Goal: Task Accomplishment & Management: Complete application form

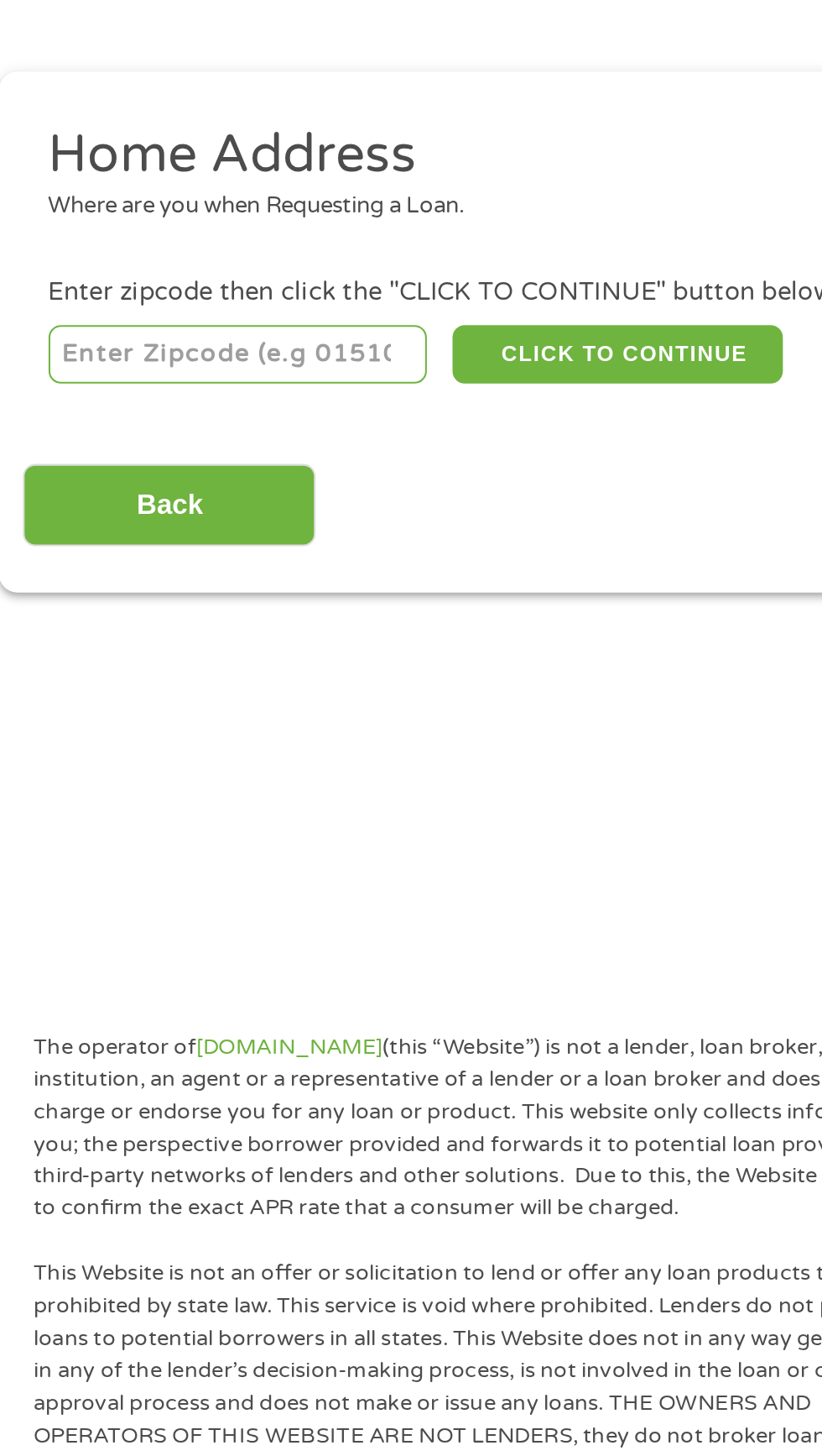
click at [173, 375] on input "number" at bounding box center [132, 372] width 186 height 28
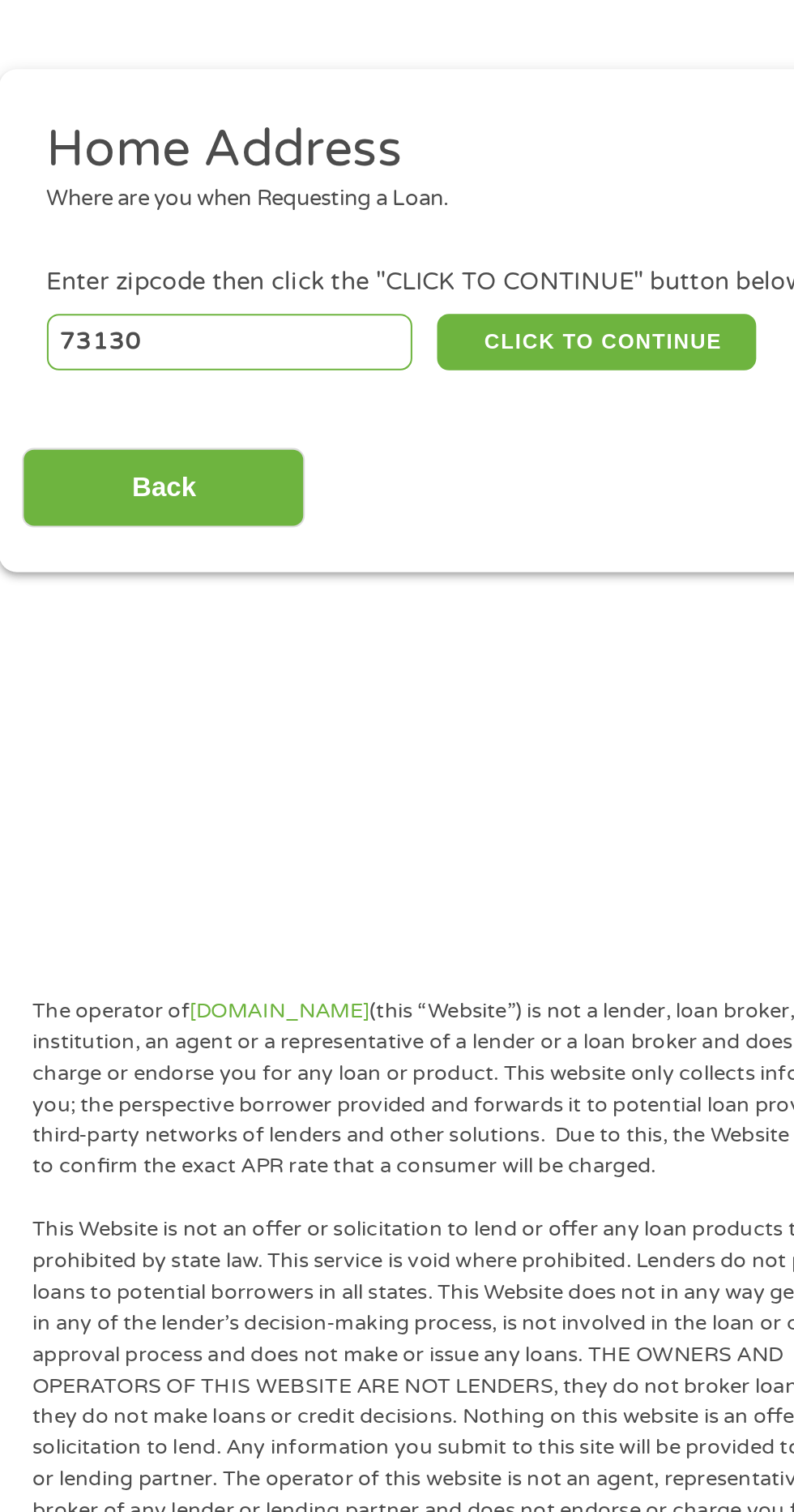
type input "73130"
click at [317, 364] on button "CLICK TO CONTINUE" at bounding box center [308, 359] width 157 height 27
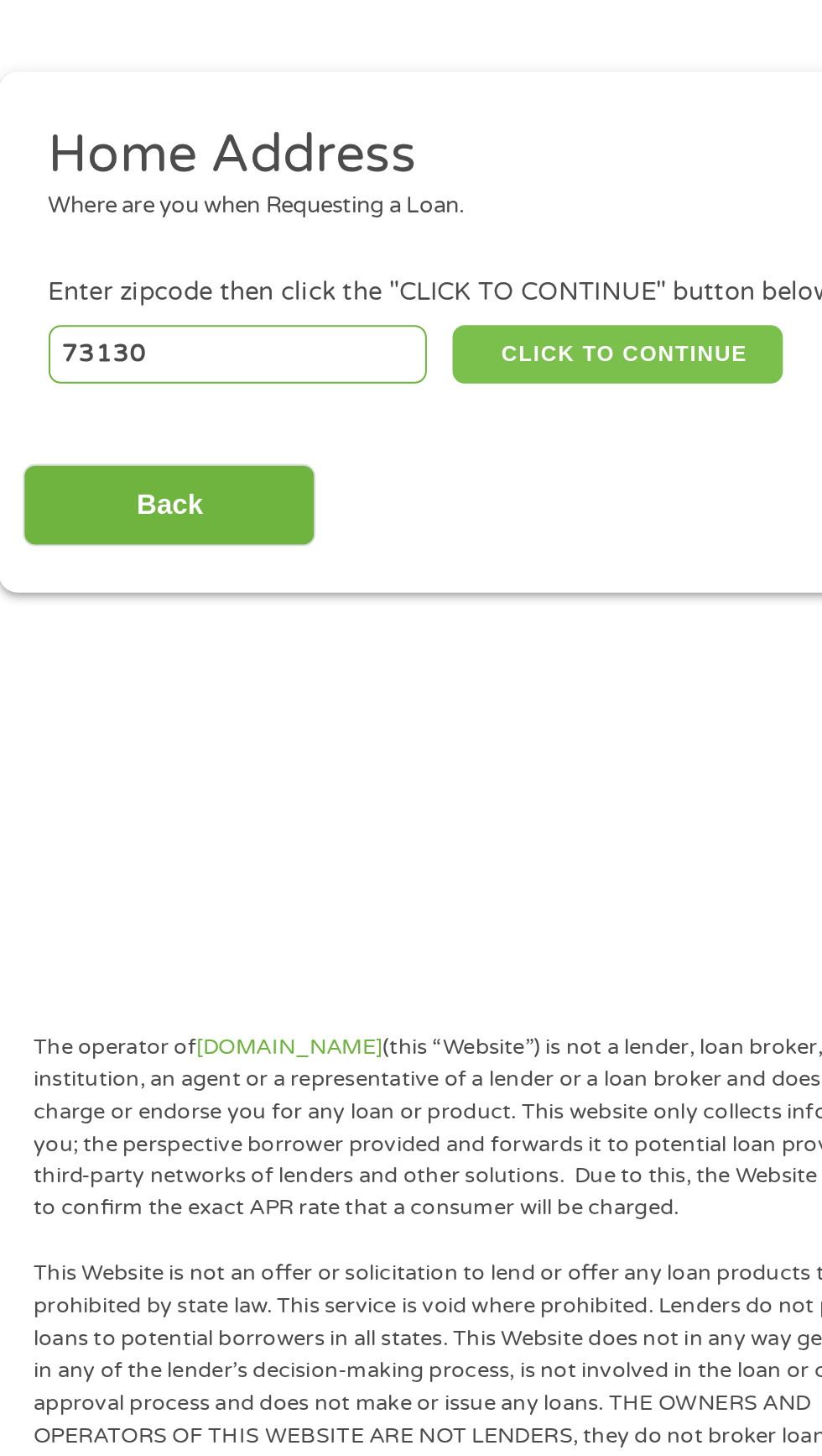
type input "73130"
type input "[US_STATE][GEOGRAPHIC_DATA]"
select select "[US_STATE]"
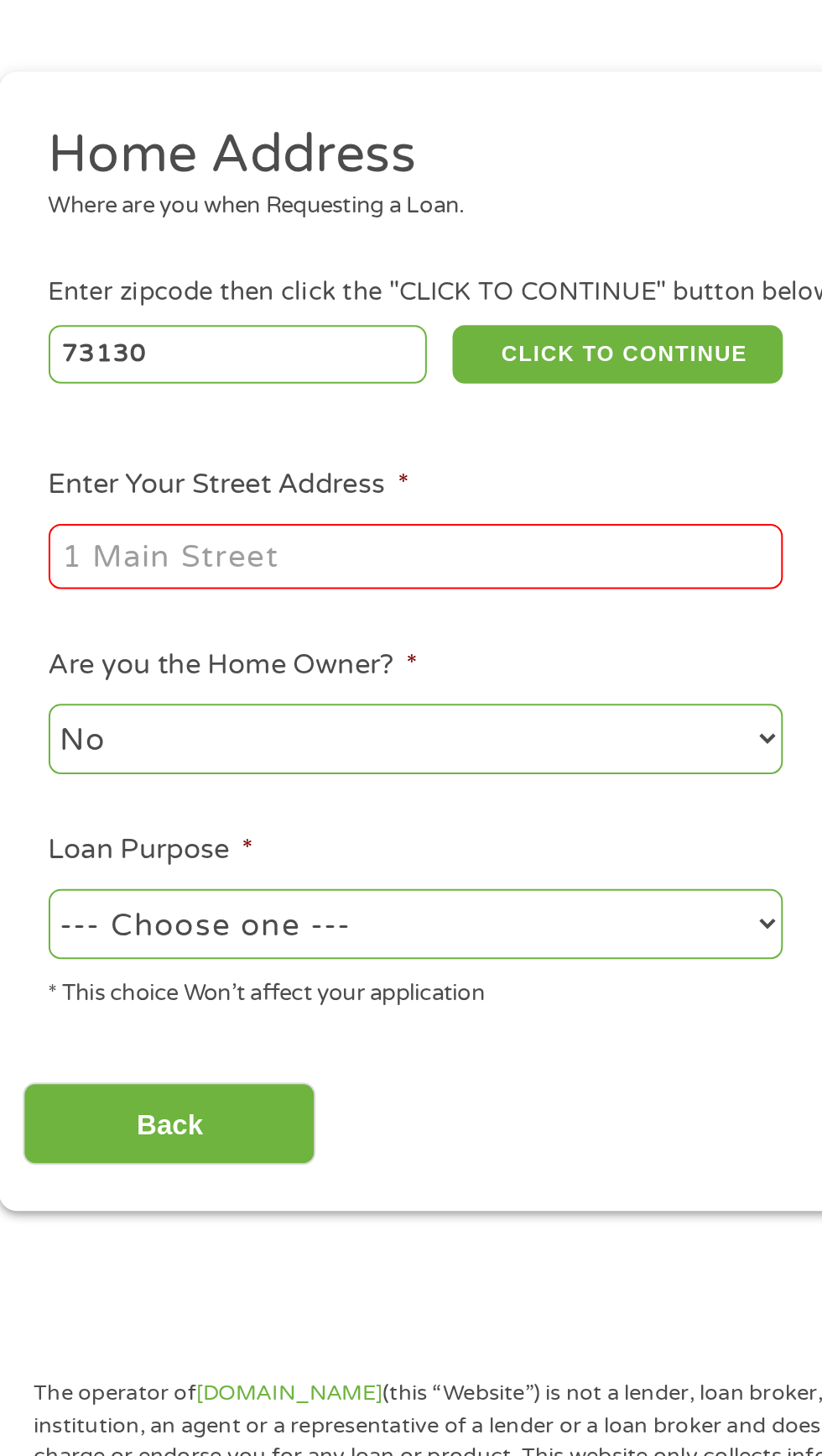
click at [215, 472] on input "Enter Your Street Address *" at bounding box center [219, 471] width 360 height 32
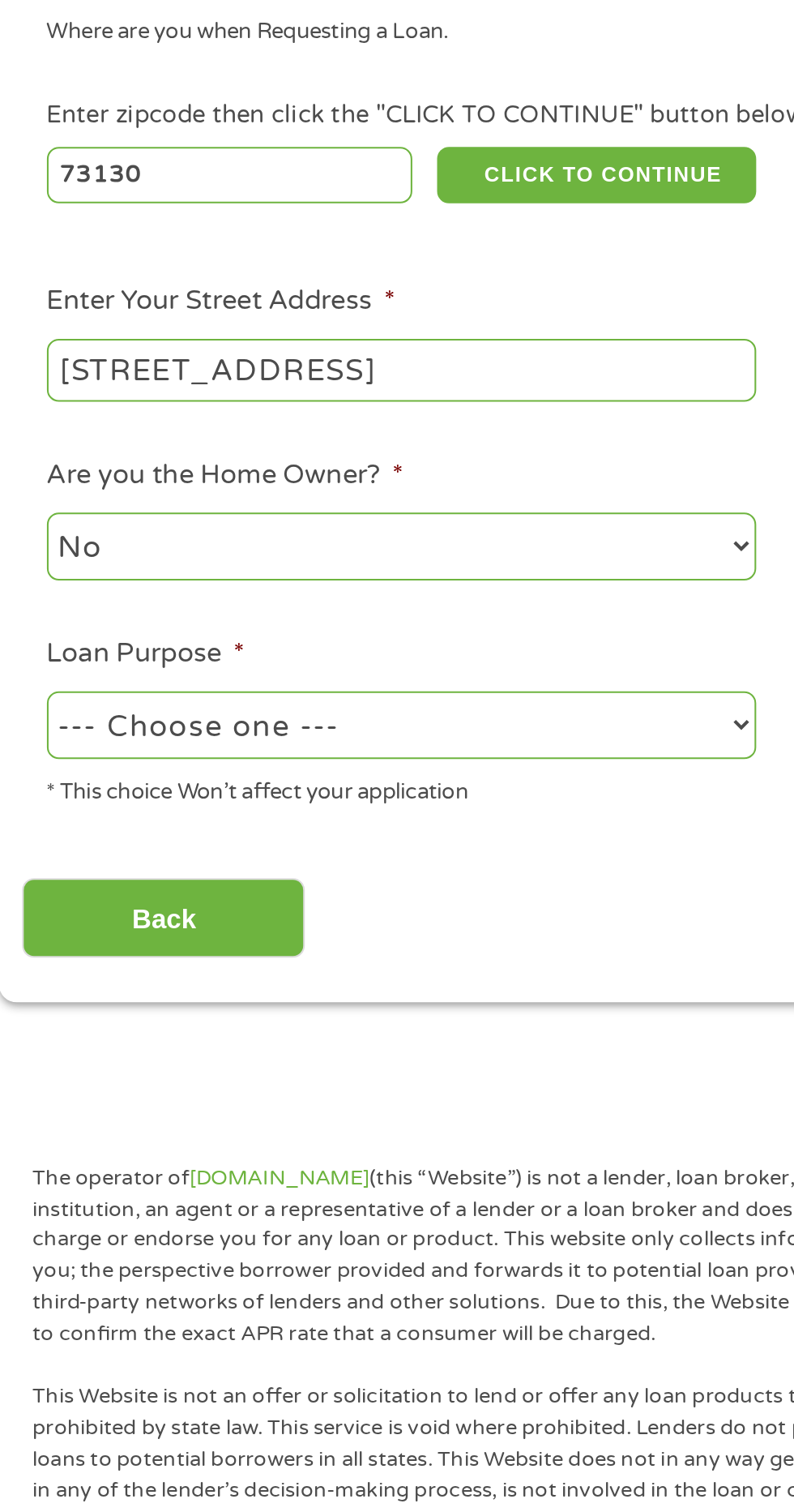
type input "[STREET_ADDRESS]"
click at [279, 635] on select "--- Choose one --- Pay Bills Debt Consolidation Home Improvement Major Purchase…" at bounding box center [211, 628] width 347 height 33
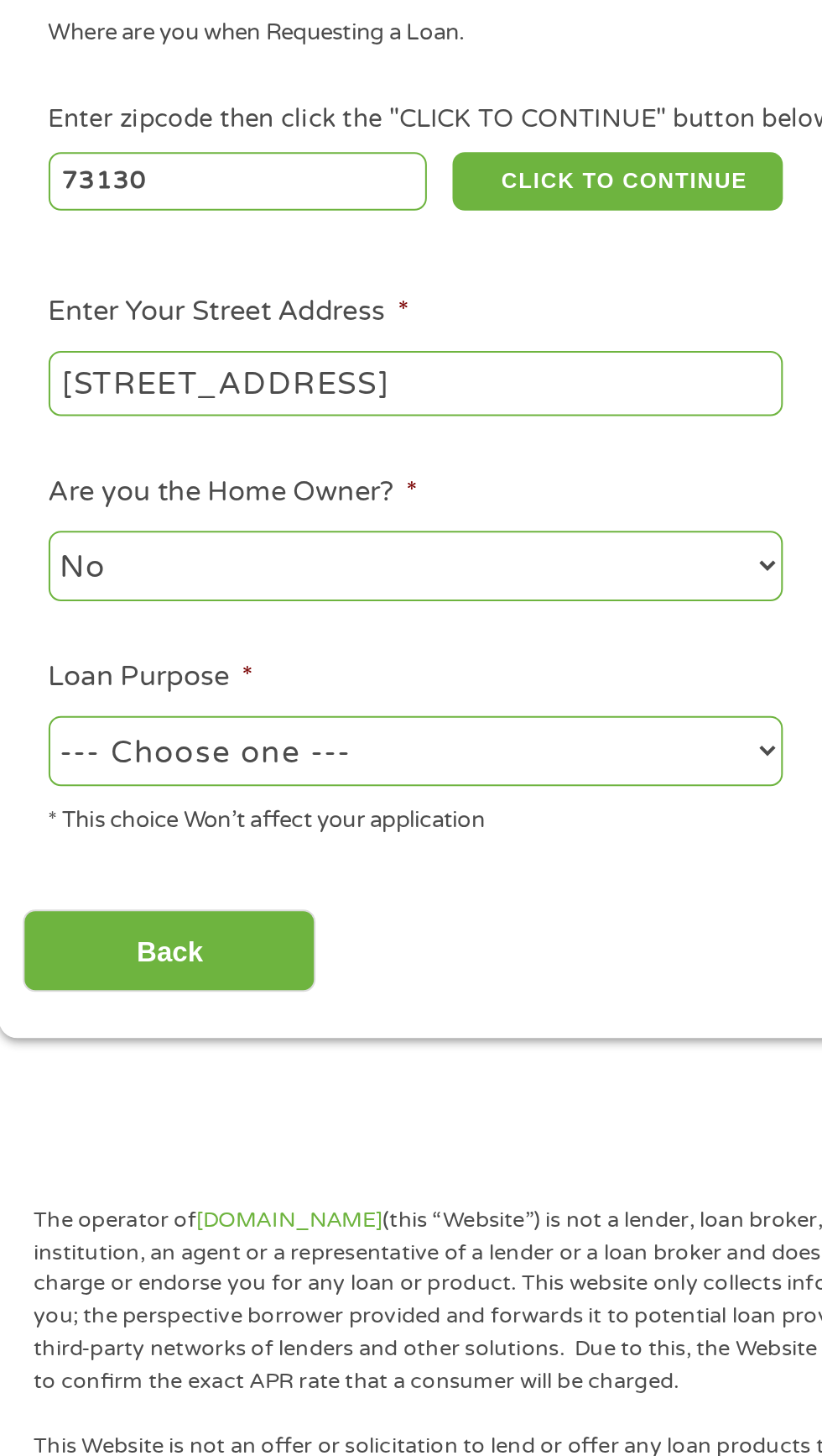
select select "medicalexpenses"
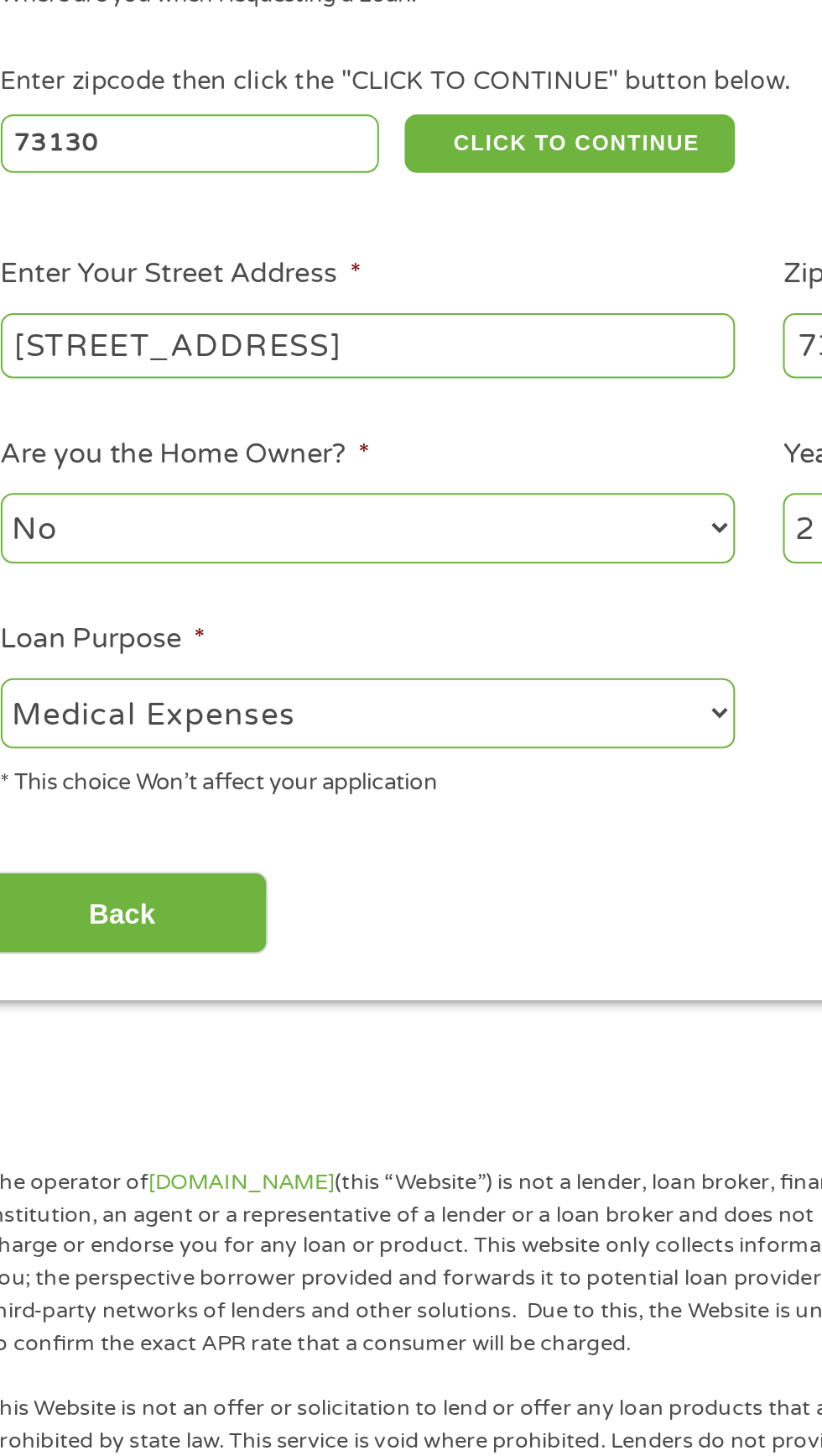
click at [322, 381] on button "CLICK TO CONTINUE" at bounding box center [319, 372] width 162 height 28
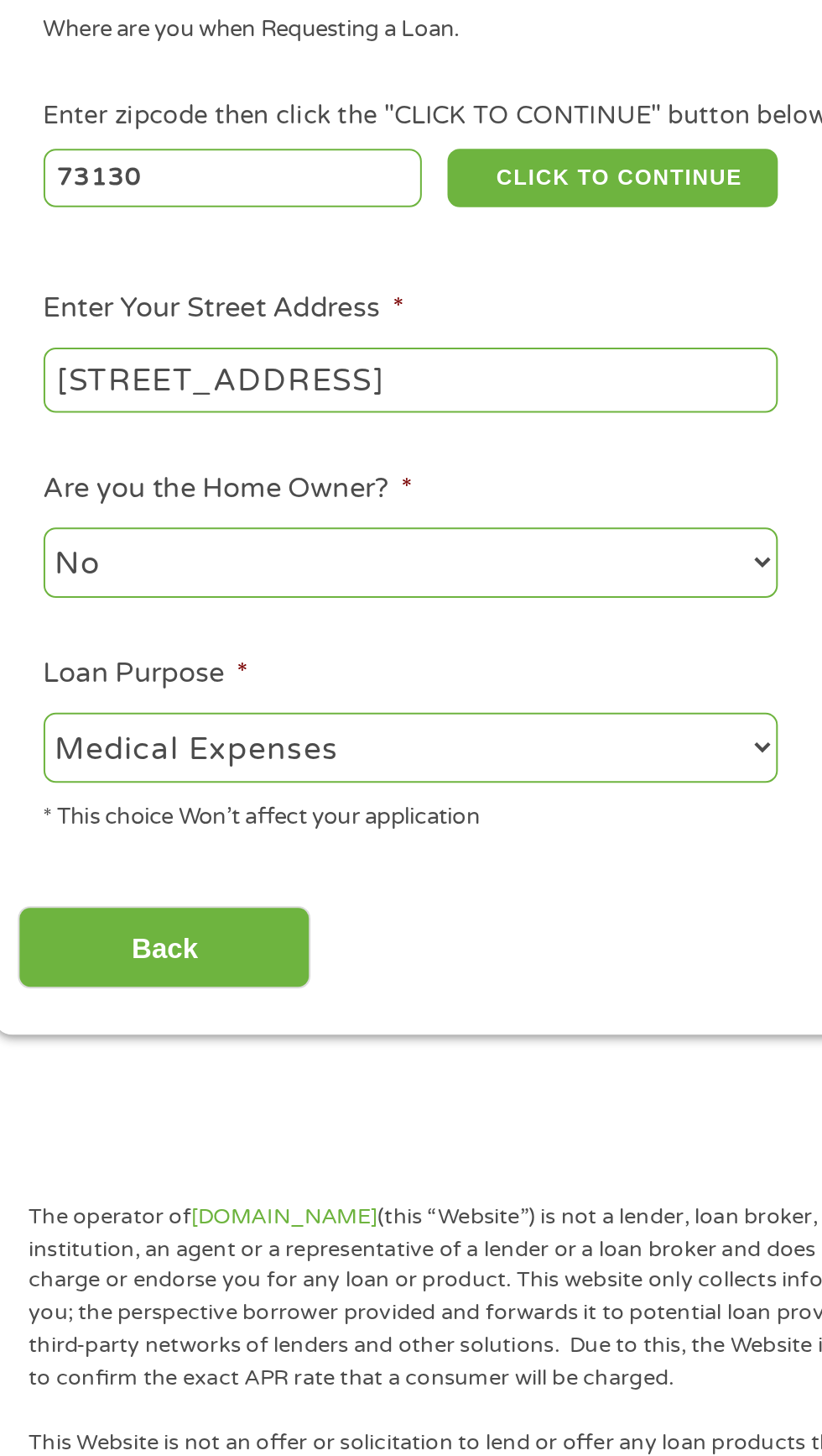
click at [120, 760] on input "Back" at bounding box center [98, 750] width 143 height 42
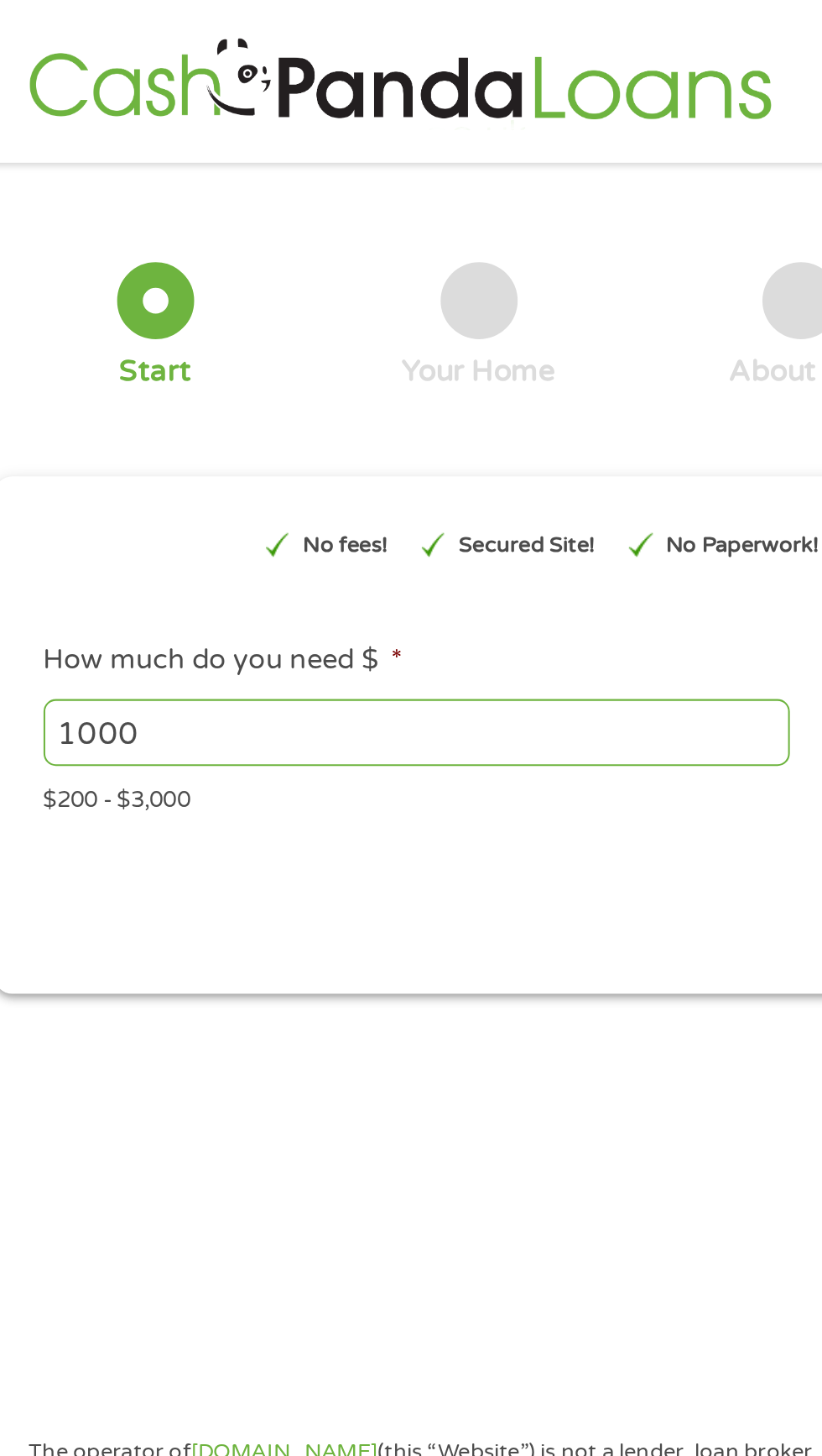
click at [275, 175] on div "Your Home" at bounding box center [253, 182] width 75 height 19
click at [266, 163] on div "Your Home" at bounding box center [253, 160] width 75 height 63
click at [261, 356] on input "1000" at bounding box center [223, 359] width 366 height 32
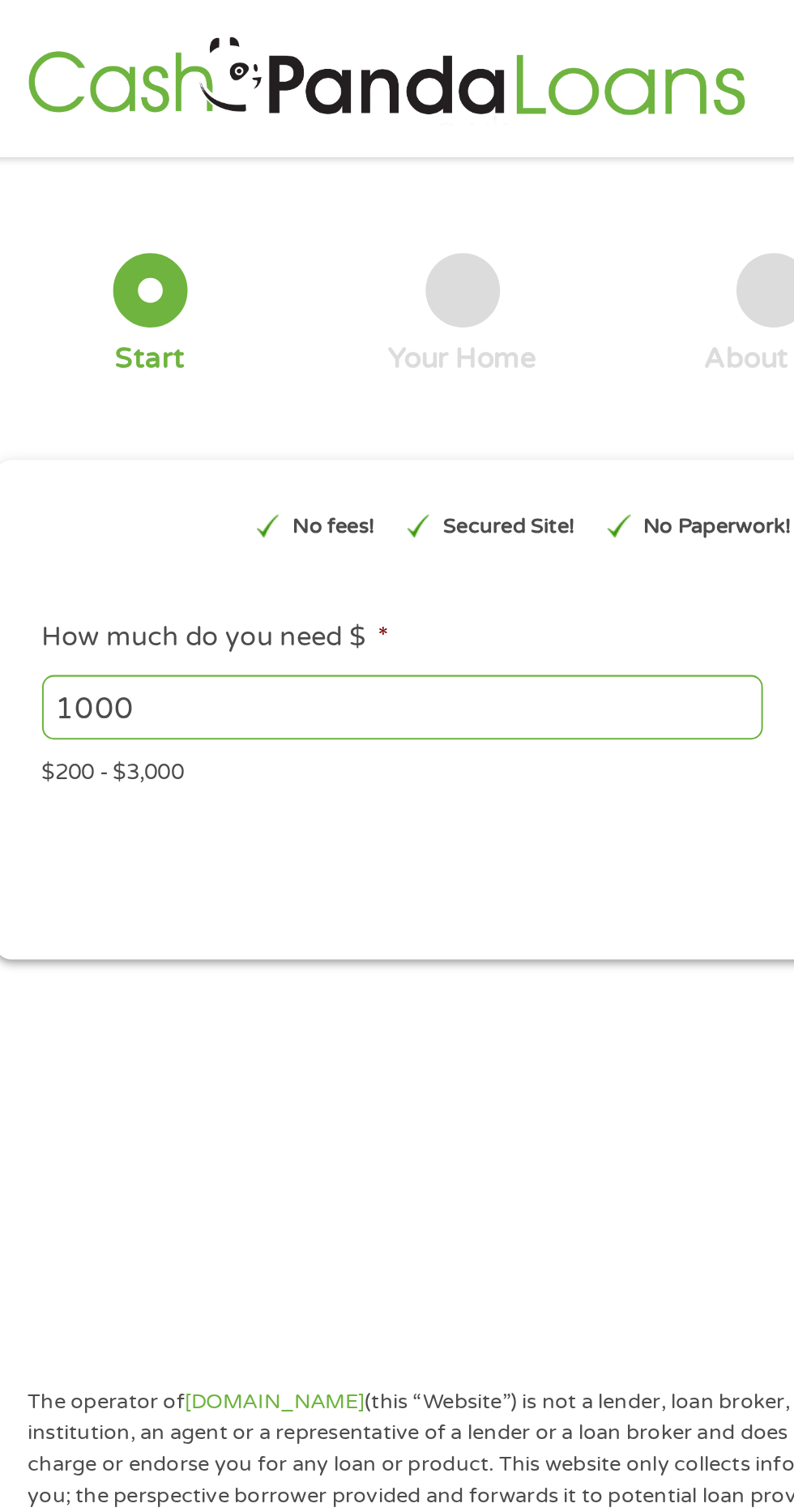
click at [303, 408] on div "Next" at bounding box center [396, 423] width 741 height 51
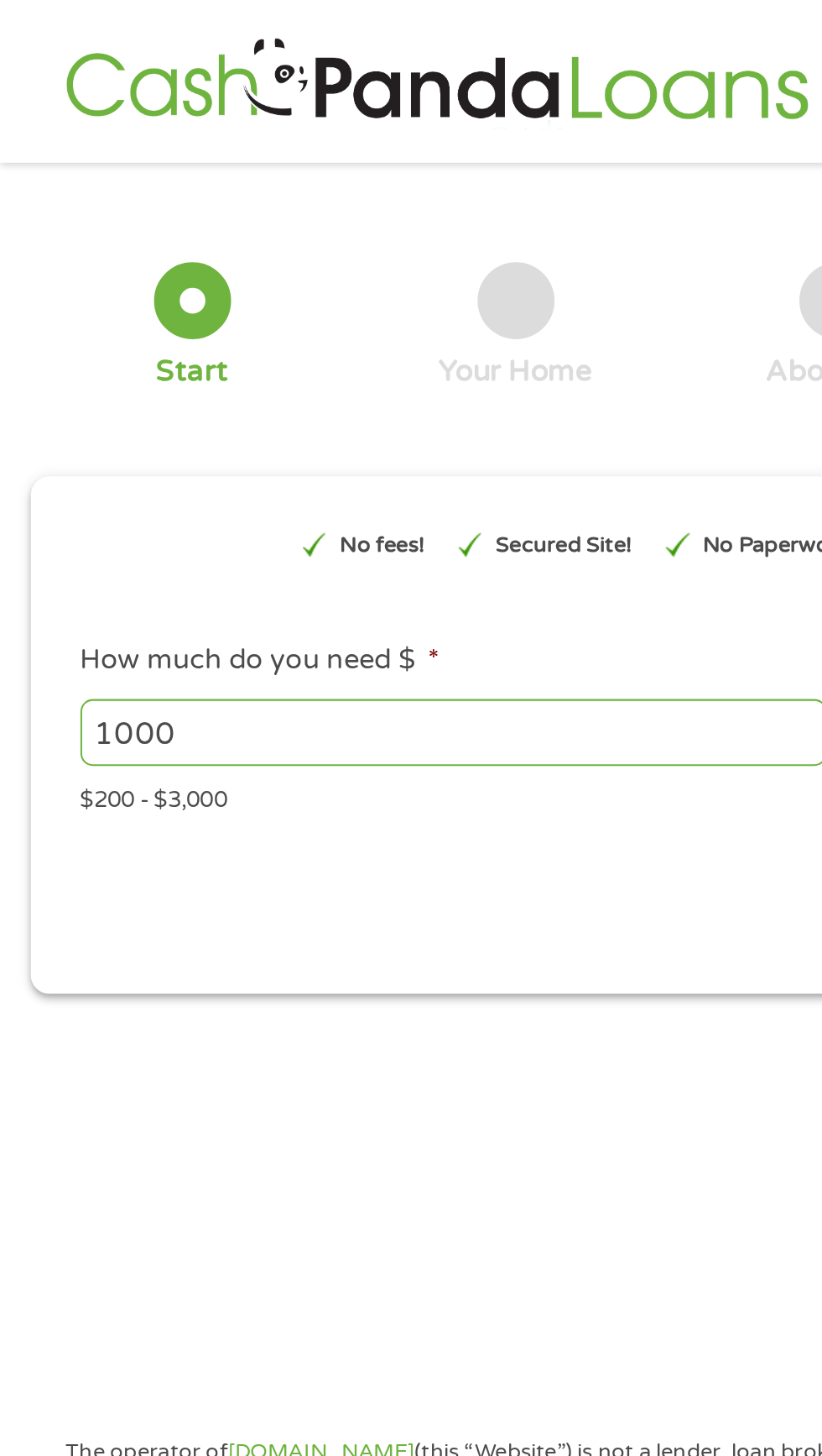
click at [187, 255] on div "No fees!" at bounding box center [177, 266] width 76 height 42
click at [102, 156] on div at bounding box center [94, 147] width 38 height 38
click at [103, 144] on div at bounding box center [94, 147] width 38 height 38
click at [268, 193] on div "1 Start 2 Your Home 3 About You 4 Employment 5 Banking 6" at bounding box center [411, 160] width 792 height 135
click at [263, 195] on div "1 Start 2 Your Home 3 About You 4 Employment 5 Banking 6" at bounding box center [411, 160] width 792 height 135
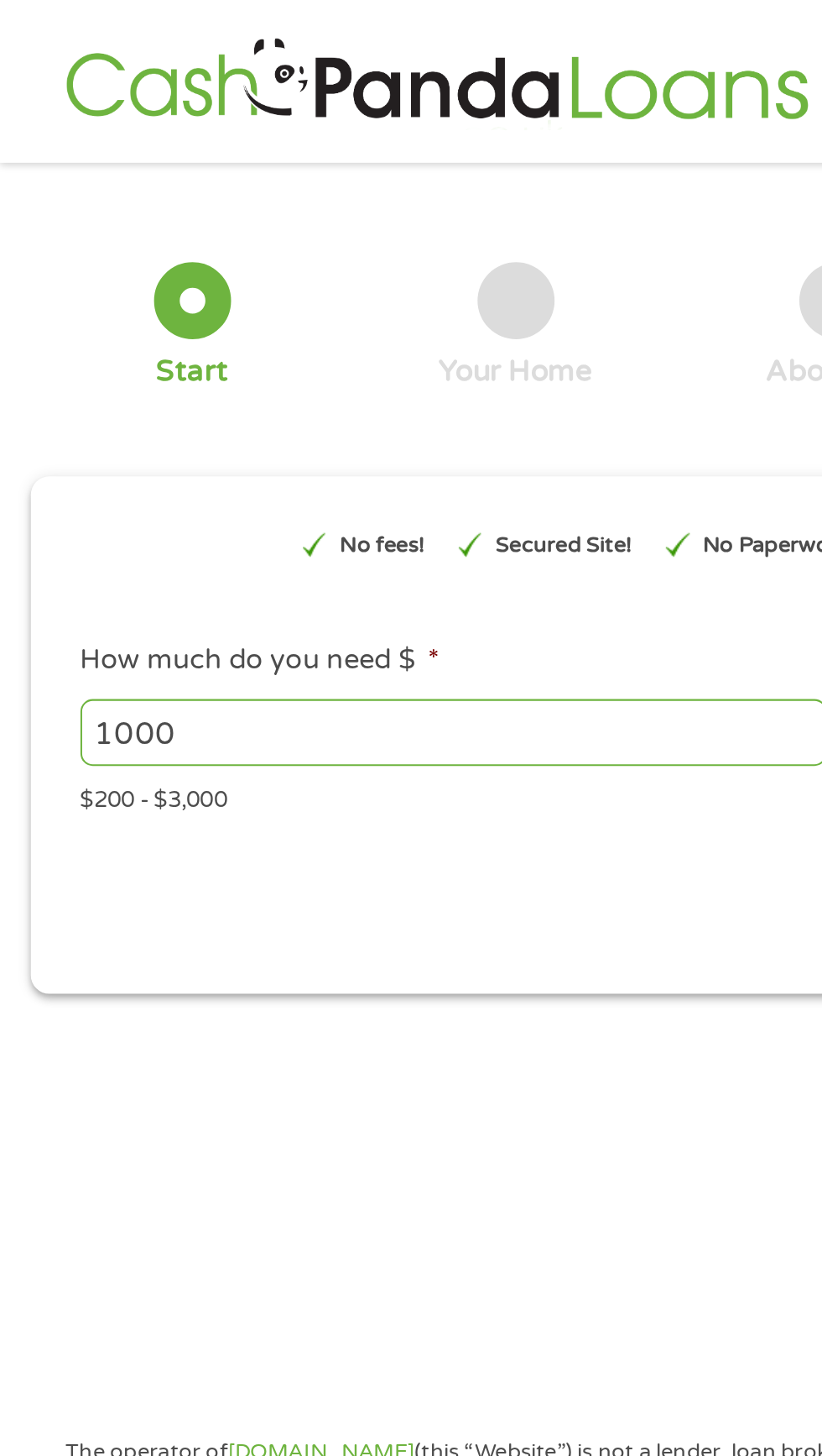
click at [277, 365] on input "1000" at bounding box center [223, 359] width 366 height 32
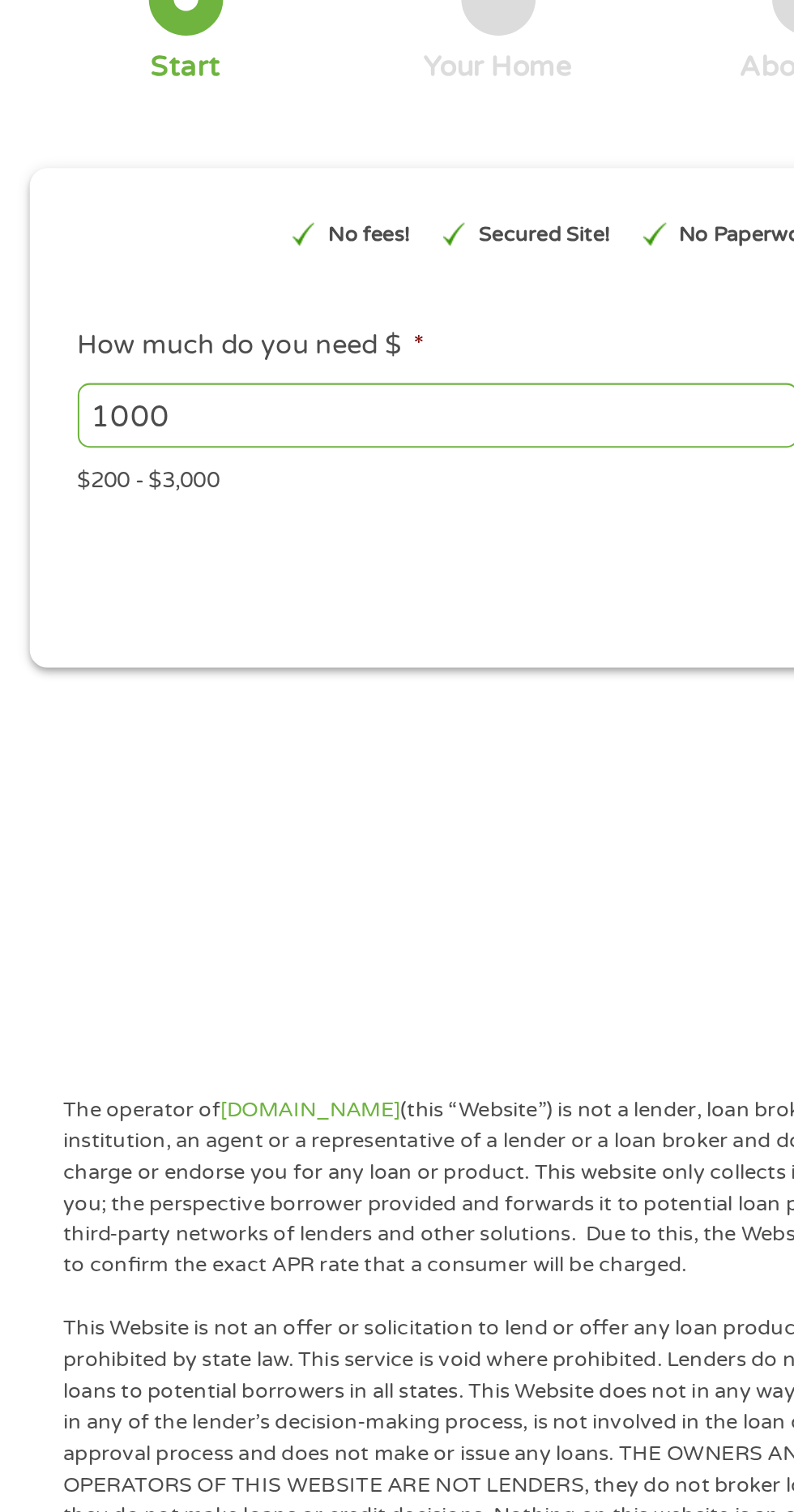
click at [46, 347] on input "1000" at bounding box center [215, 347] width 354 height 31
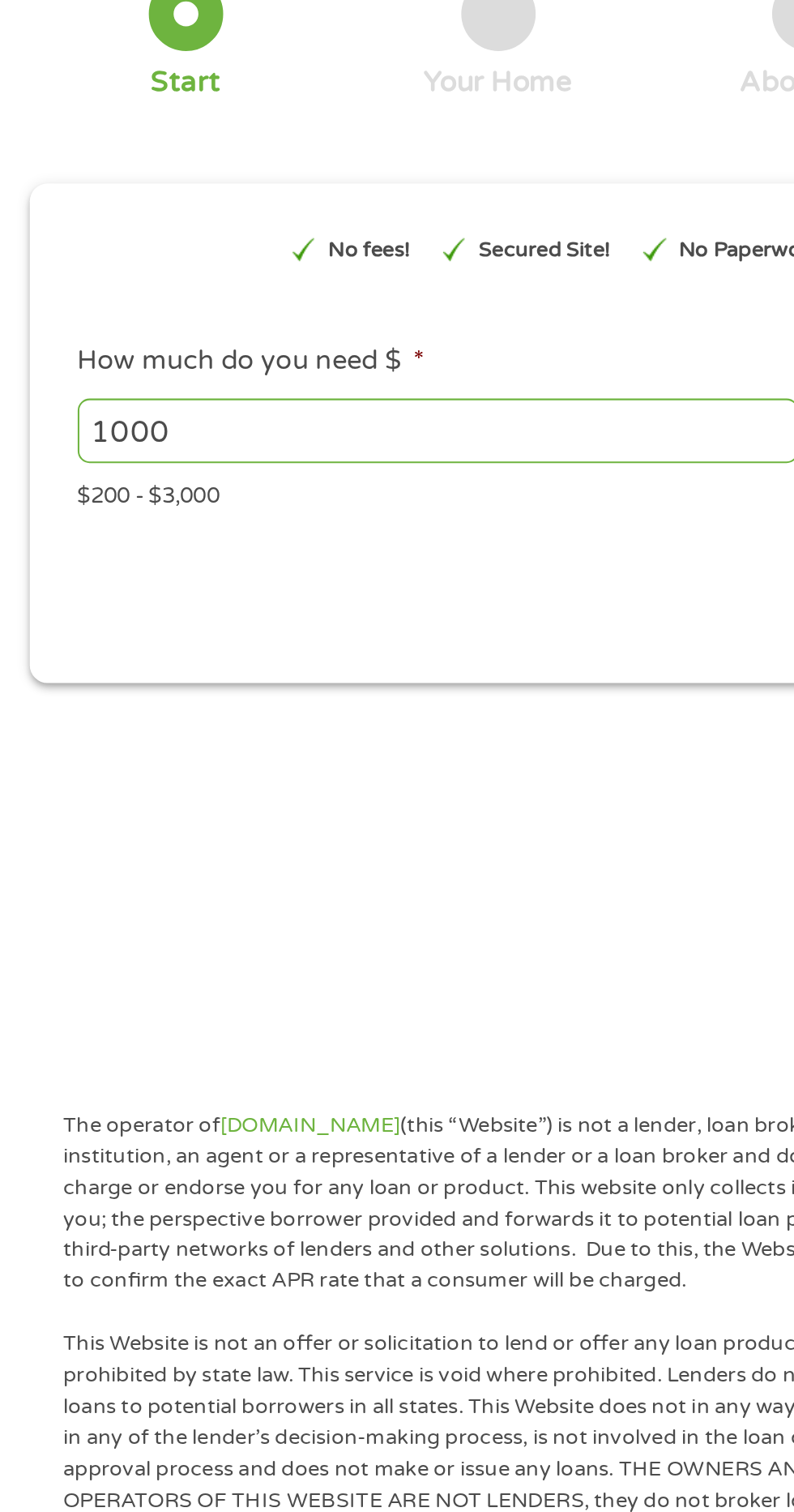
click at [165, 347] on input "1000" at bounding box center [215, 347] width 354 height 31
click at [220, 311] on li "How much do you need $ * 1000 Please enter a number from 200 to 3000 . $200 - $…" at bounding box center [396, 345] width 741 height 84
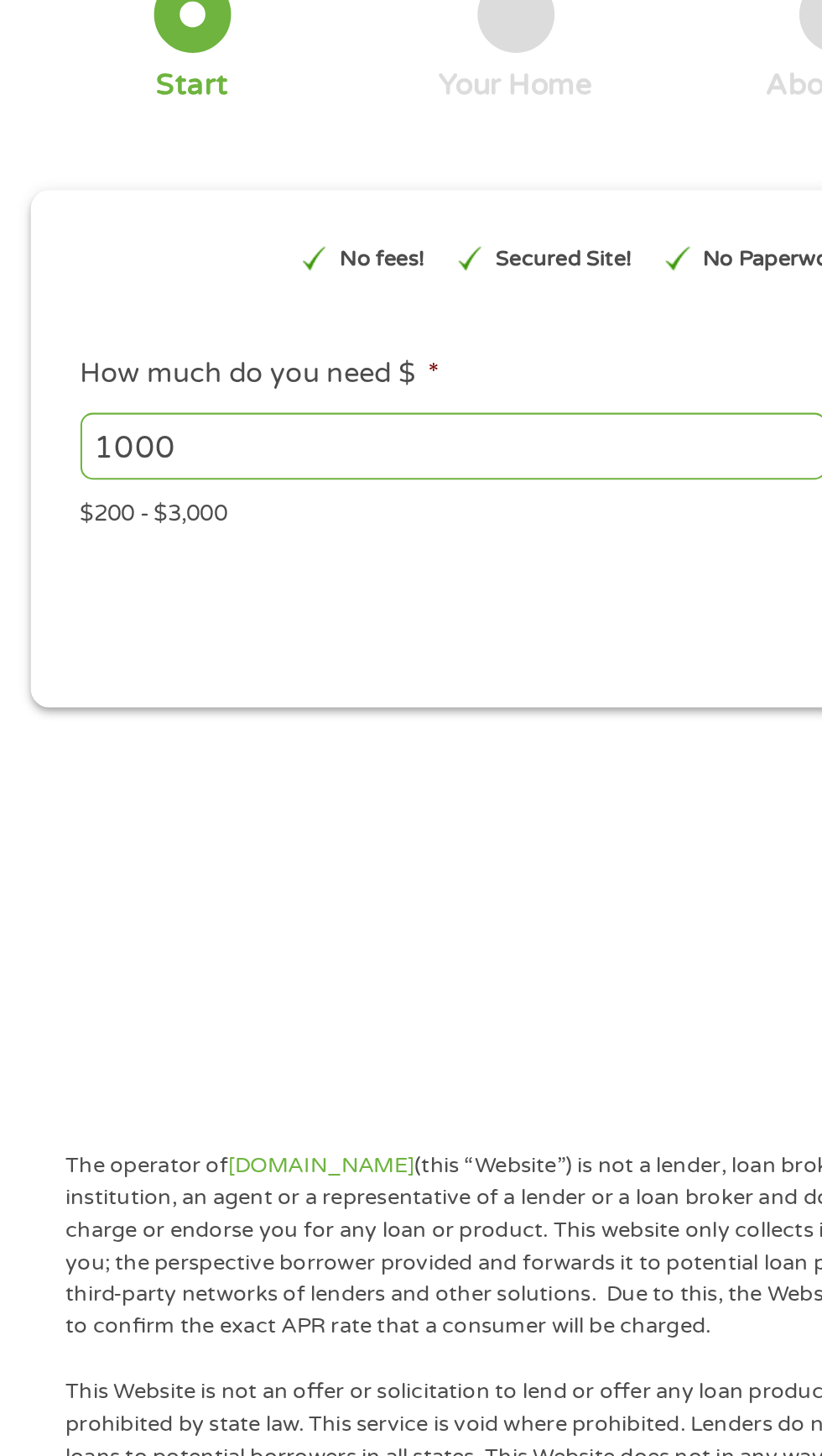
click at [49, 360] on input "1000" at bounding box center [223, 359] width 366 height 32
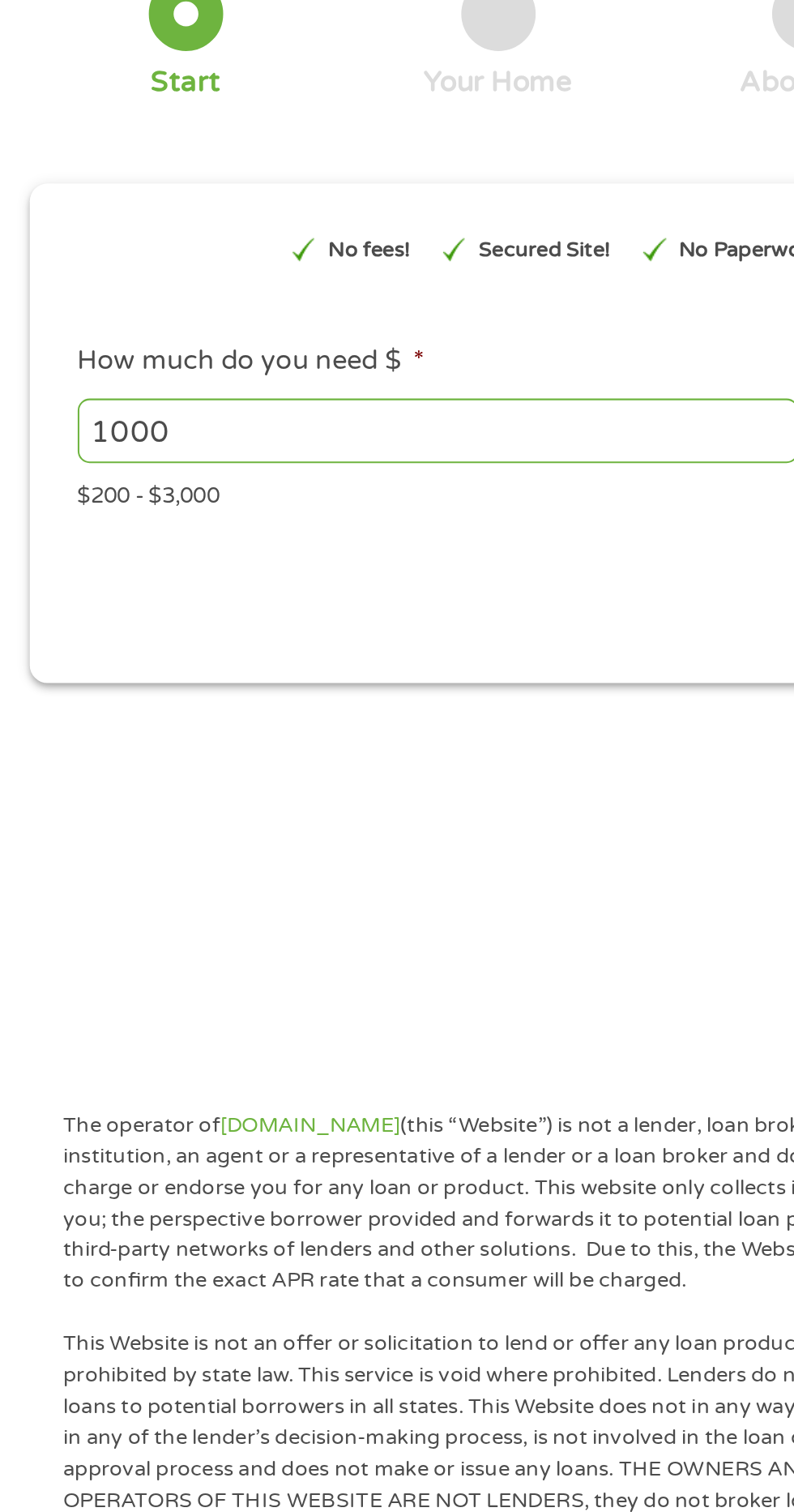
click at [280, 457] on div "This field is hidden when viewing the form gclid EAIaIQobChMIm7GFwNfPjwMVI7IDAB…" at bounding box center [397, 347] width 765 height 244
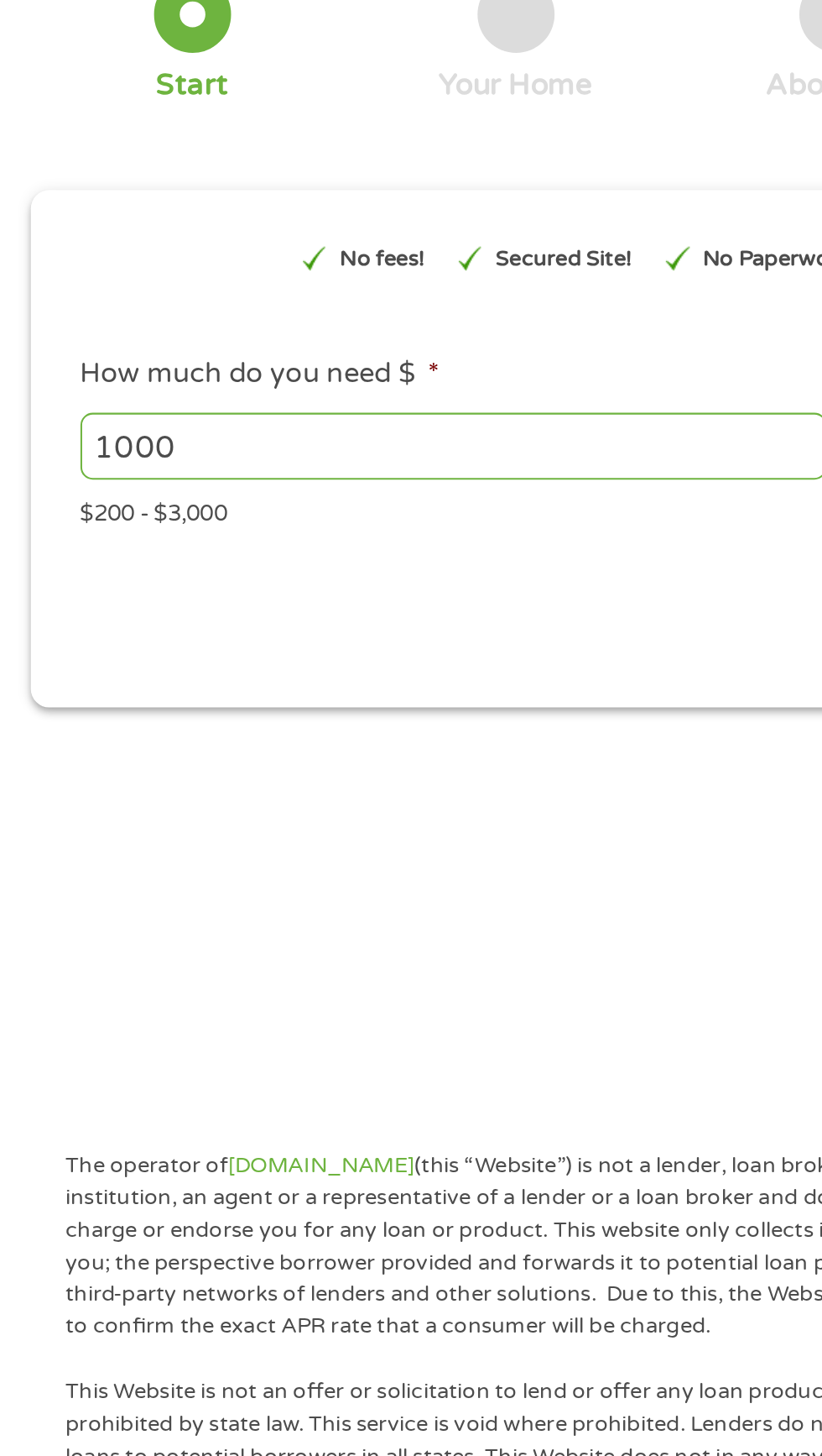
click at [213, 360] on input "1000" at bounding box center [223, 359] width 366 height 32
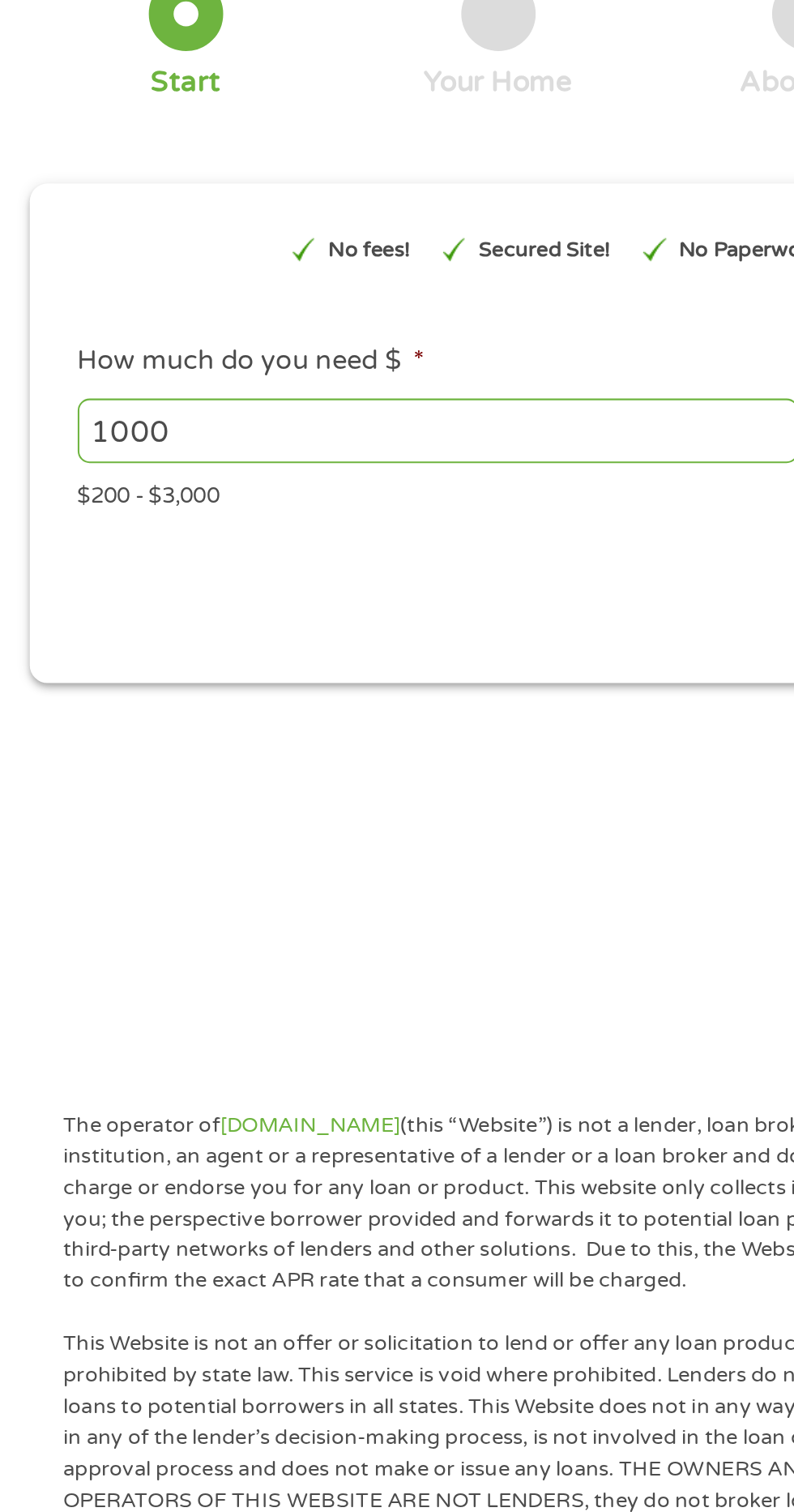
click at [183, 388] on div "This field is hidden when viewing the form gclid EAIaIQobChMIm7GFwNfPjwMVI7IDAB…" at bounding box center [396, 343] width 741 height 212
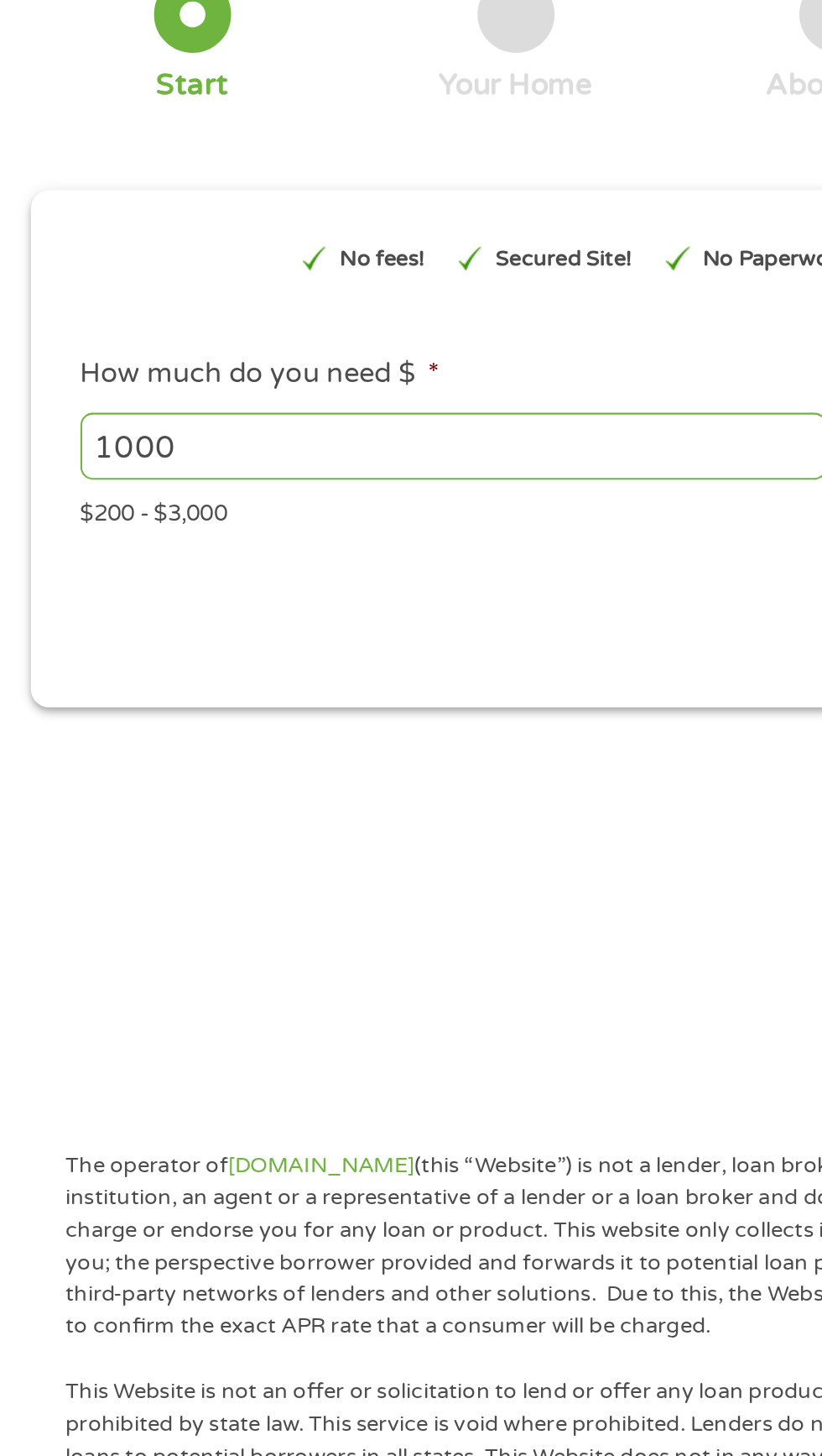
click at [83, 400] on div "$200 - $3,000" at bounding box center [411, 389] width 744 height 23
click at [109, 396] on div "$200 - $3,000" at bounding box center [411, 389] width 744 height 23
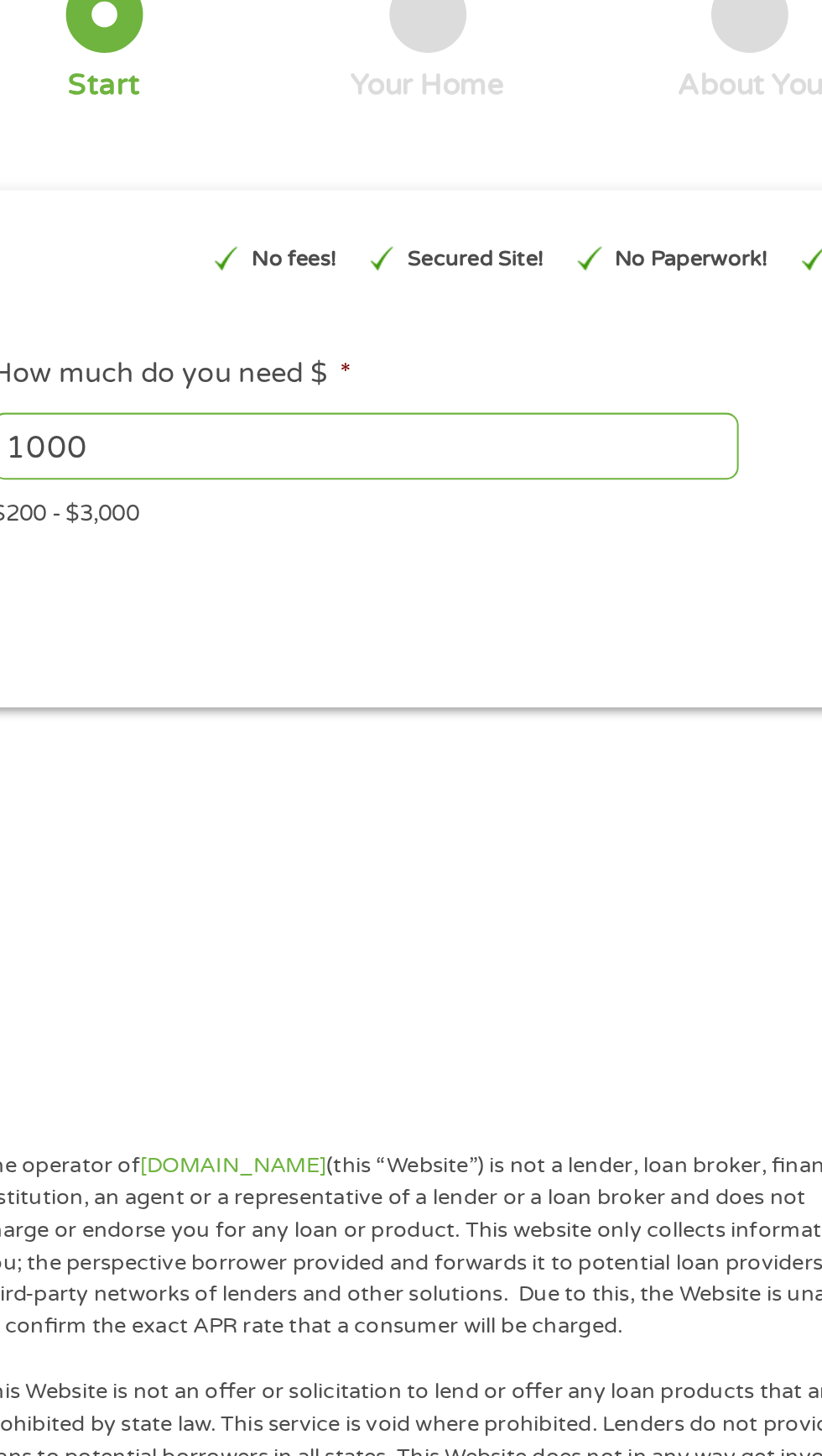
click at [211, 323] on span "*" at bounding box center [212, 323] width 6 height 17
click at [211, 343] on input "1000" at bounding box center [223, 359] width 366 height 32
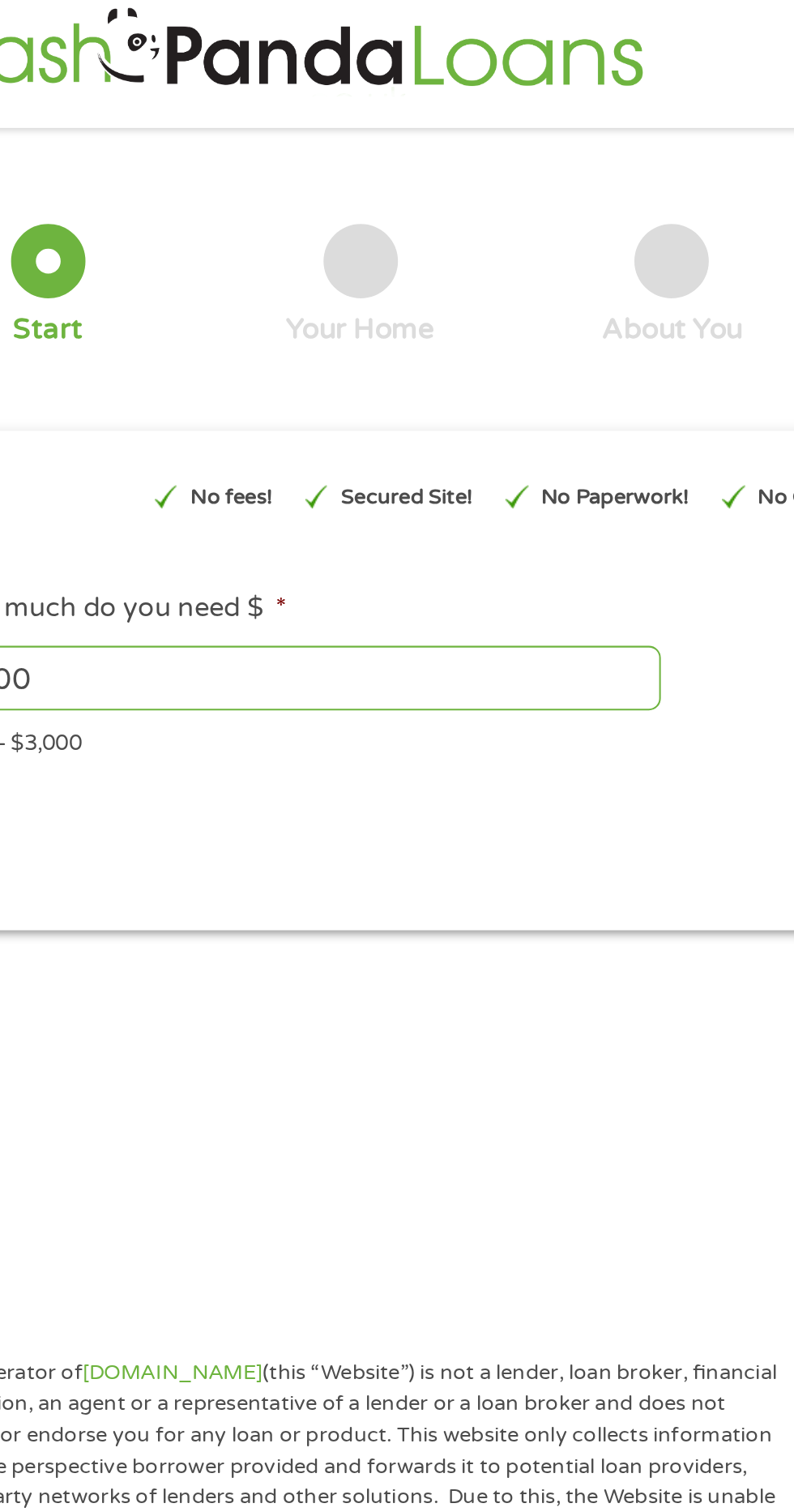
click at [267, 179] on div "Your Home" at bounding box center [244, 176] width 73 height 18
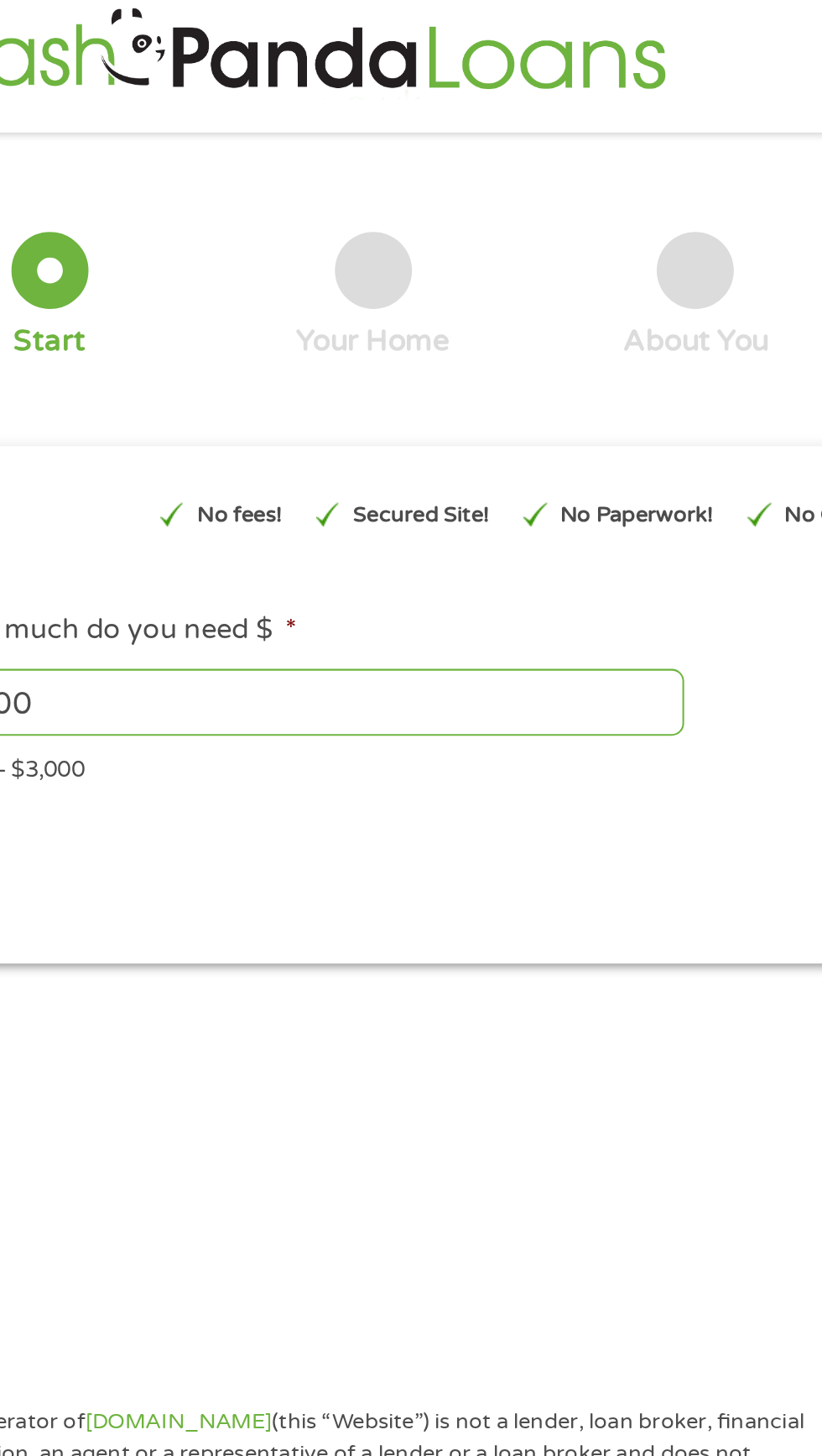
click at [281, 186] on div "Your Home" at bounding box center [253, 182] width 75 height 19
click at [99, 159] on div at bounding box center [94, 147] width 38 height 38
click at [107, 144] on div at bounding box center [94, 147] width 38 height 38
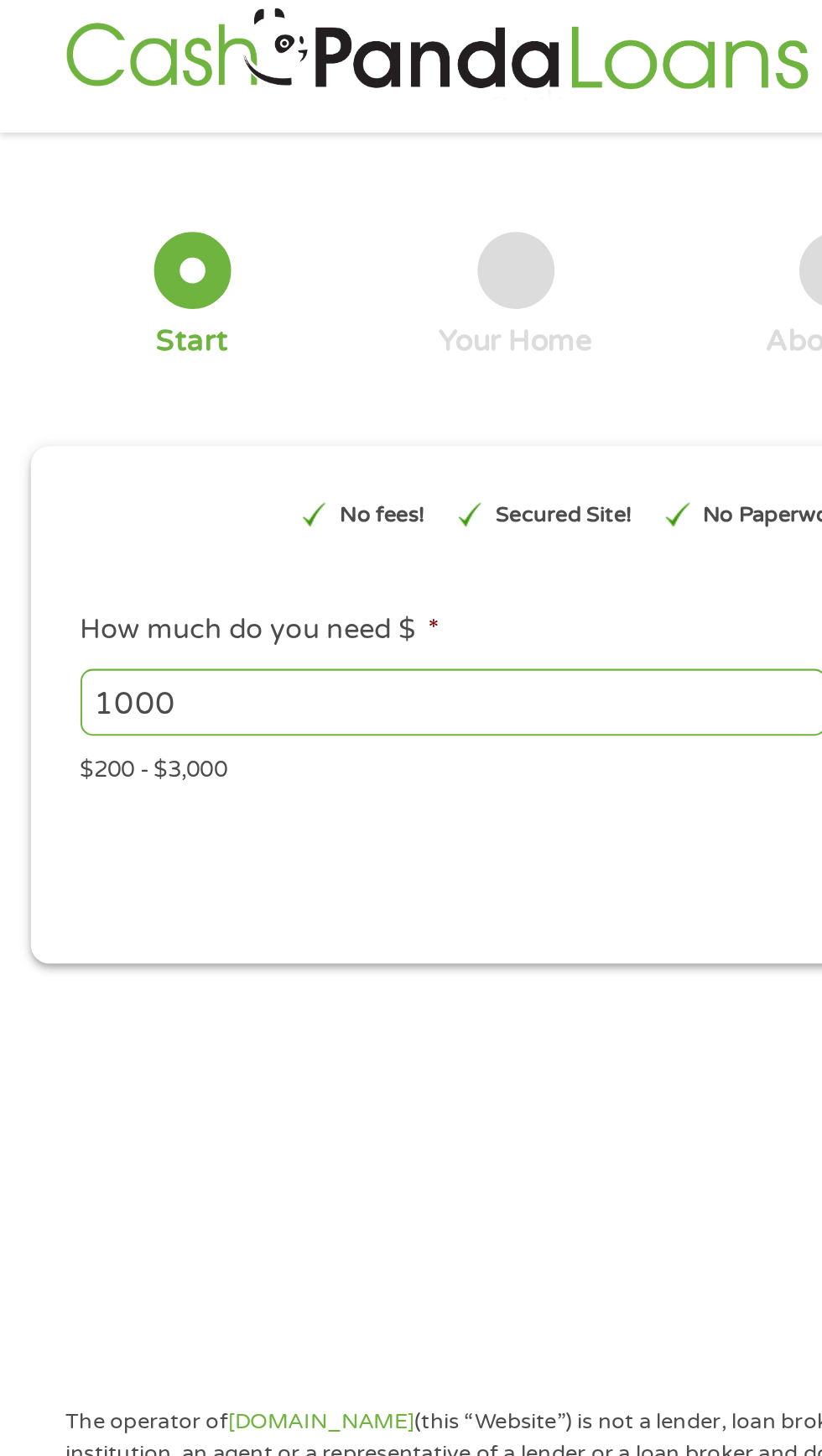
click at [211, 323] on span "*" at bounding box center [212, 323] width 6 height 17
click at [211, 343] on input "1000" at bounding box center [223, 359] width 366 height 32
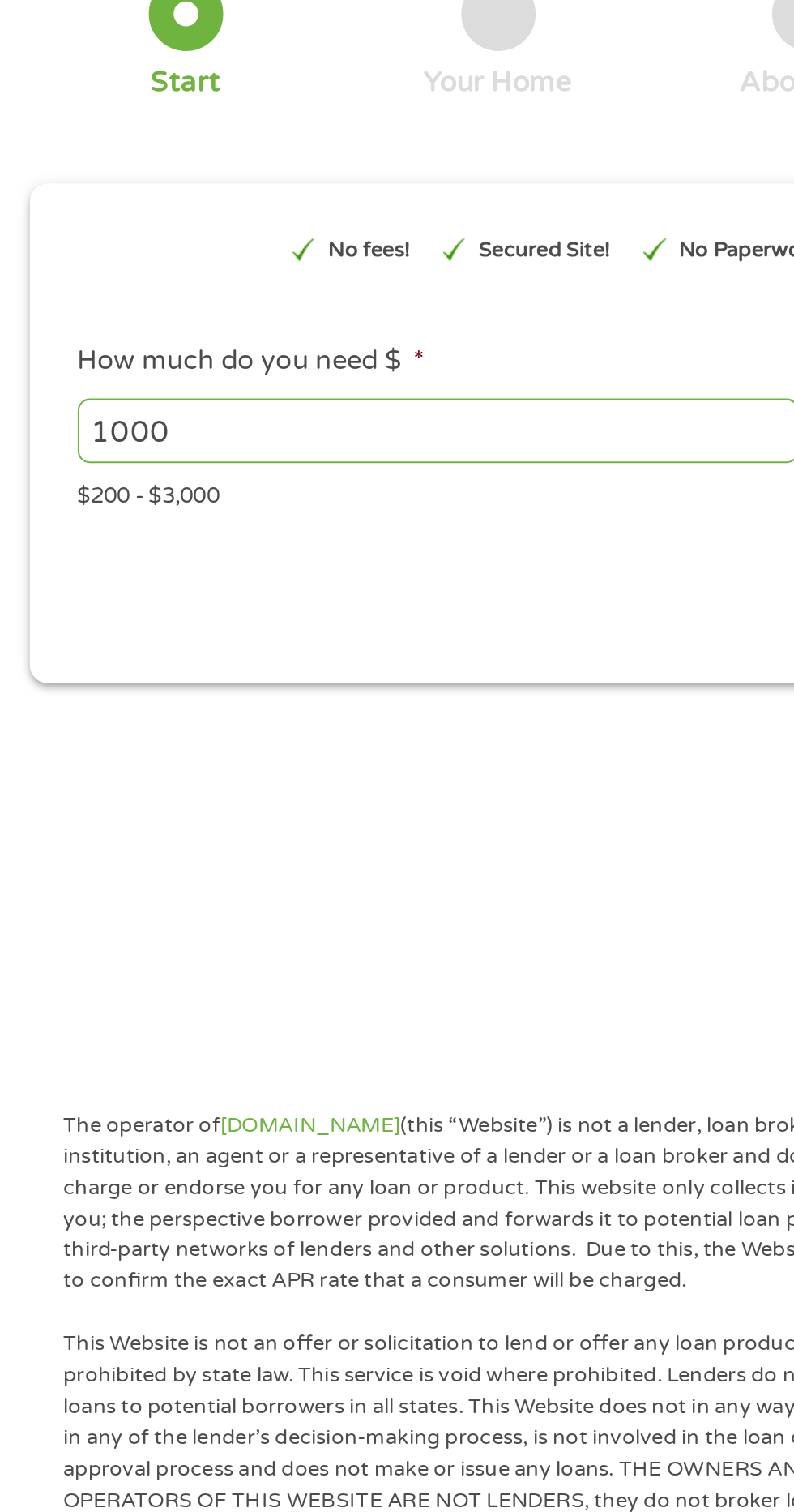
click at [47, 347] on input "1000" at bounding box center [215, 347] width 354 height 31
click at [46, 347] on input "1000" at bounding box center [215, 347] width 354 height 31
click at [69, 349] on input "1000" at bounding box center [215, 347] width 354 height 31
click at [58, 347] on input "1000" at bounding box center [215, 347] width 354 height 31
type input "1.000"
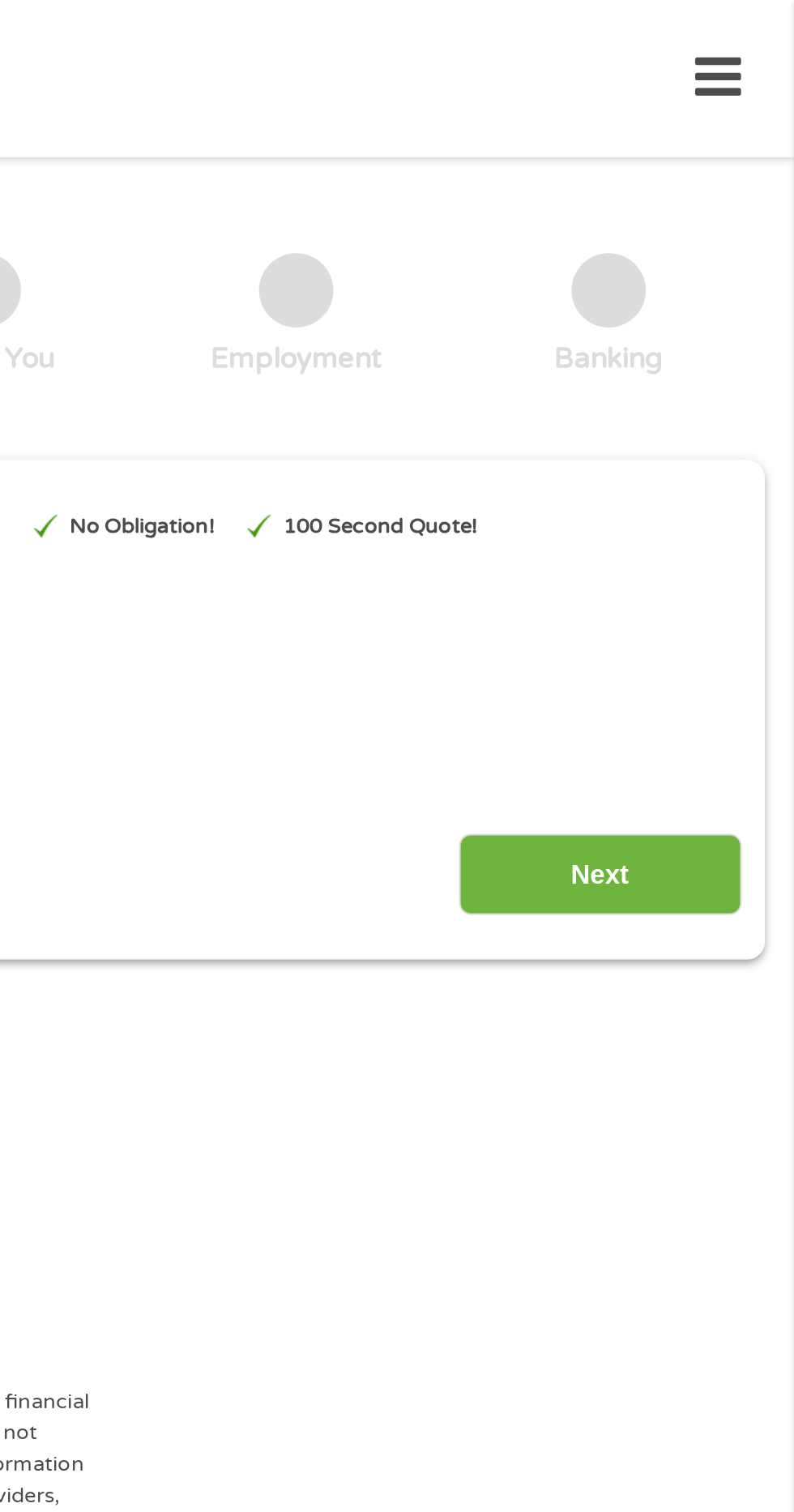
click at [748, 36] on icon at bounding box center [757, 38] width 23 height 40
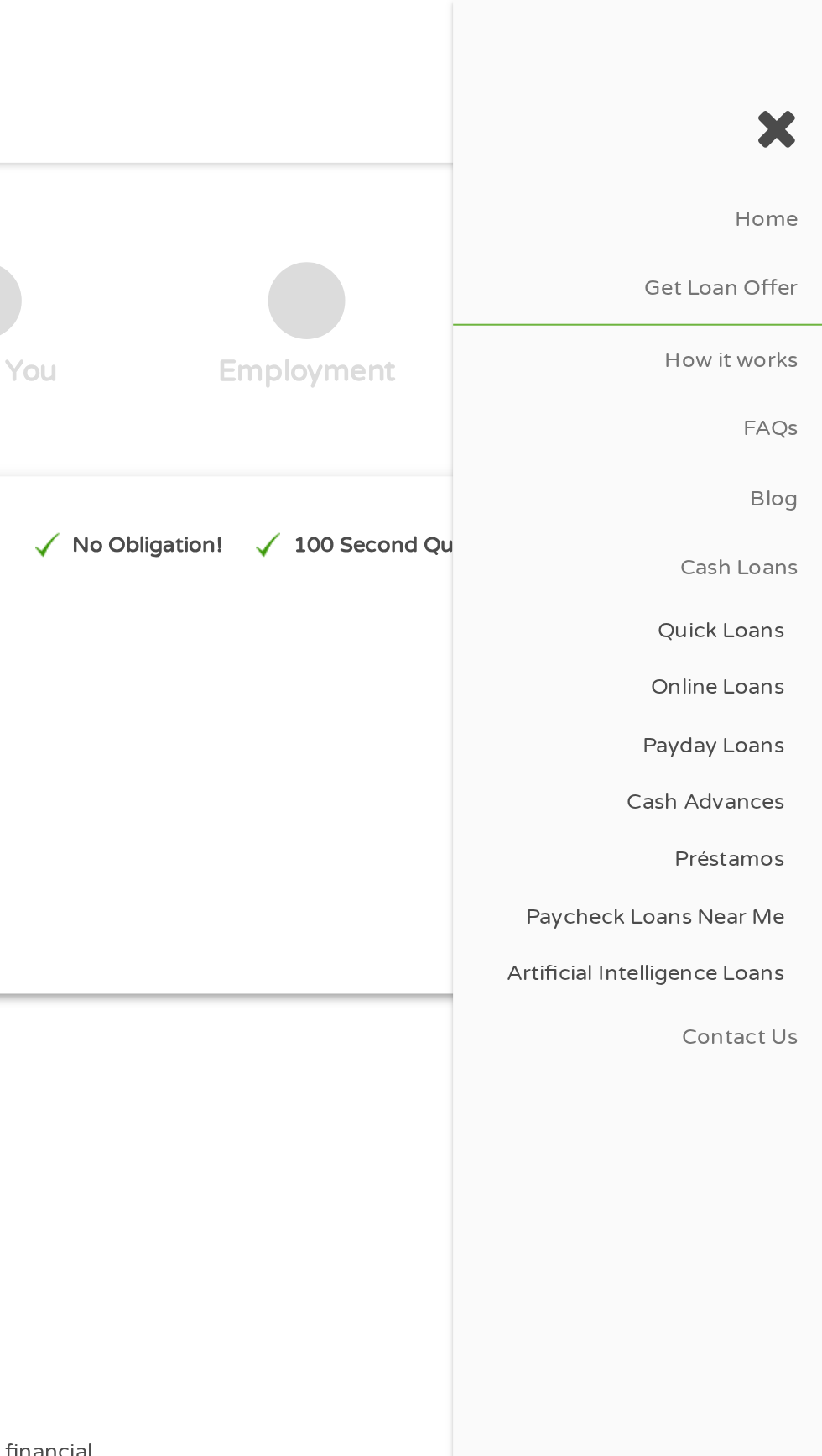
click at [777, 147] on link "Get Loan Offer" at bounding box center [731, 142] width 181 height 34
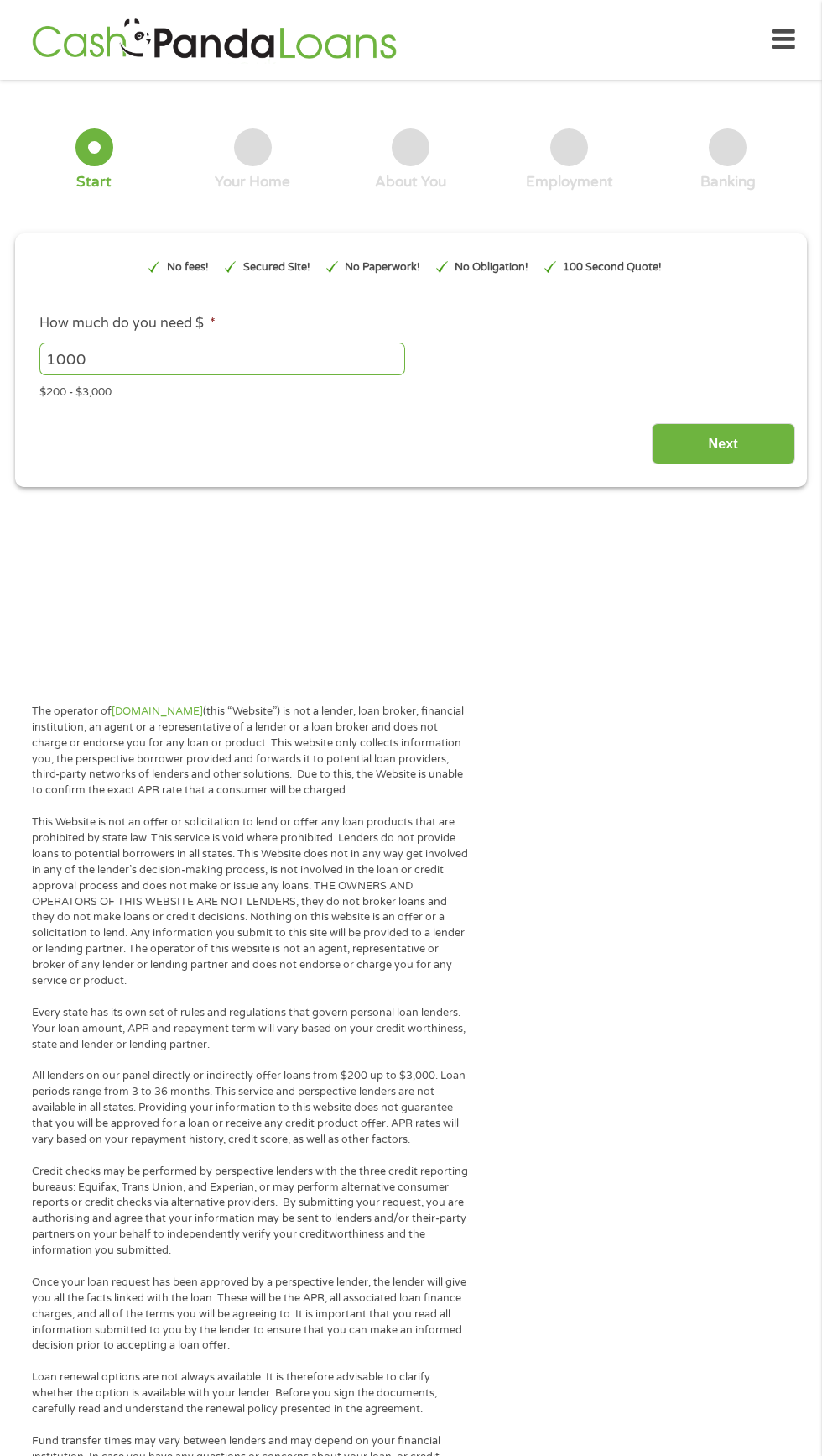
type input "EAIaIQobChMIm7GFwNfPjwMVI7IDAB1yZC6DEAAYAyAAEgLZePD_BwE"
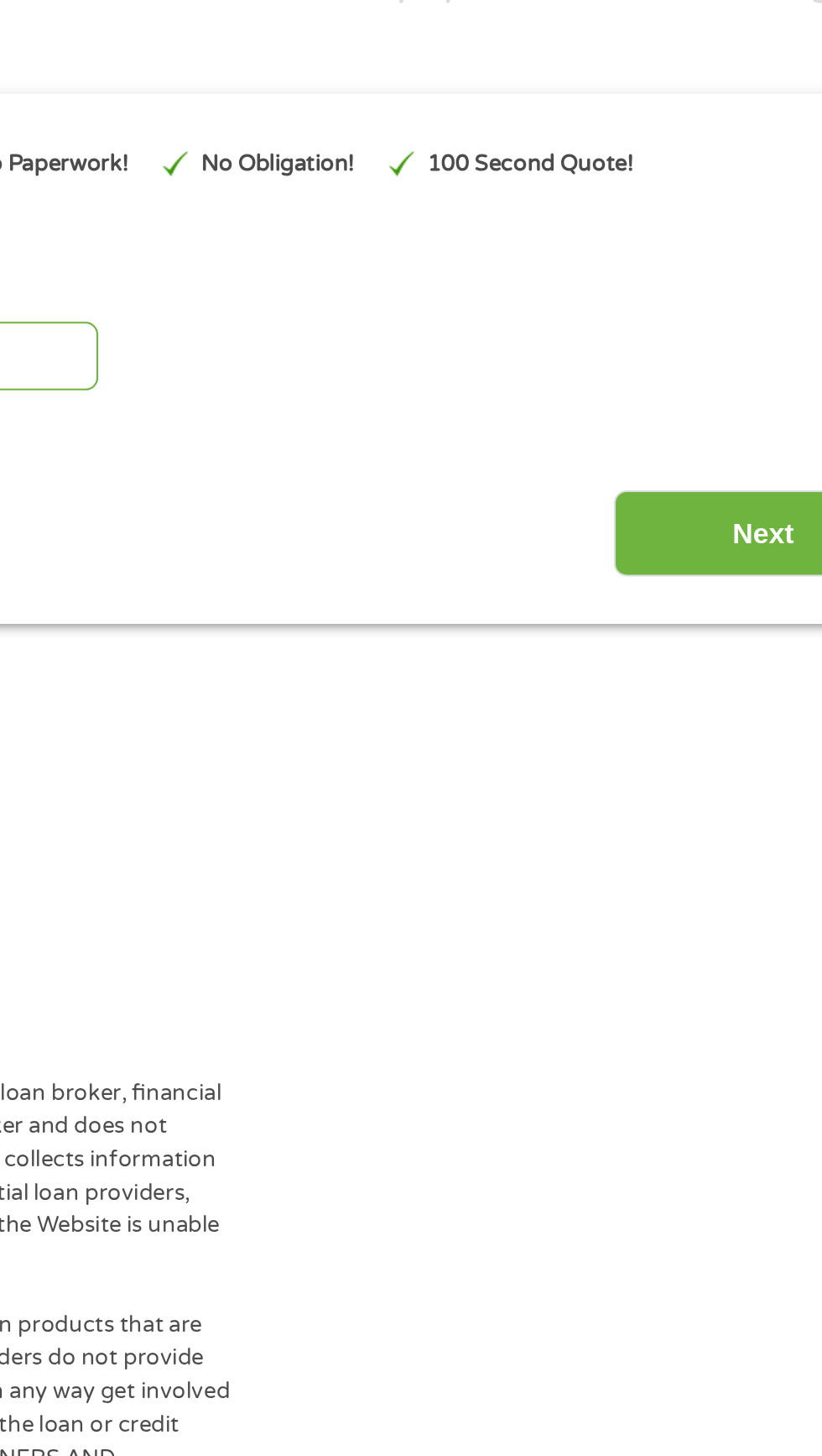
click at [703, 453] on input "Next" at bounding box center [724, 444] width 143 height 42
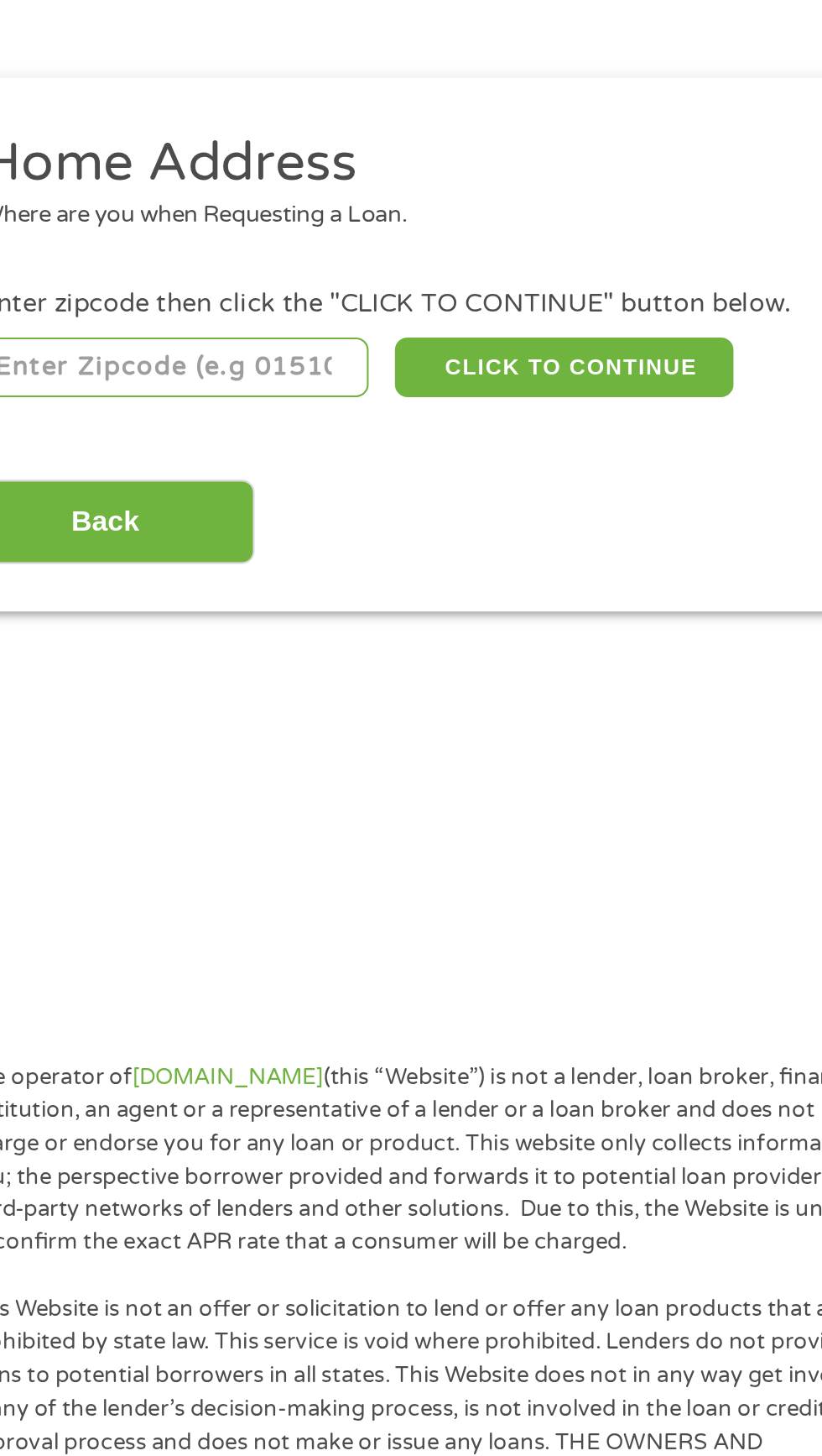
click at [187, 369] on input "number" at bounding box center [132, 364] width 186 height 28
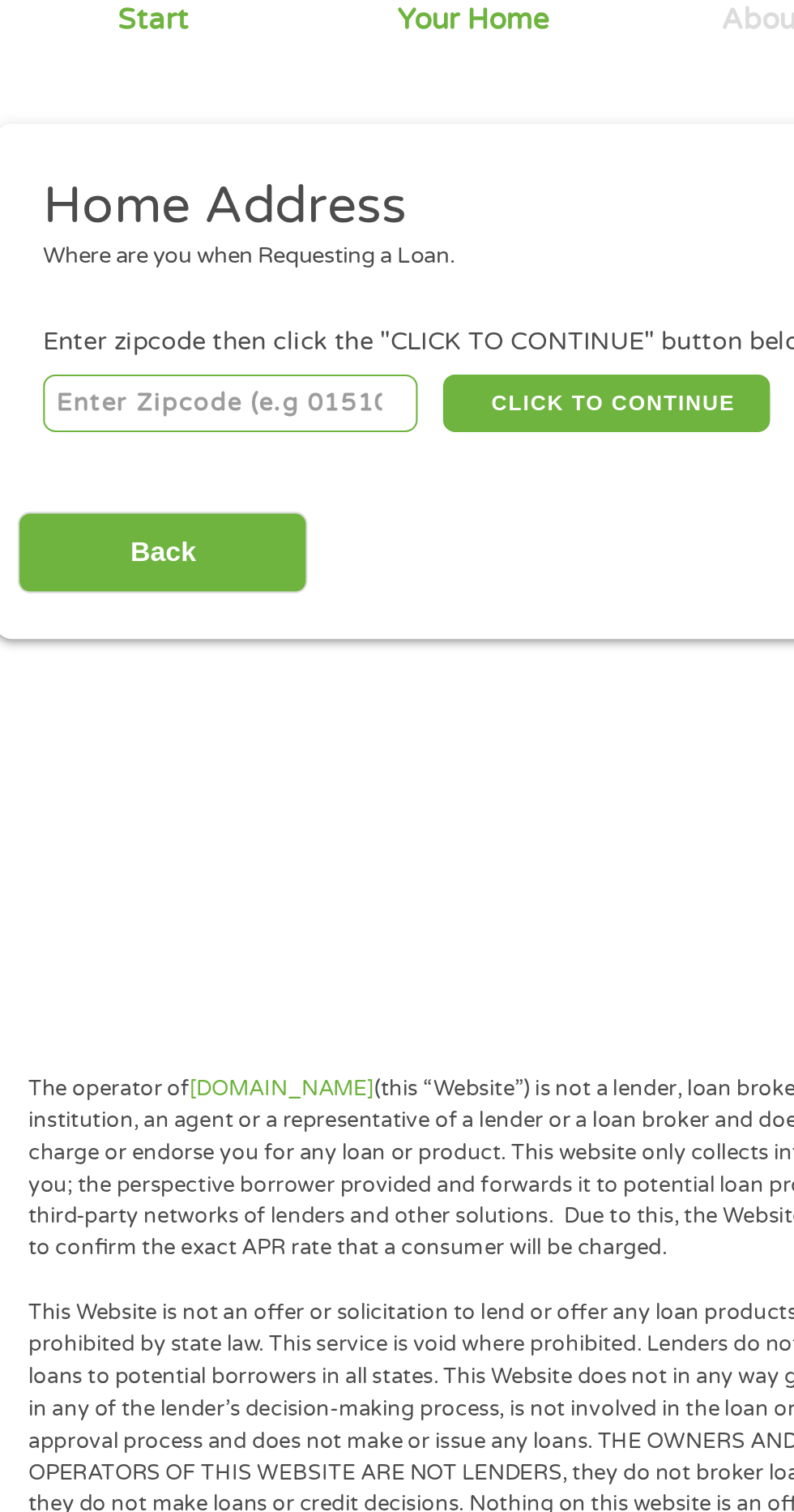
scroll to position [7, 0]
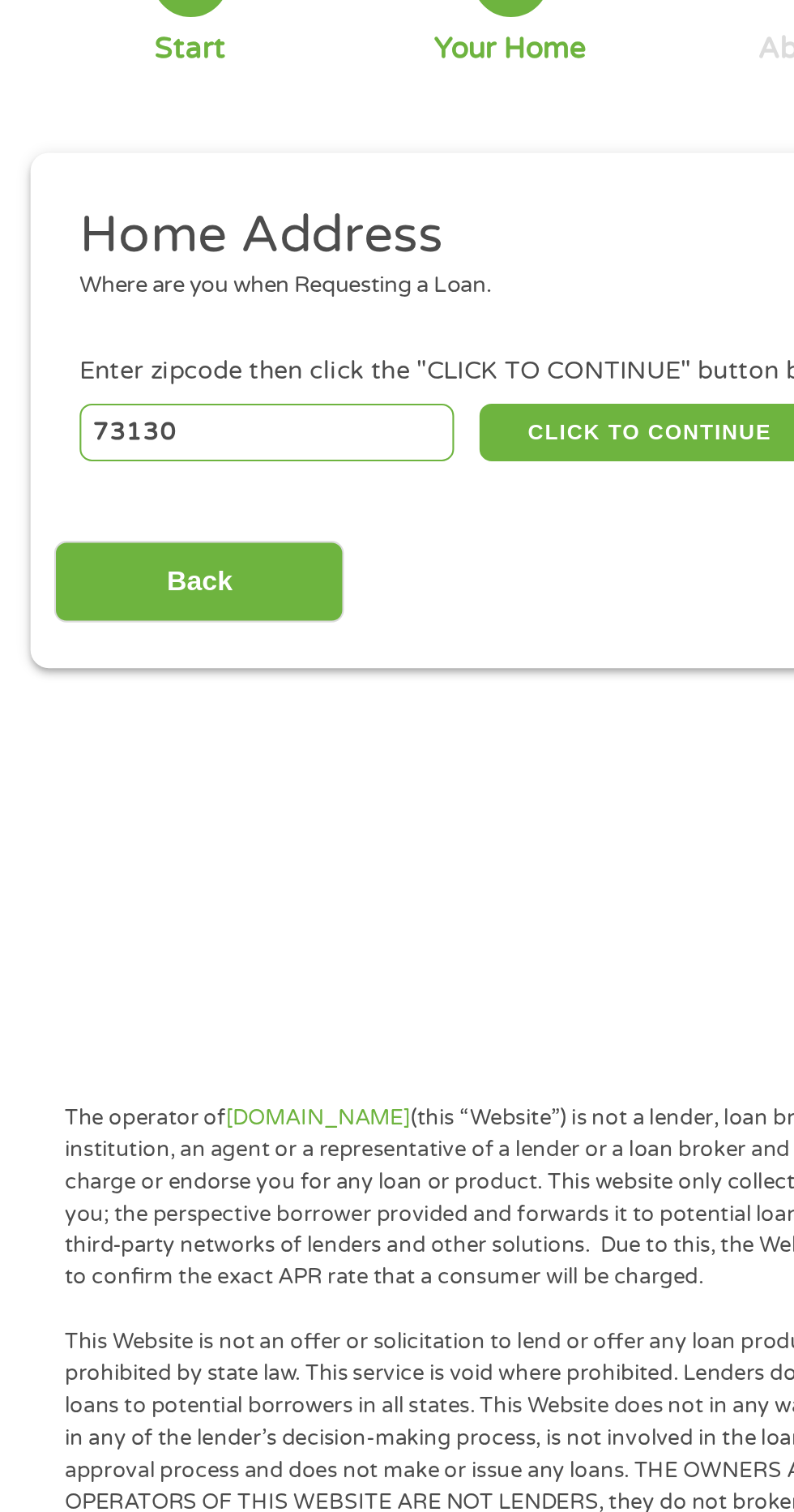
type input "73130"
click at [318, 362] on button "CLICK TO CONTINUE" at bounding box center [308, 352] width 157 height 27
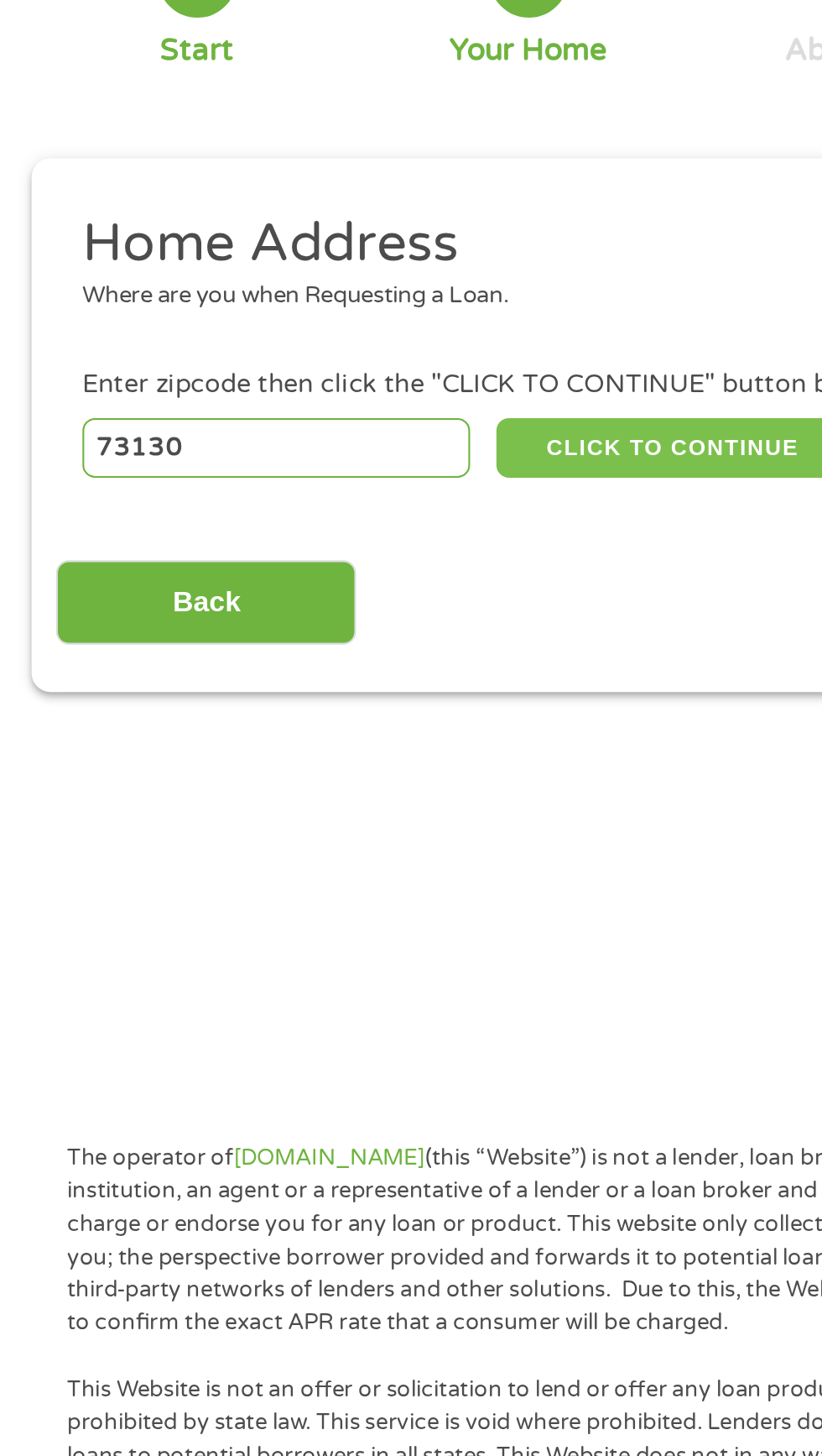
type input "73130"
type input "[US_STATE][GEOGRAPHIC_DATA]"
select select "[US_STATE]"
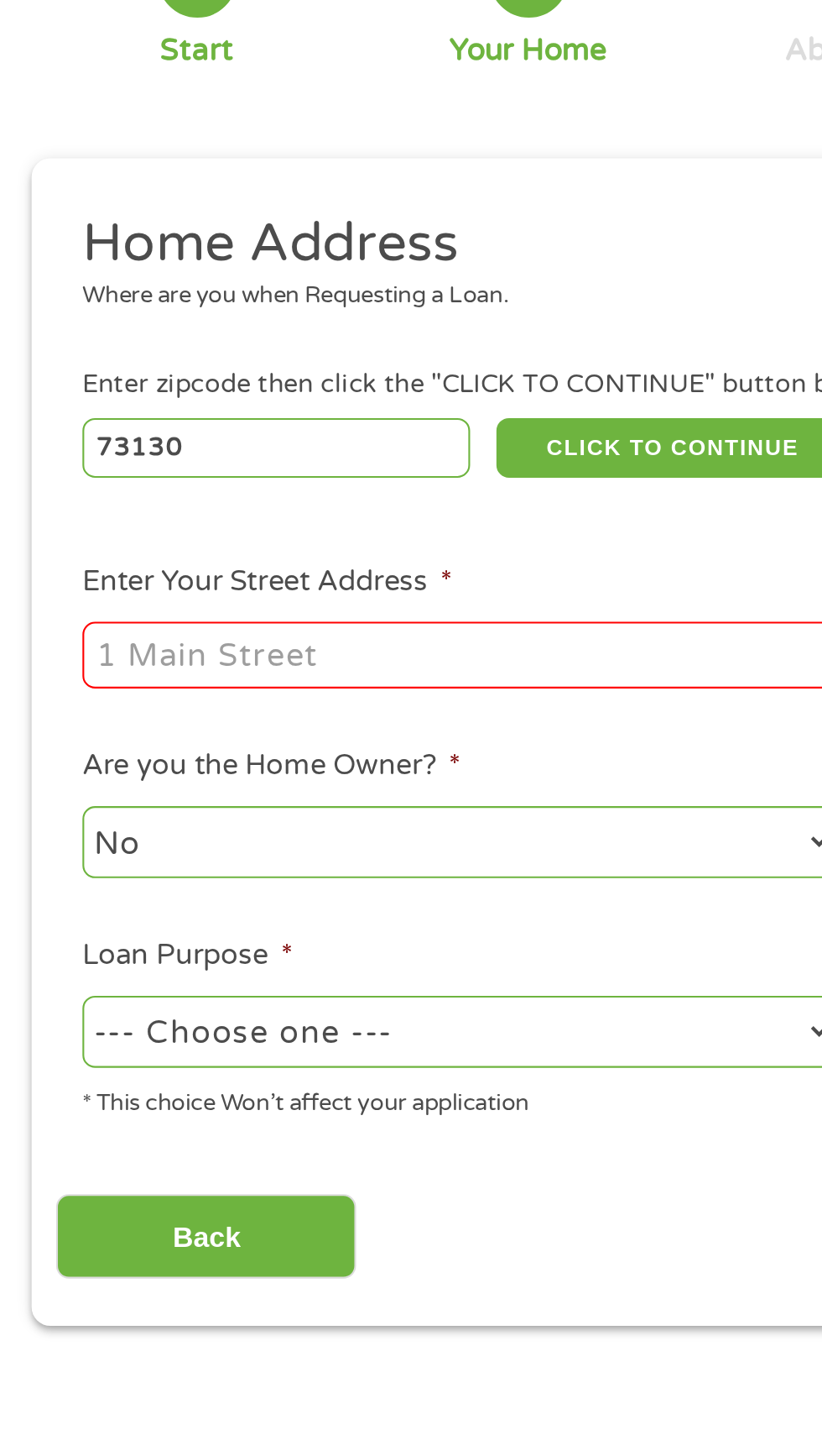
click at [276, 466] on input "Enter Your Street Address *" at bounding box center [219, 464] width 360 height 32
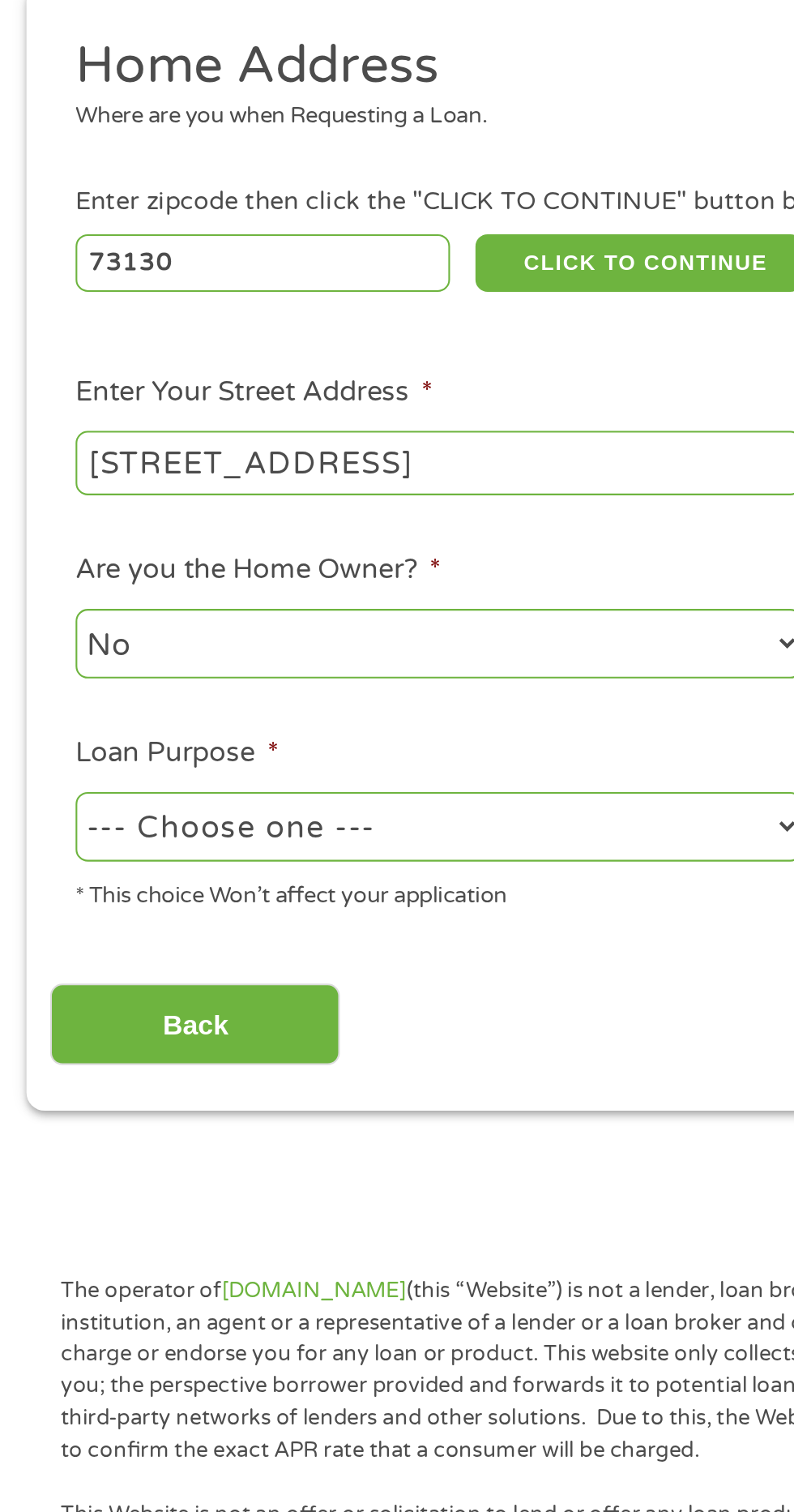
type input "[STREET_ADDRESS]"
click at [224, 625] on select "--- Choose one --- Pay Bills Debt Consolidation Home Improvement Major Purchase…" at bounding box center [211, 621] width 347 height 33
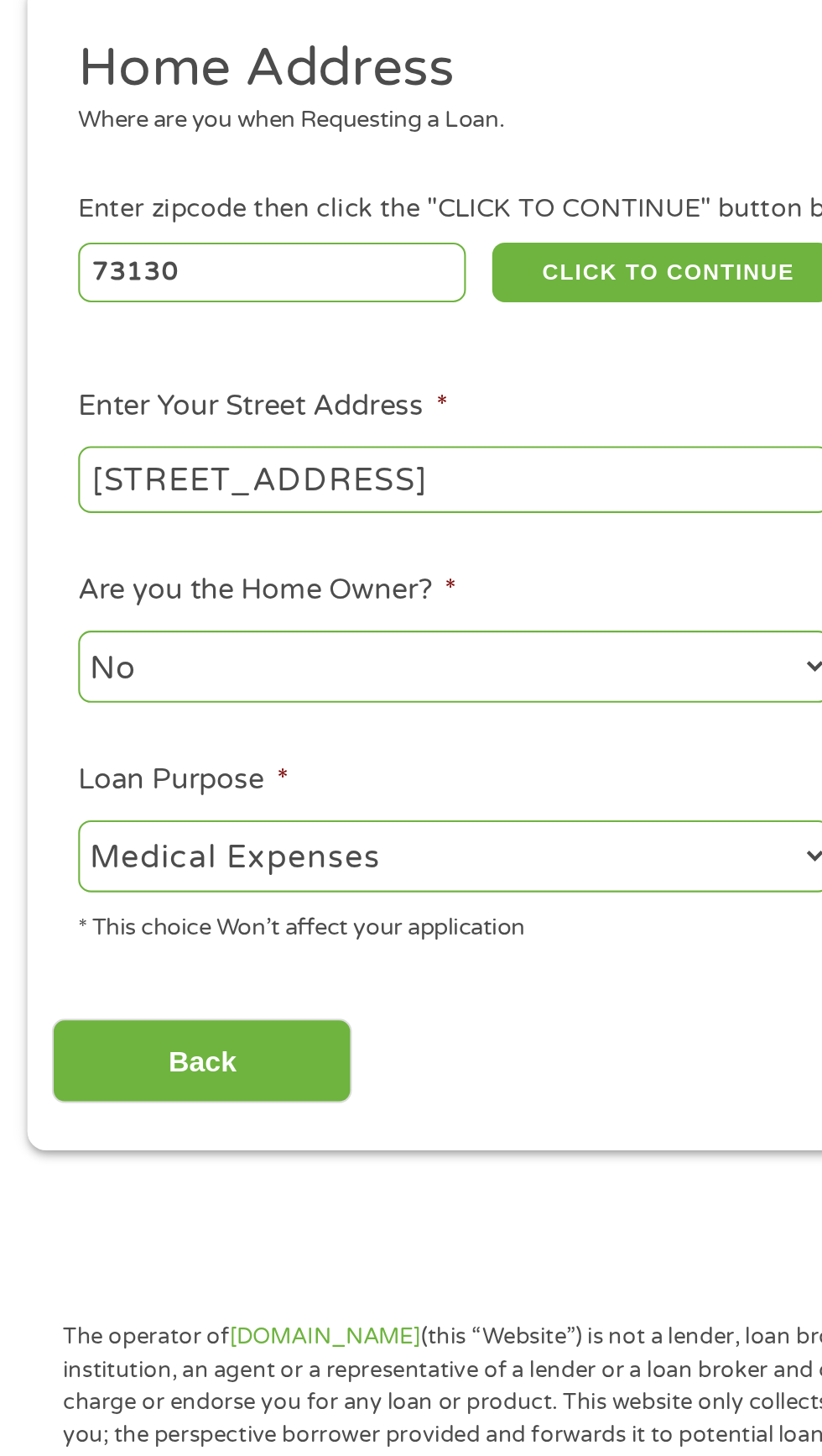
click at [243, 643] on select "--- Choose one --- Pay Bills Debt Consolidation Home Improvement Major Purchase…" at bounding box center [219, 643] width 360 height 34
select select "paybills"
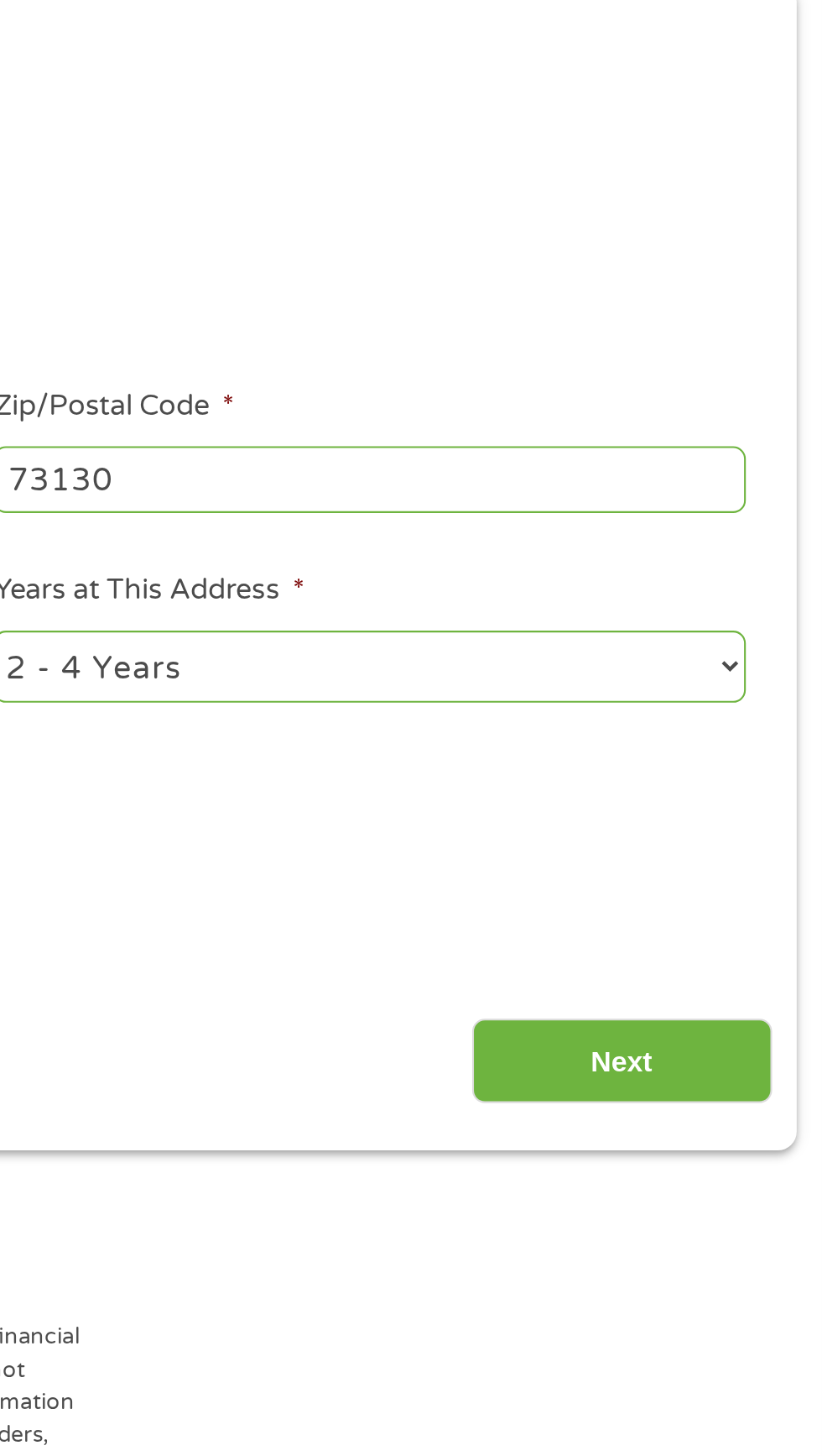
click at [719, 757] on input "Next" at bounding box center [724, 742] width 143 height 42
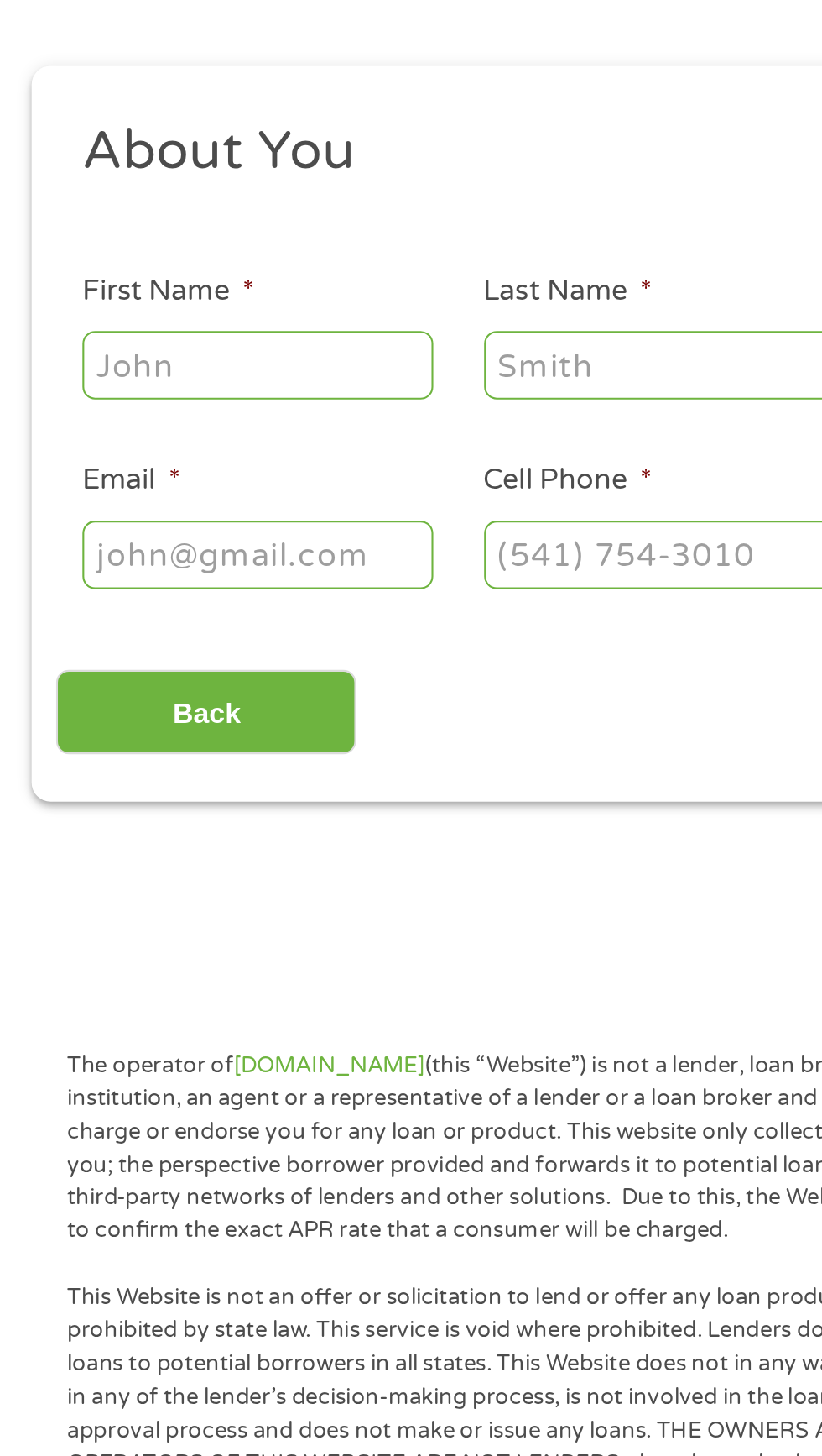
click at [140, 363] on input "First Name *" at bounding box center [124, 368] width 168 height 32
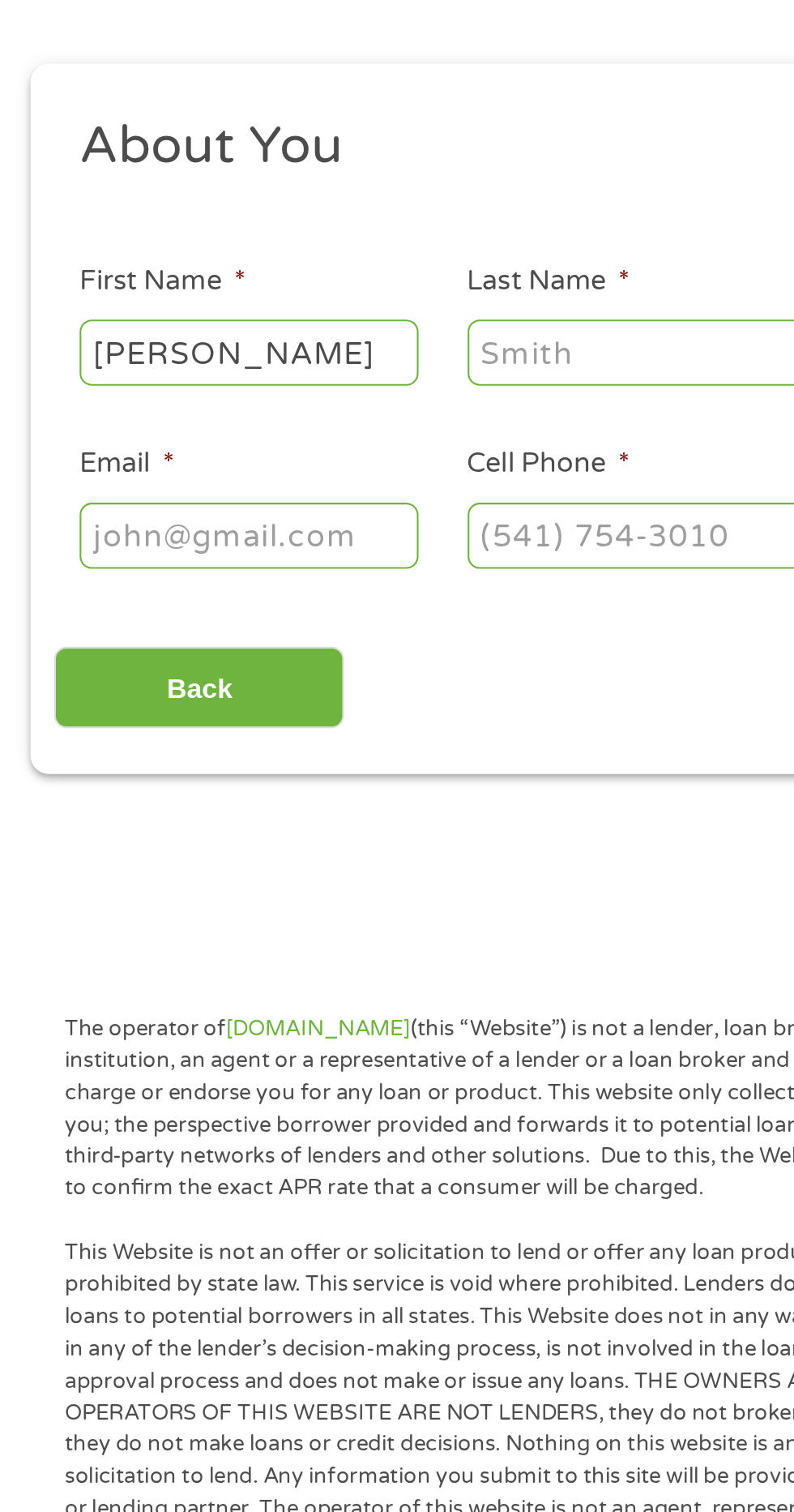
type input "Laurie"
click at [299, 361] on input "Last Name *" at bounding box center [304, 356] width 162 height 31
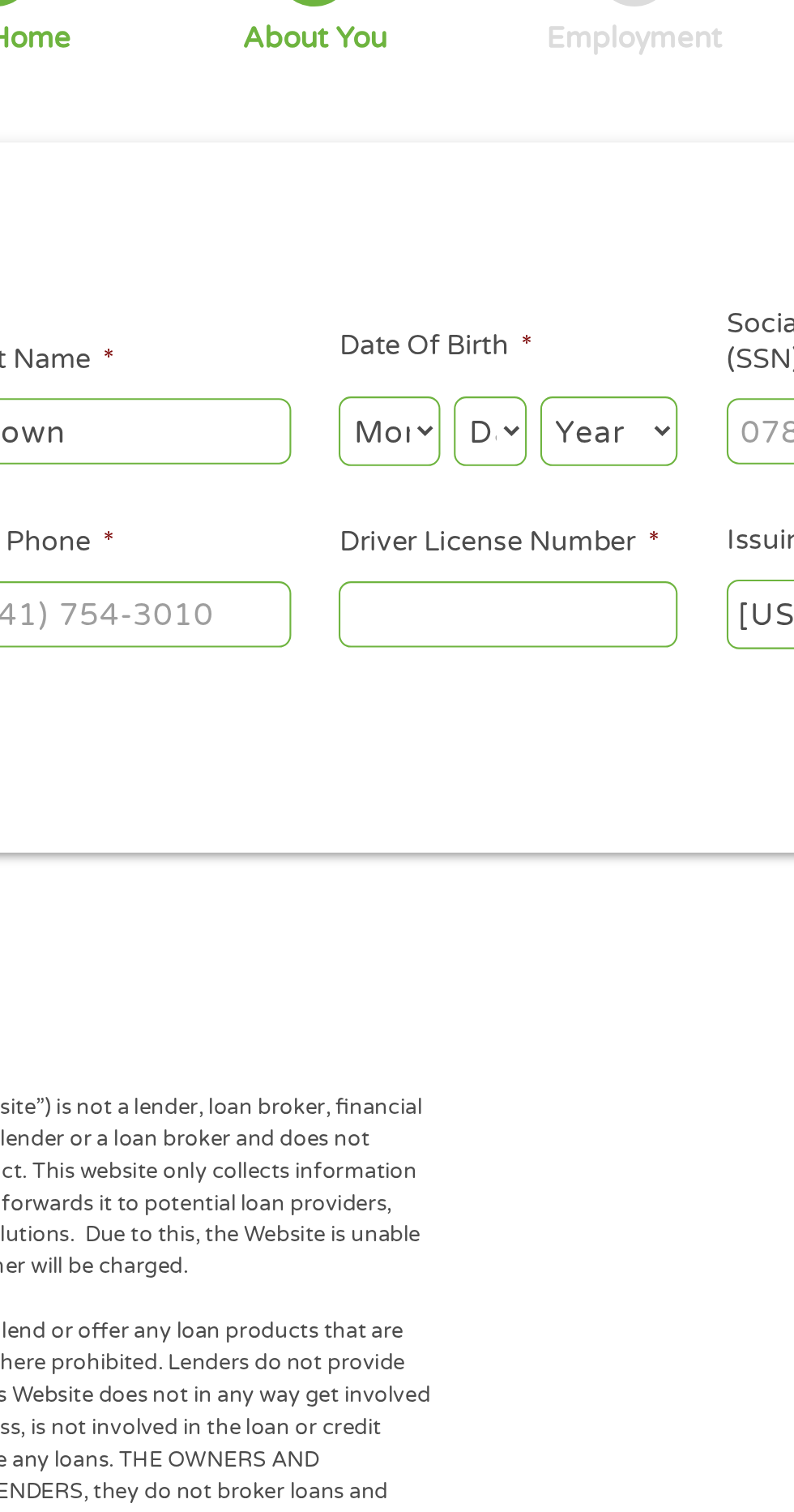
type input "Brown"
click at [438, 360] on select "Month 1 2 3 4 5 6 7 8 9 10 11 12" at bounding box center [432, 357] width 48 height 33
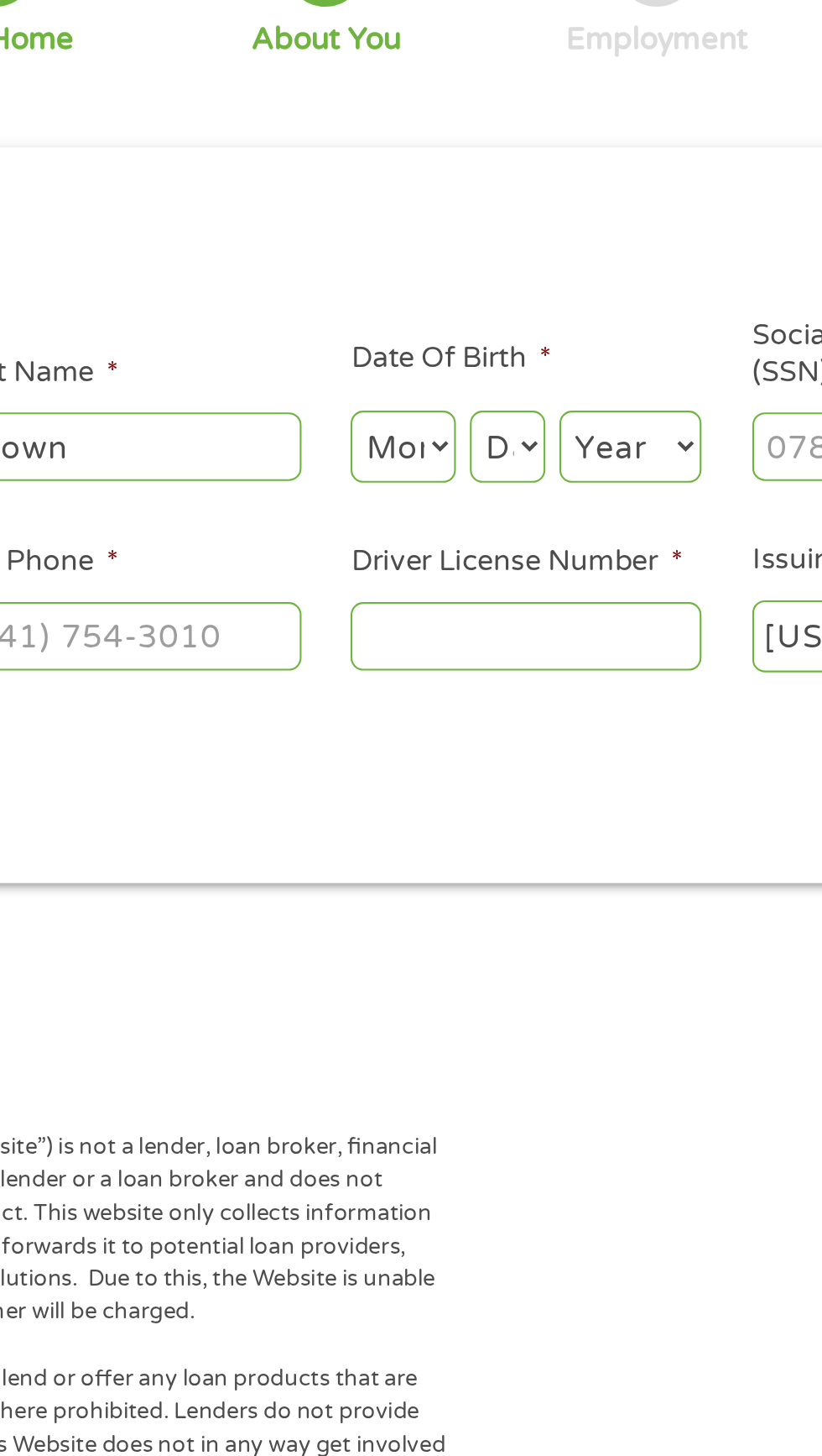
select select "3"
click at [512, 379] on select "Day 1 2 3 4 5 6 7 8 9 10 11 12 13 14 15 16 17 18 19 20 21 22 23 24 25 26 27 28 …" at bounding box center [498, 369] width 36 height 34
select select "2"
click at [562, 371] on select "Year 2007 2006 2005 2004 2003 2002 2001 2000 1999 1998 1997 1996 1995 1994 1993…" at bounding box center [557, 369] width 68 height 34
select select "1957"
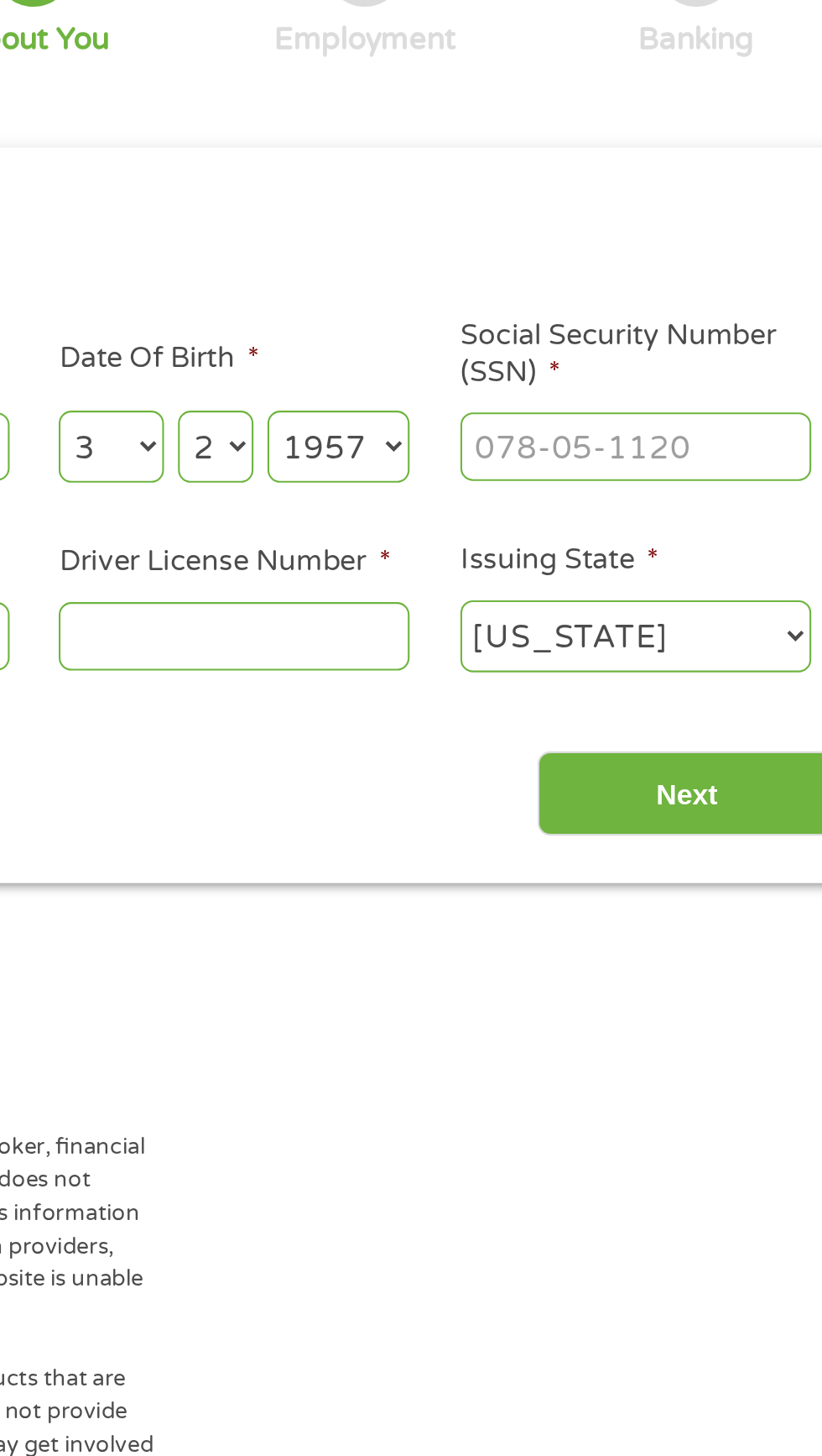
click at [726, 370] on input "Social Security Number (SSN) *" at bounding box center [699, 368] width 168 height 32
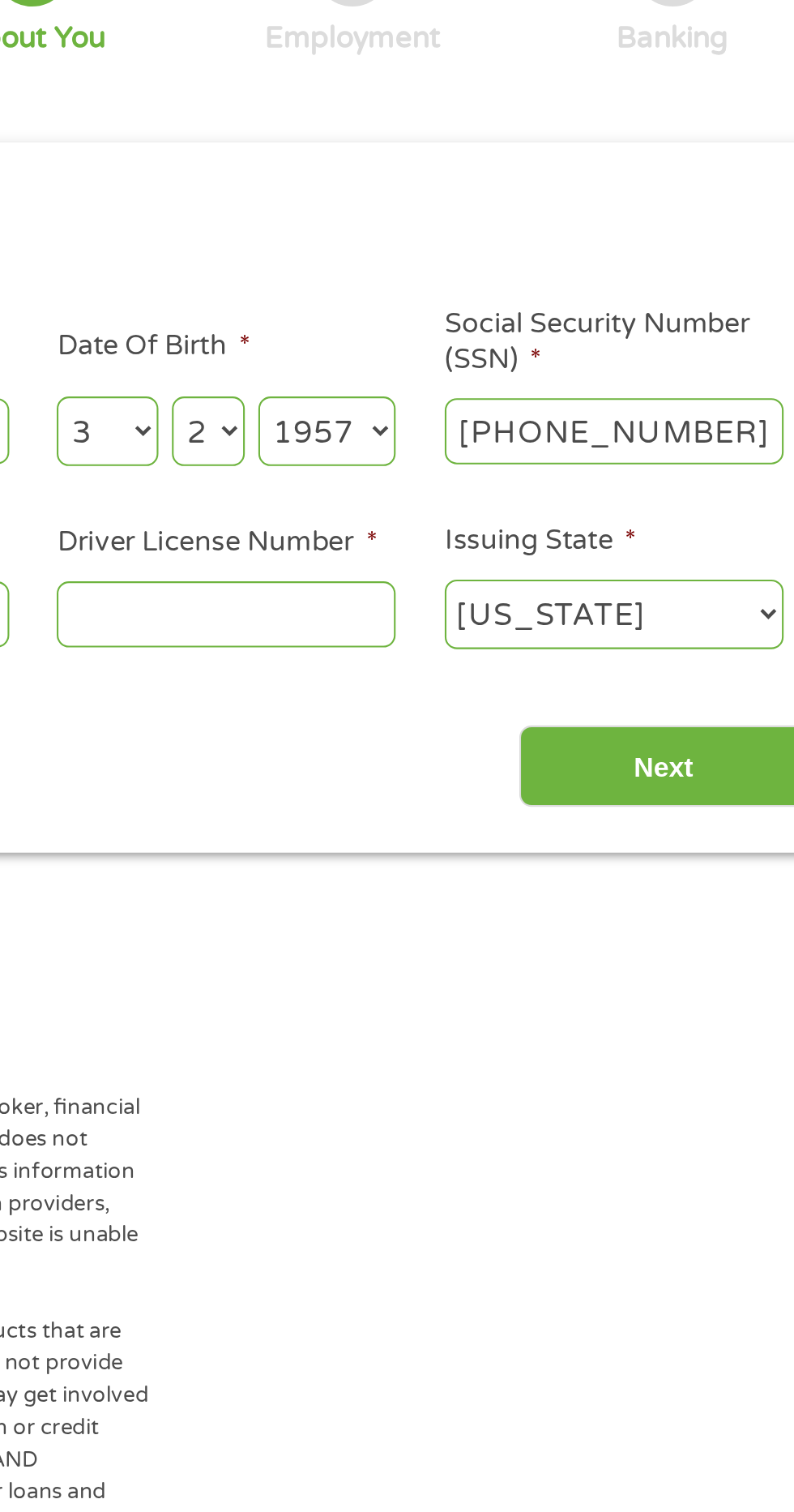
type input "381-72-0035"
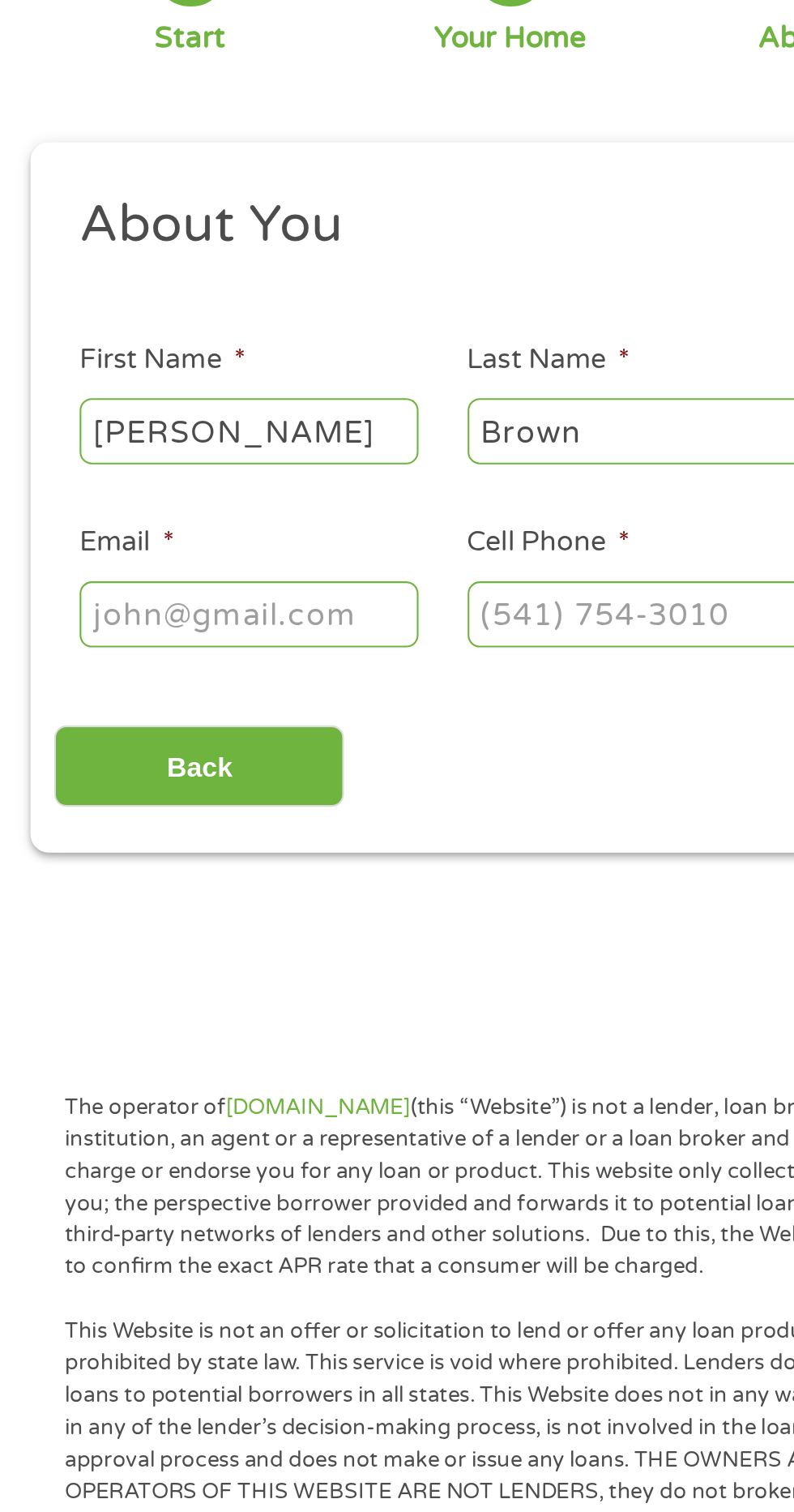
click at [142, 445] on input "Email *" at bounding box center [119, 443] width 162 height 31
click at [150, 450] on input "Email *" at bounding box center [119, 443] width 162 height 31
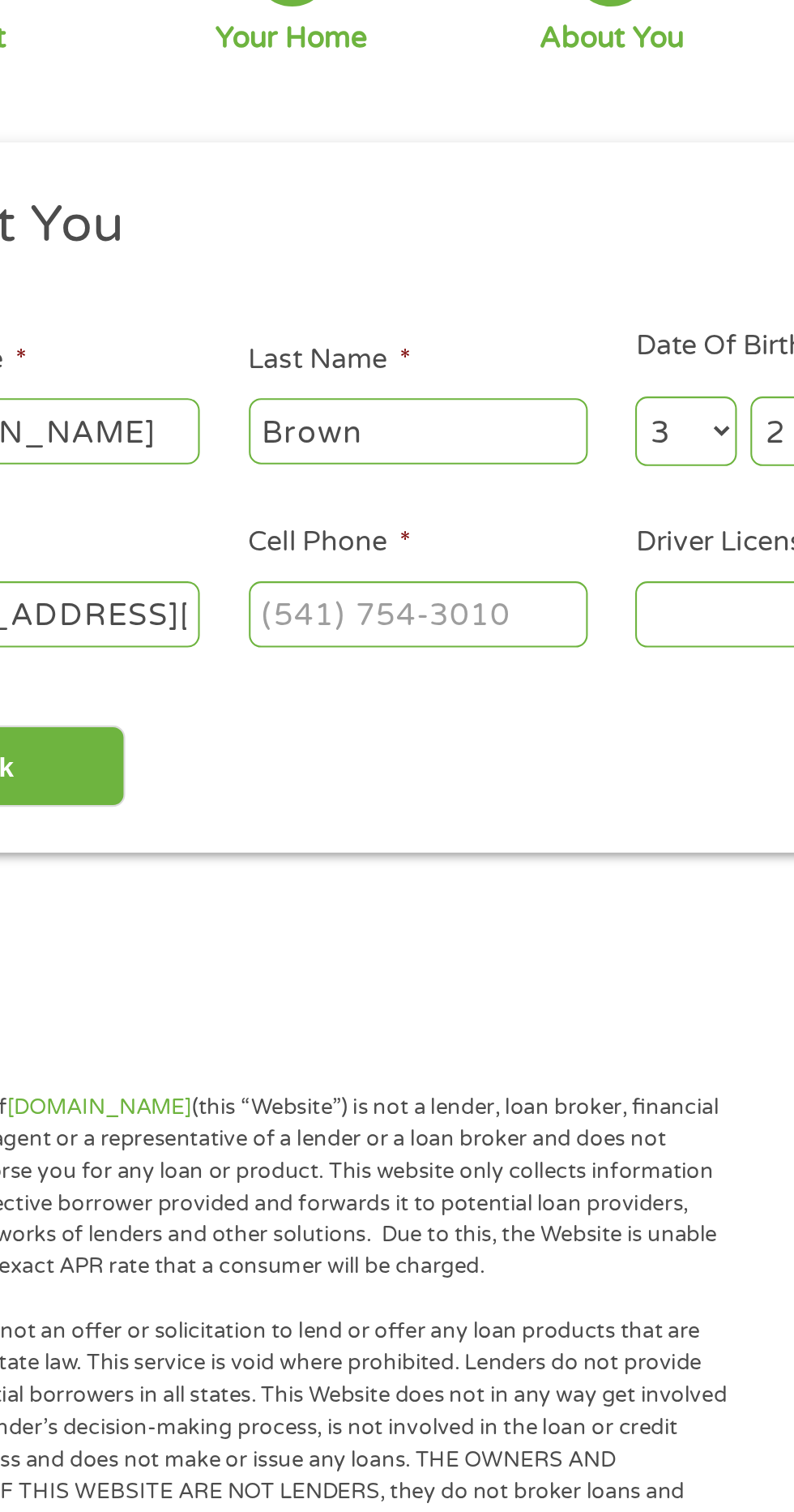
type input "lkbrown461@gmail.com"
click at [345, 450] on input "Cell Phone *" at bounding box center [304, 443] width 162 height 31
type input "(616) 528-2181"
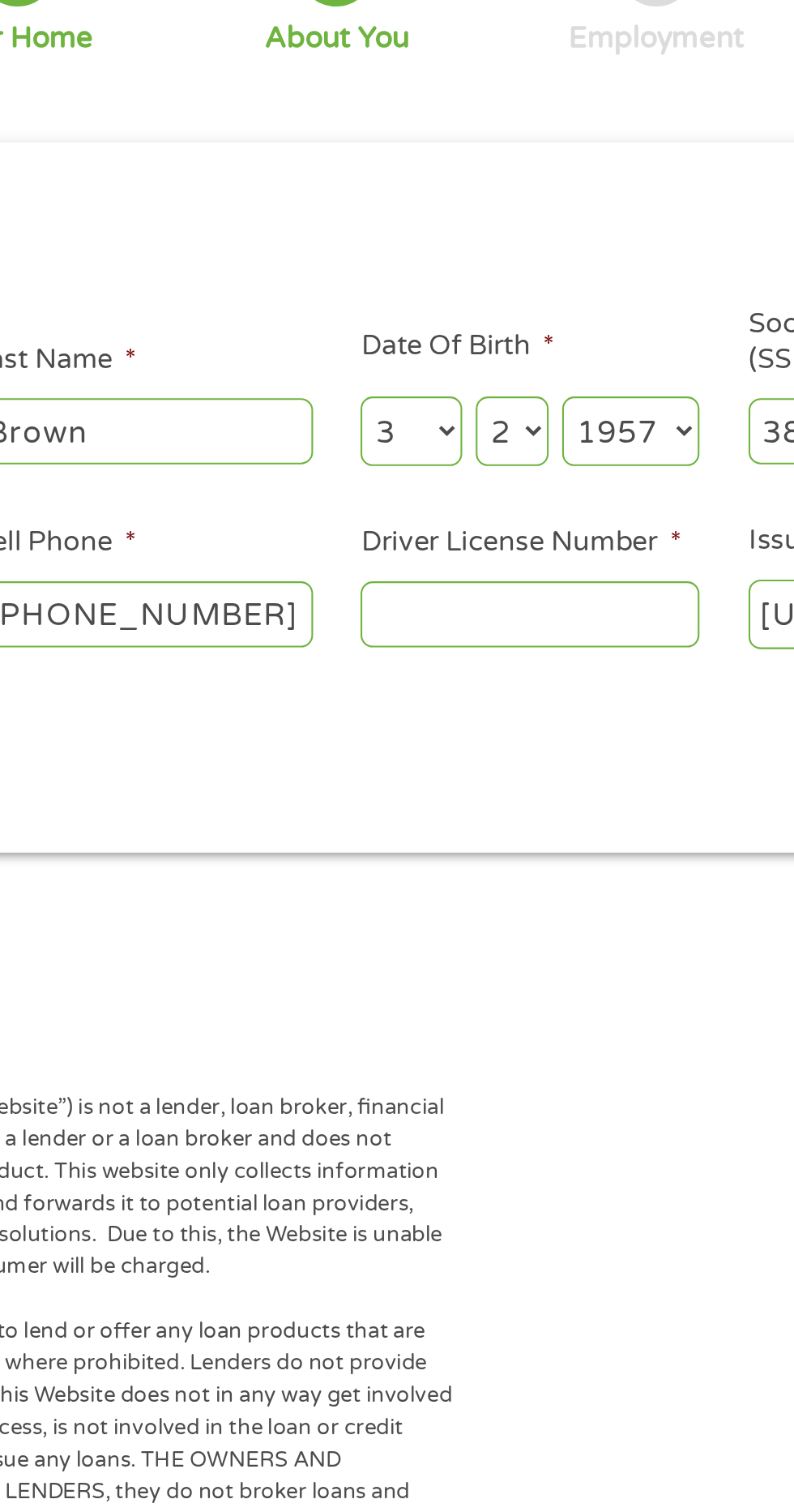
click at [459, 449] on input "Driver License Number *" at bounding box center [490, 443] width 162 height 31
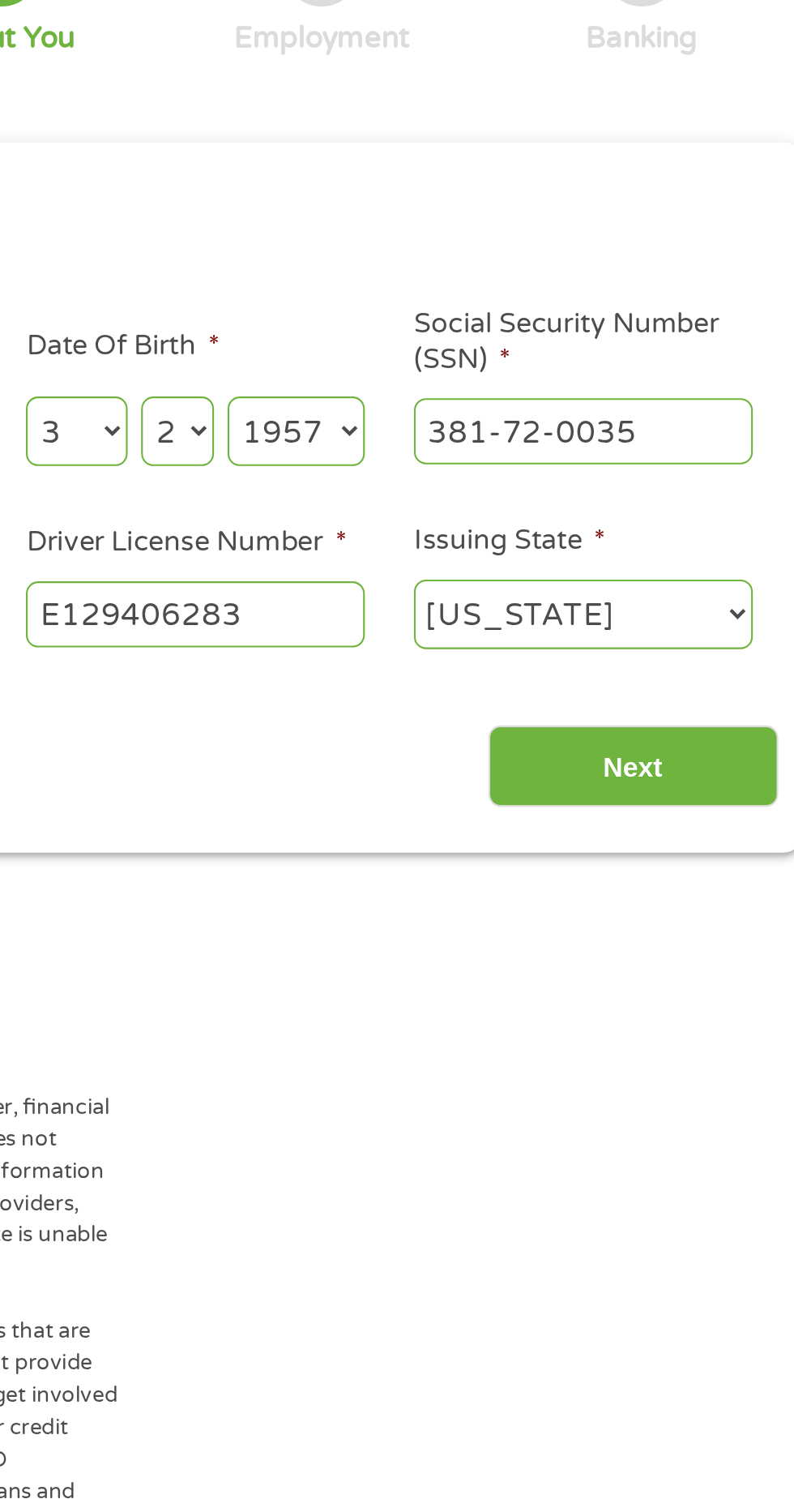
type input "E129406283"
click at [693, 515] on input "Next" at bounding box center [699, 517] width 139 height 40
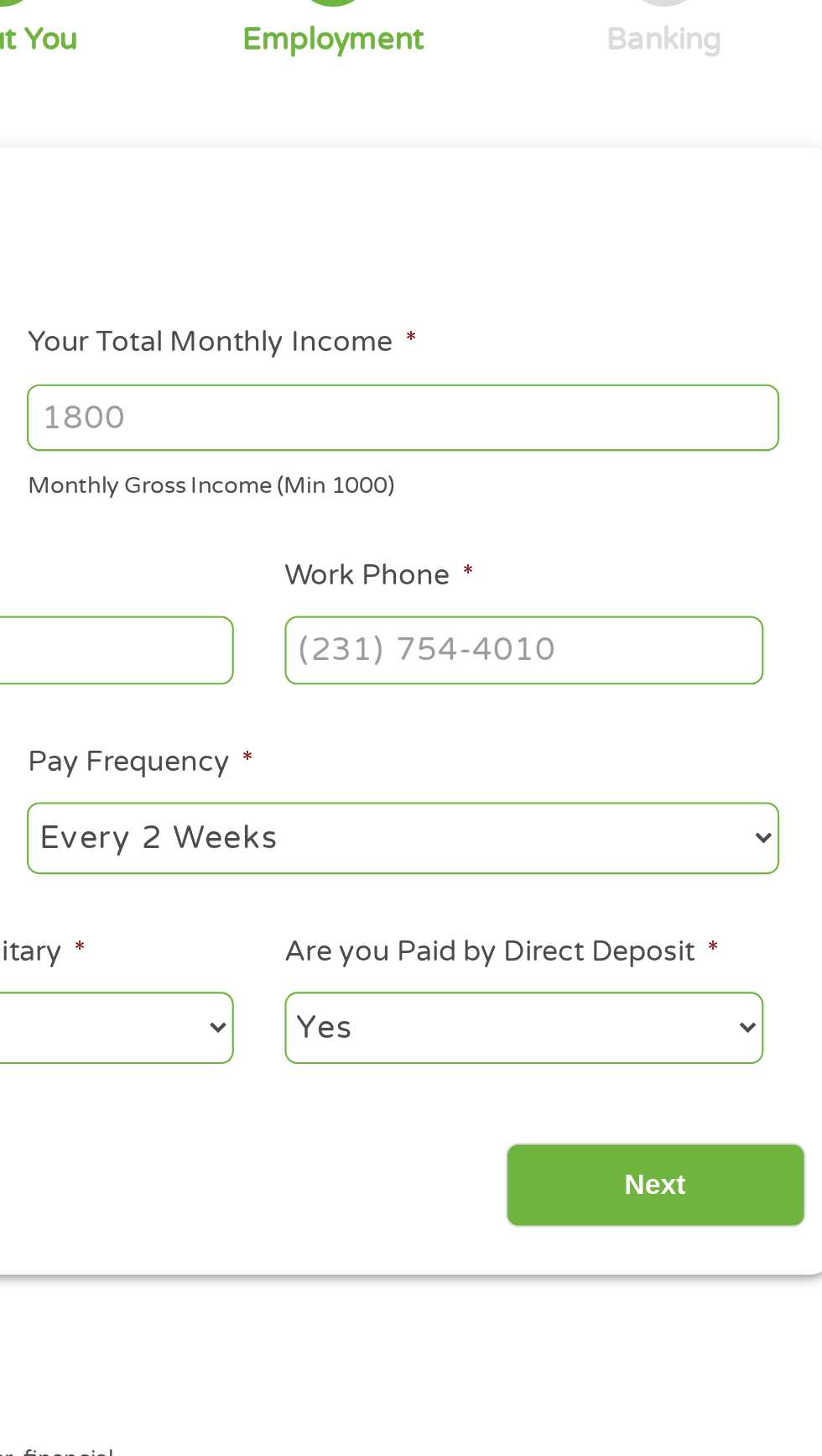
scroll to position [7, 7]
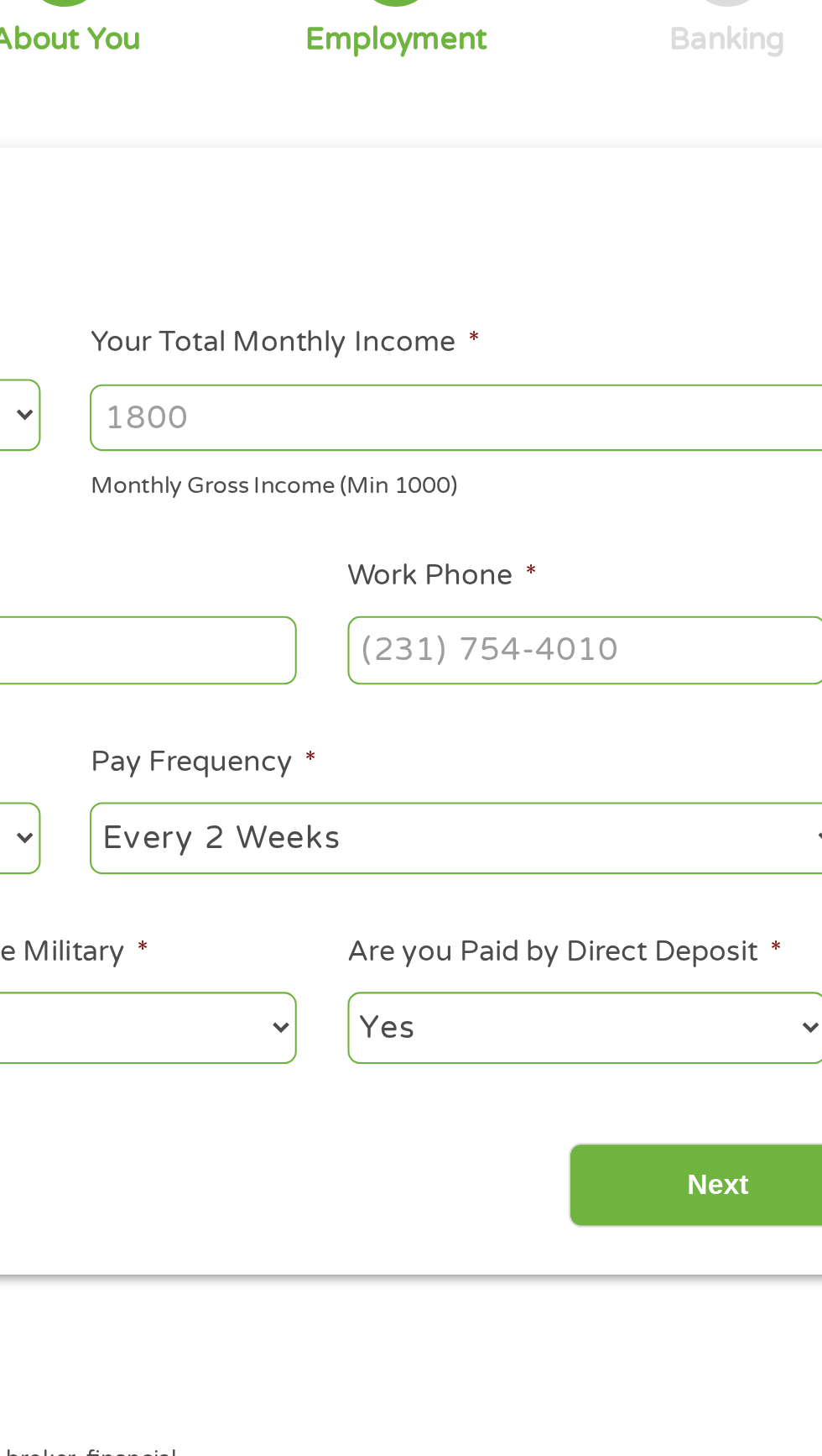
click at [548, 349] on input "Your Total Monthly Income *" at bounding box center [602, 355] width 360 height 32
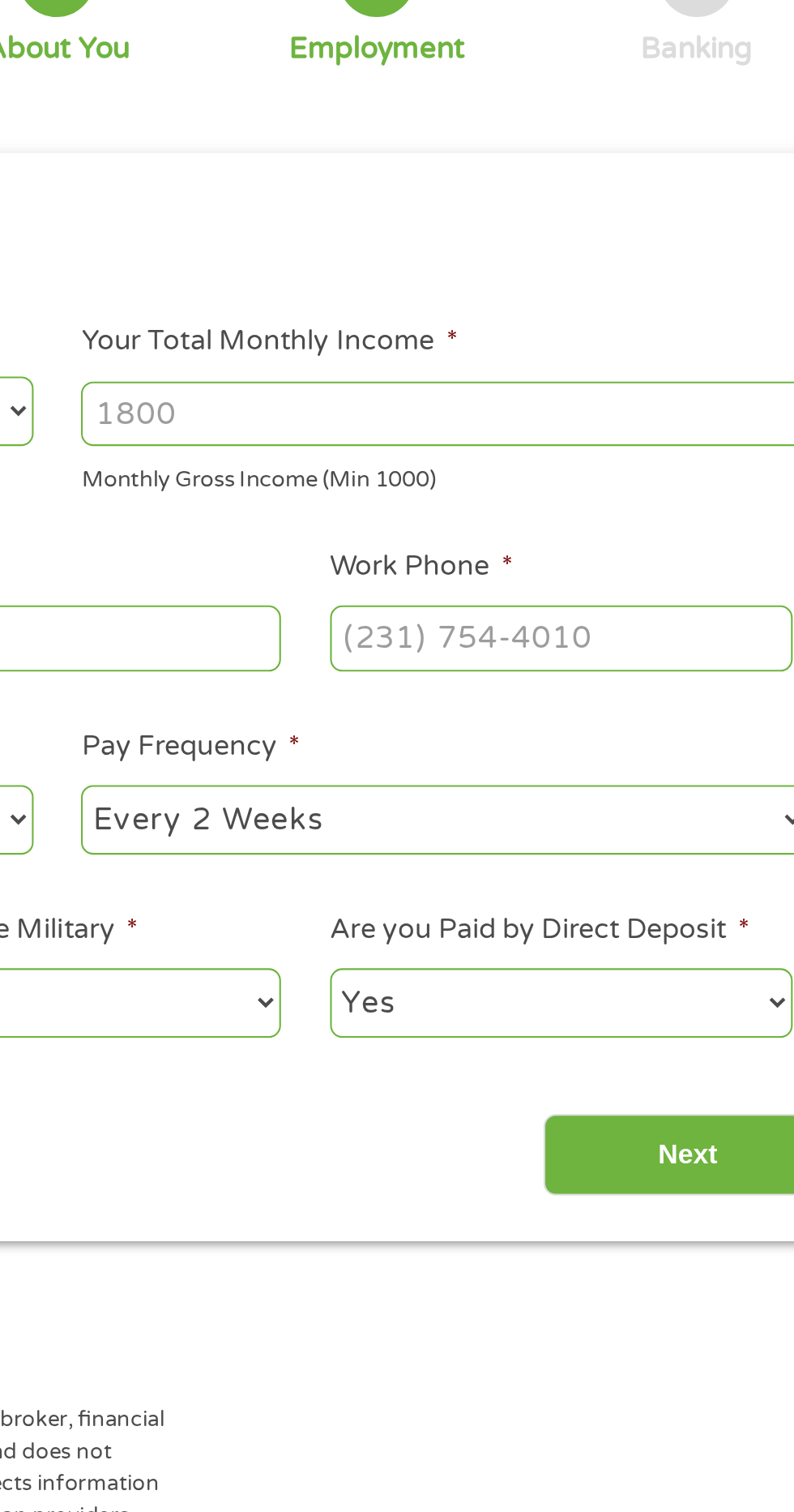
scroll to position [7, 0]
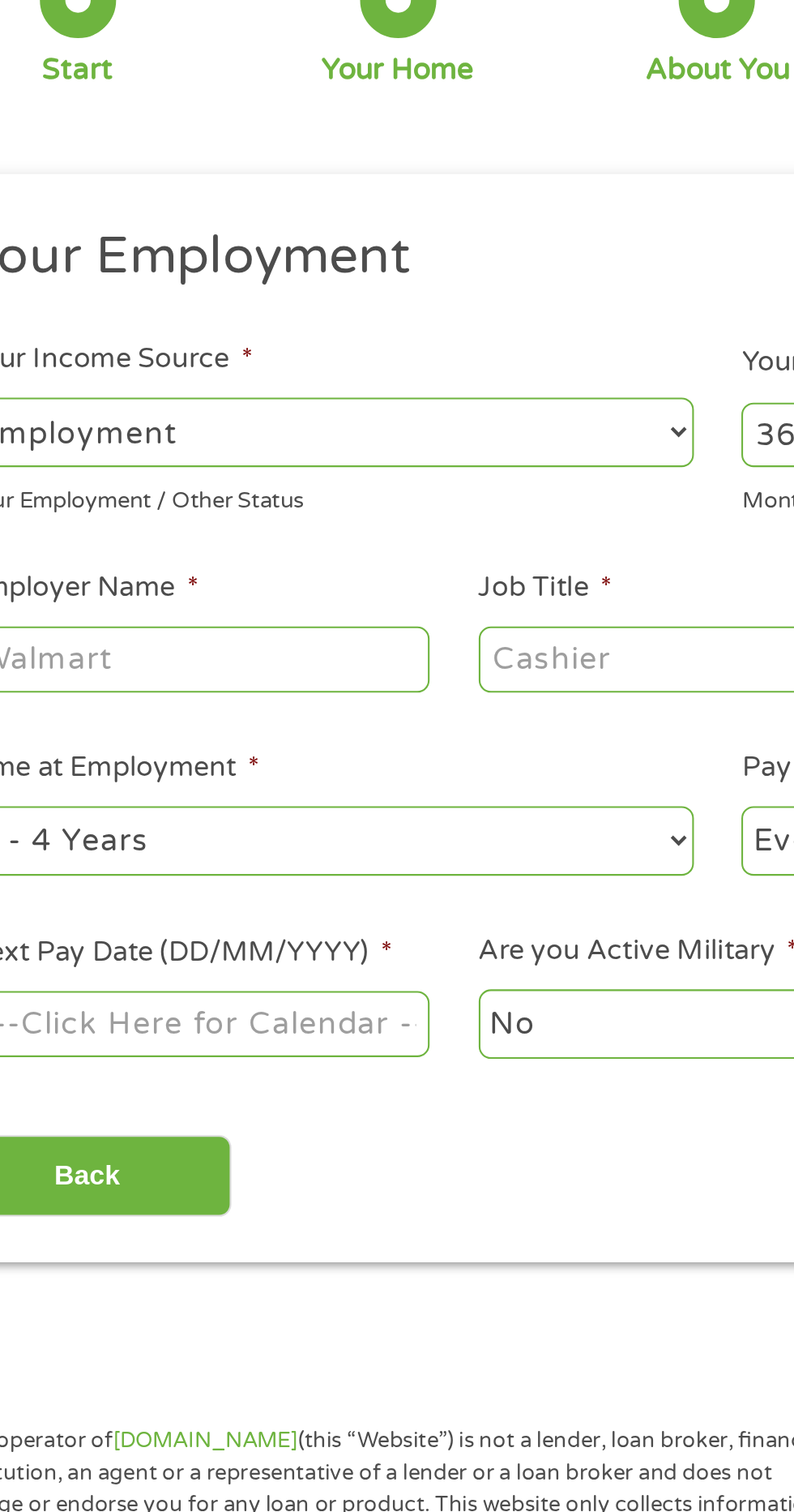
type input "3600"
click at [179, 449] on input "Employer Name *" at bounding box center [149, 450] width 222 height 31
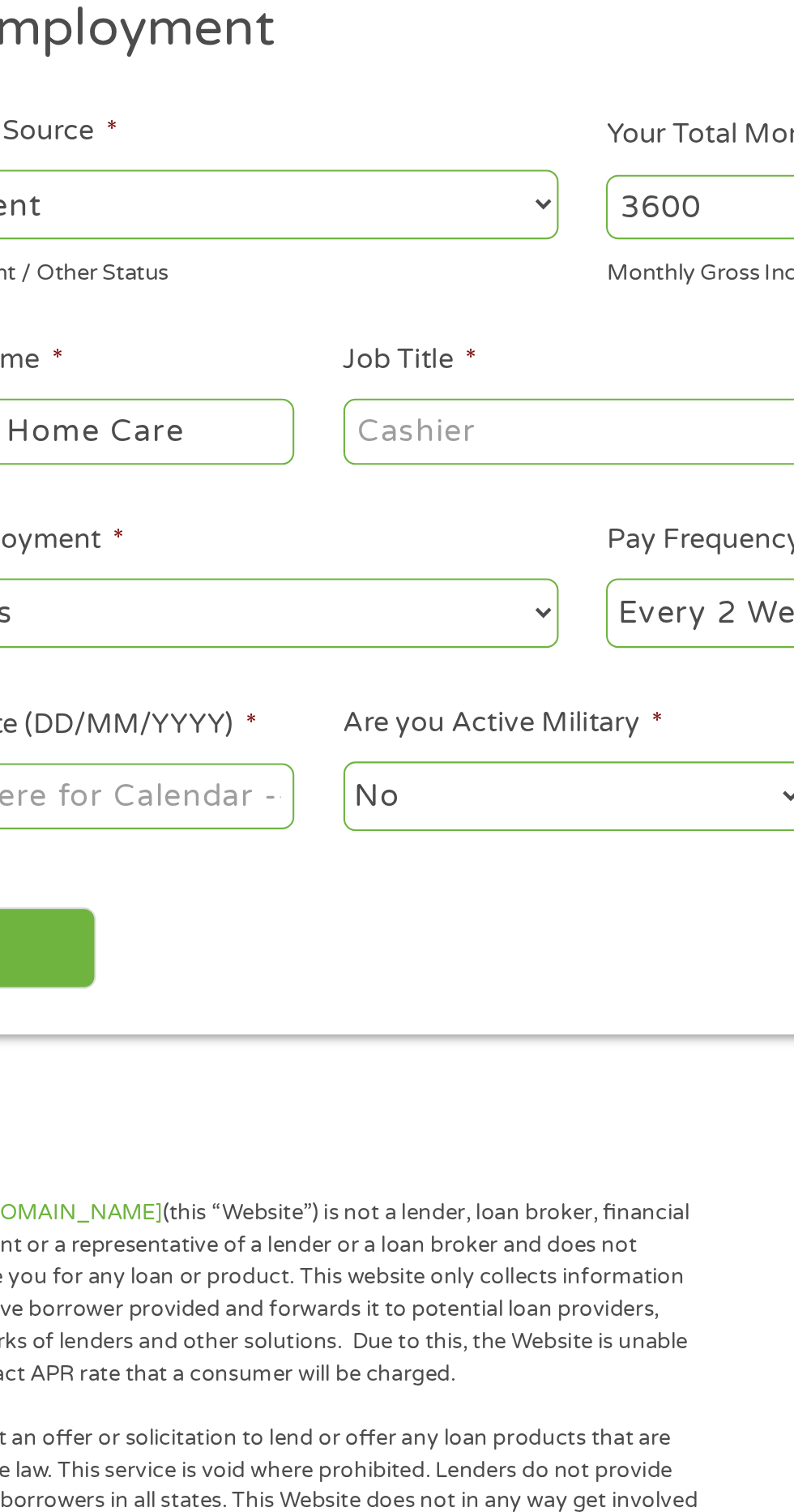
type input "Care Plus Home Care"
click at [395, 450] on input "Job Title *" at bounding box center [393, 450] width 222 height 31
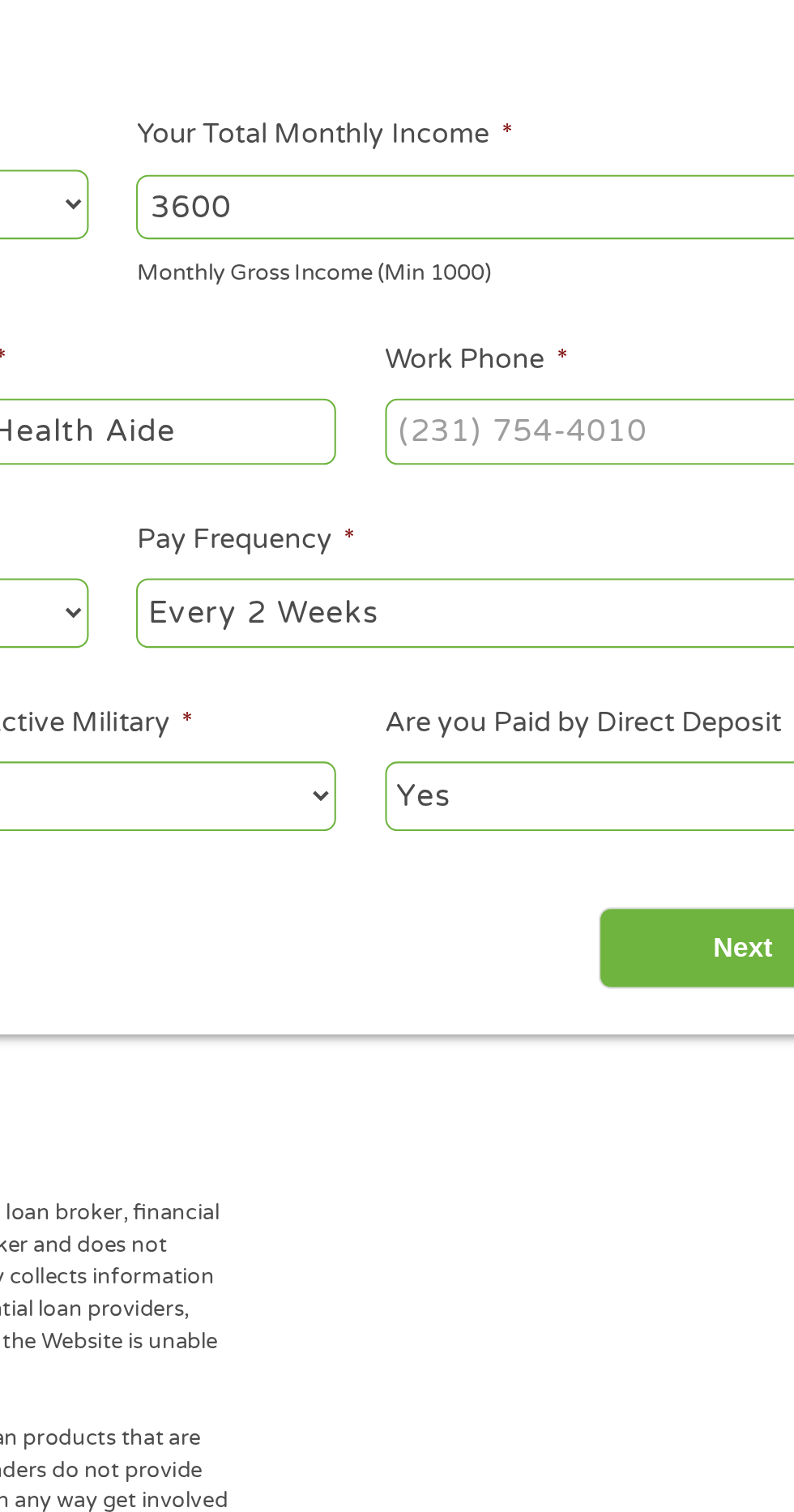
type input "Home Health Aide"
click at [690, 455] on input "Work Phone *" at bounding box center [638, 450] width 222 height 31
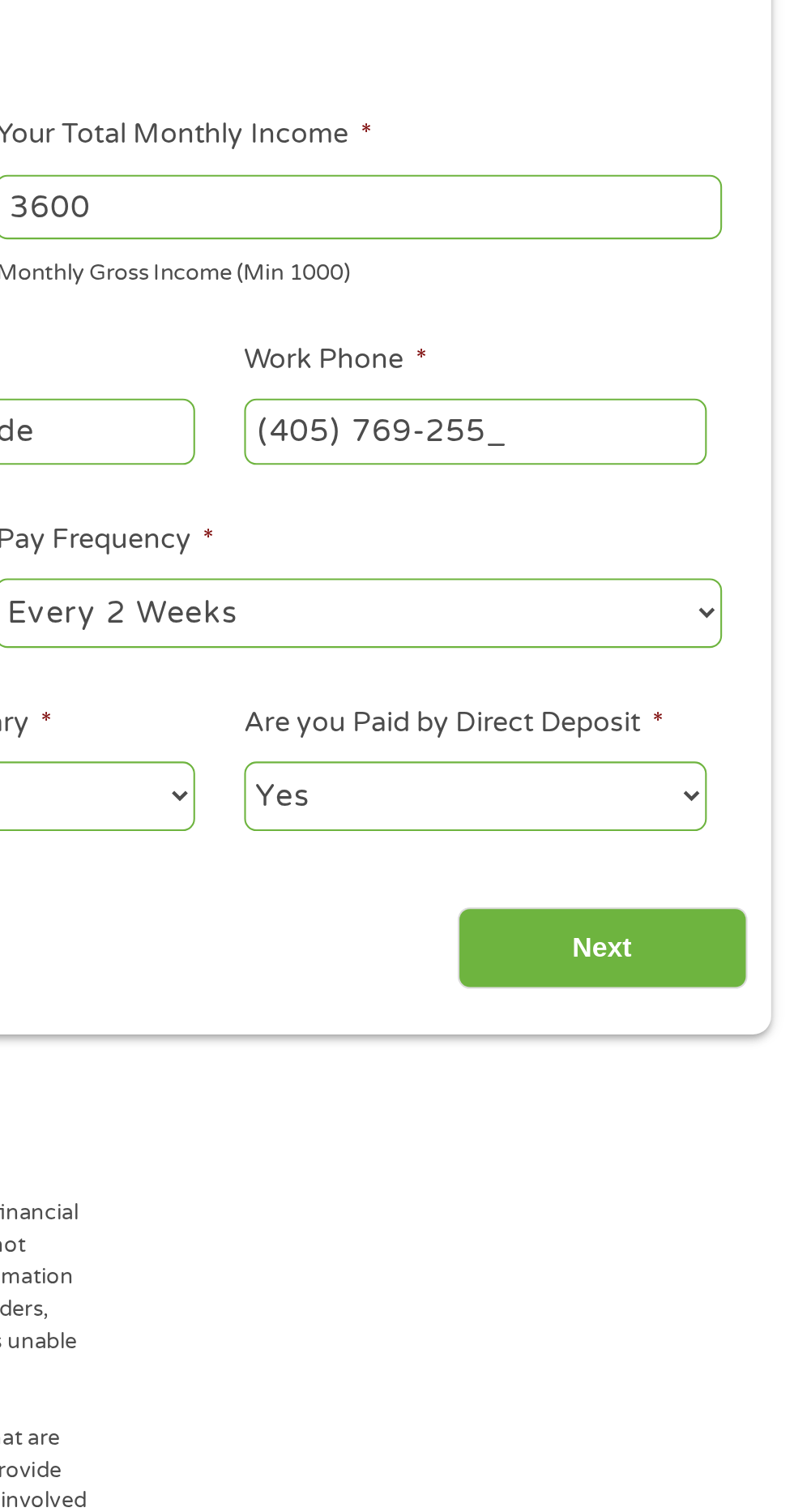
type input "(405) 769-2551"
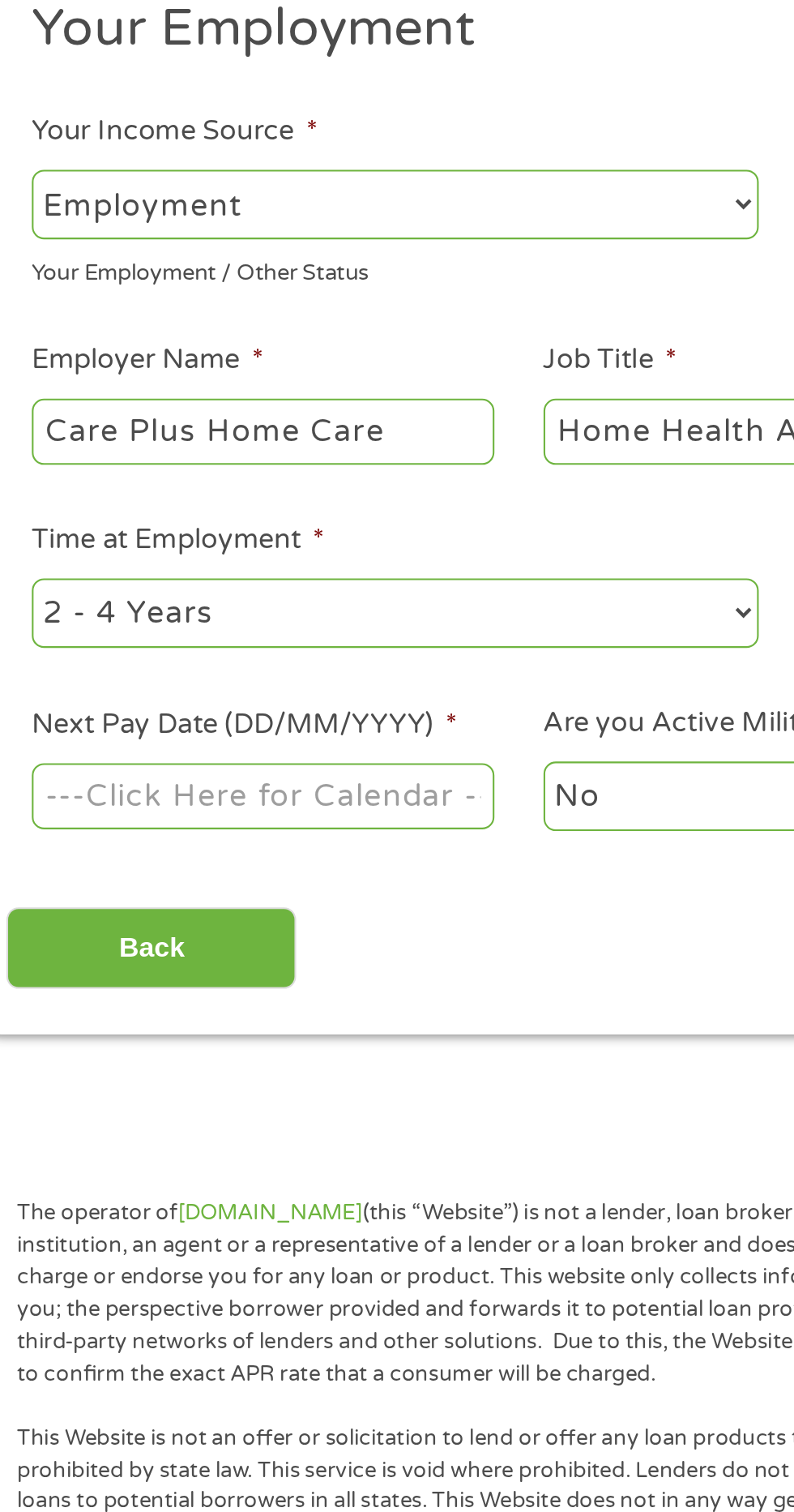
click at [220, 535] on select "--- Choose one --- 1 Year or less 1 - 2 Years 2 - 4 Years Over 4 Years" at bounding box center [211, 537] width 347 height 33
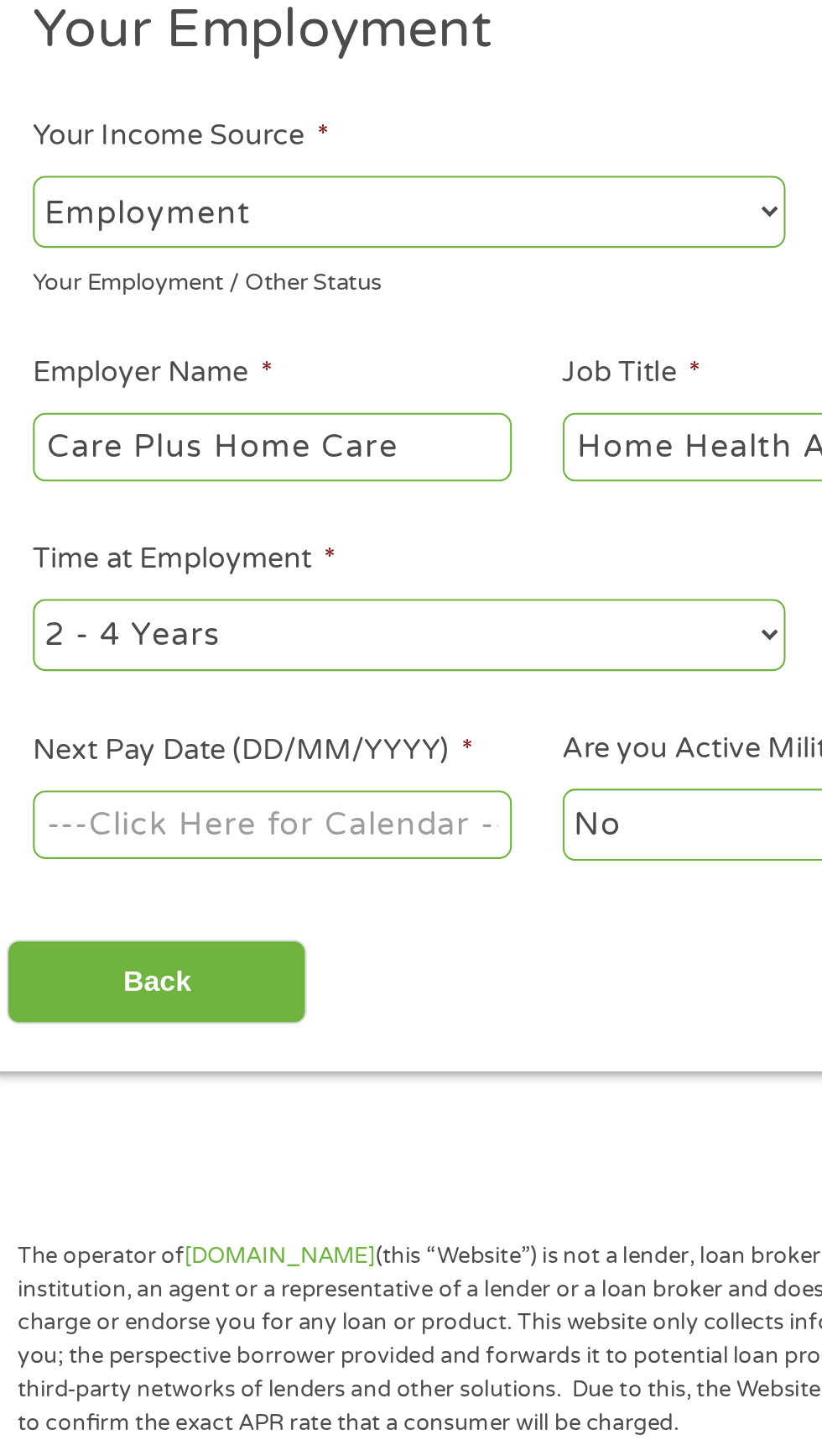
select select "12months"
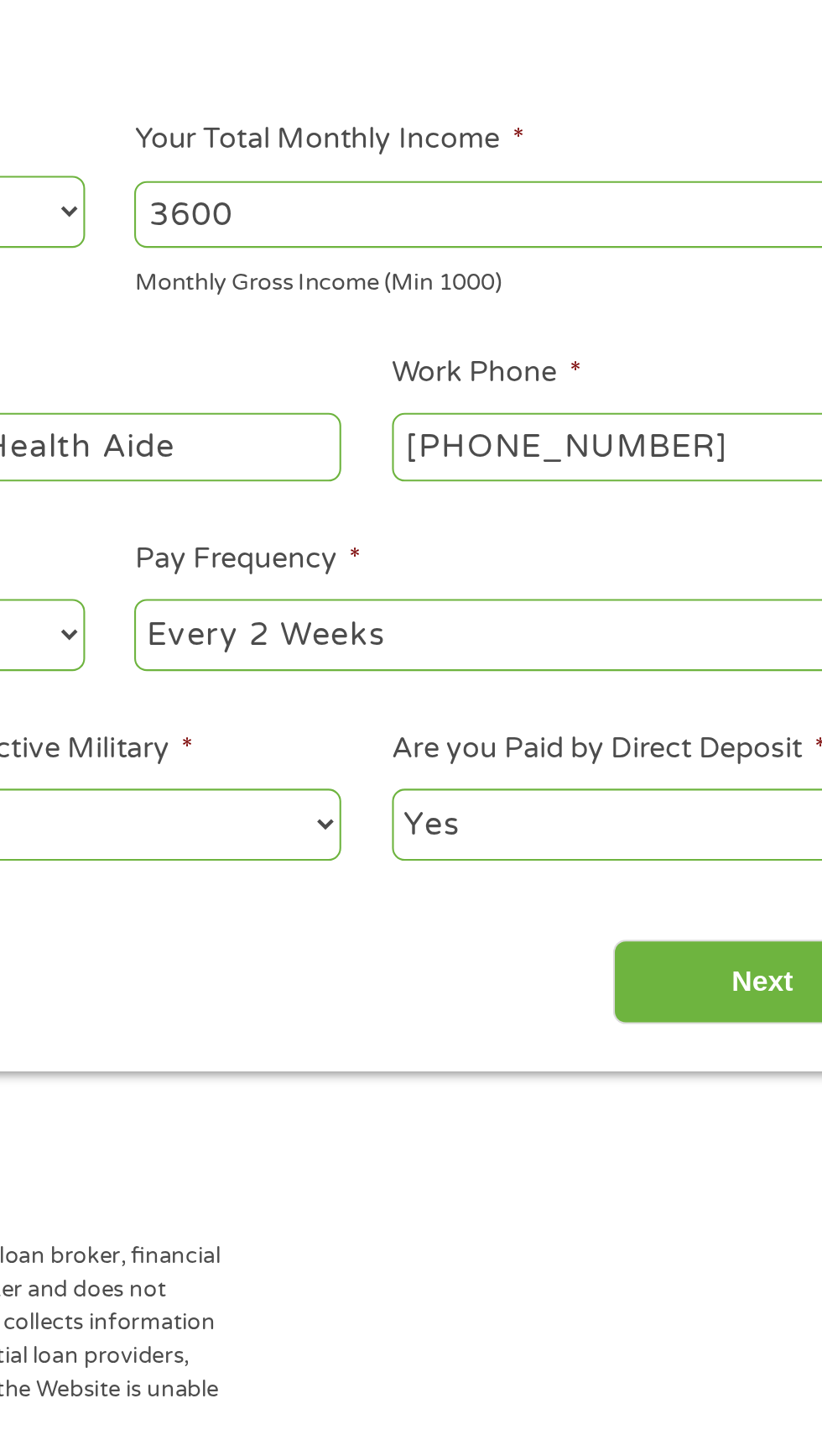
click at [619, 560] on select "--- Choose one --- Every 2 Weeks Every Week Monthly Semi-Monthly" at bounding box center [602, 556] width 360 height 34
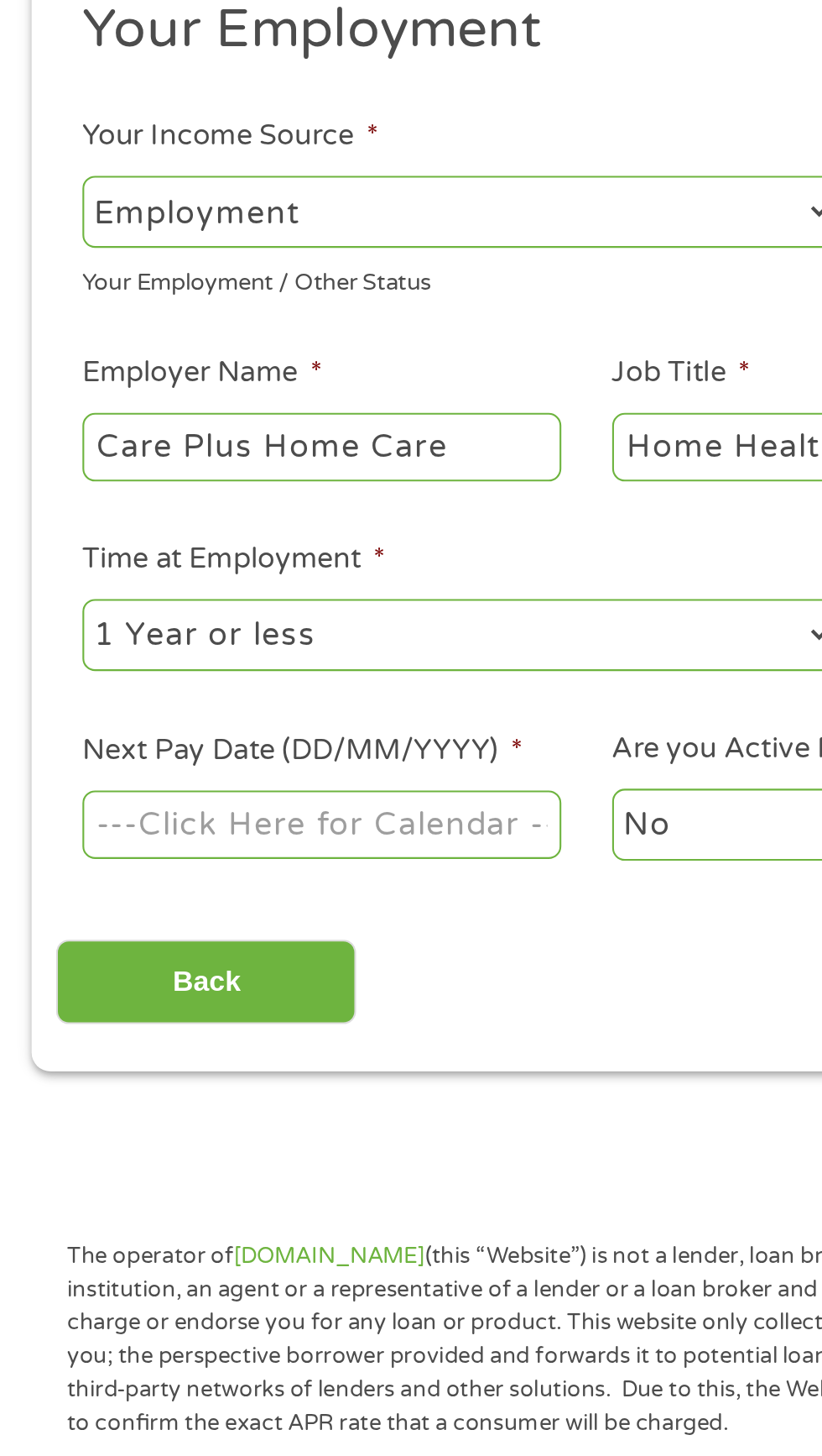
click at [192, 648] on body "Home Get Loan Offer How it works FAQs Blog Cash Loans Quick Loans Online Loans …" at bounding box center [411, 1272] width 822 height 2559
click at [207, 614] on label "Next Pay Date (DD/MM/YYYY) *" at bounding box center [144, 611] width 210 height 18
click at [207, 631] on input "Next Pay Date (DD/MM/YYYY) *" at bounding box center [154, 647] width 229 height 32
click at [160, 641] on input "Next Pay Date (DD/MM/YYYY) *" at bounding box center [154, 647] width 229 height 32
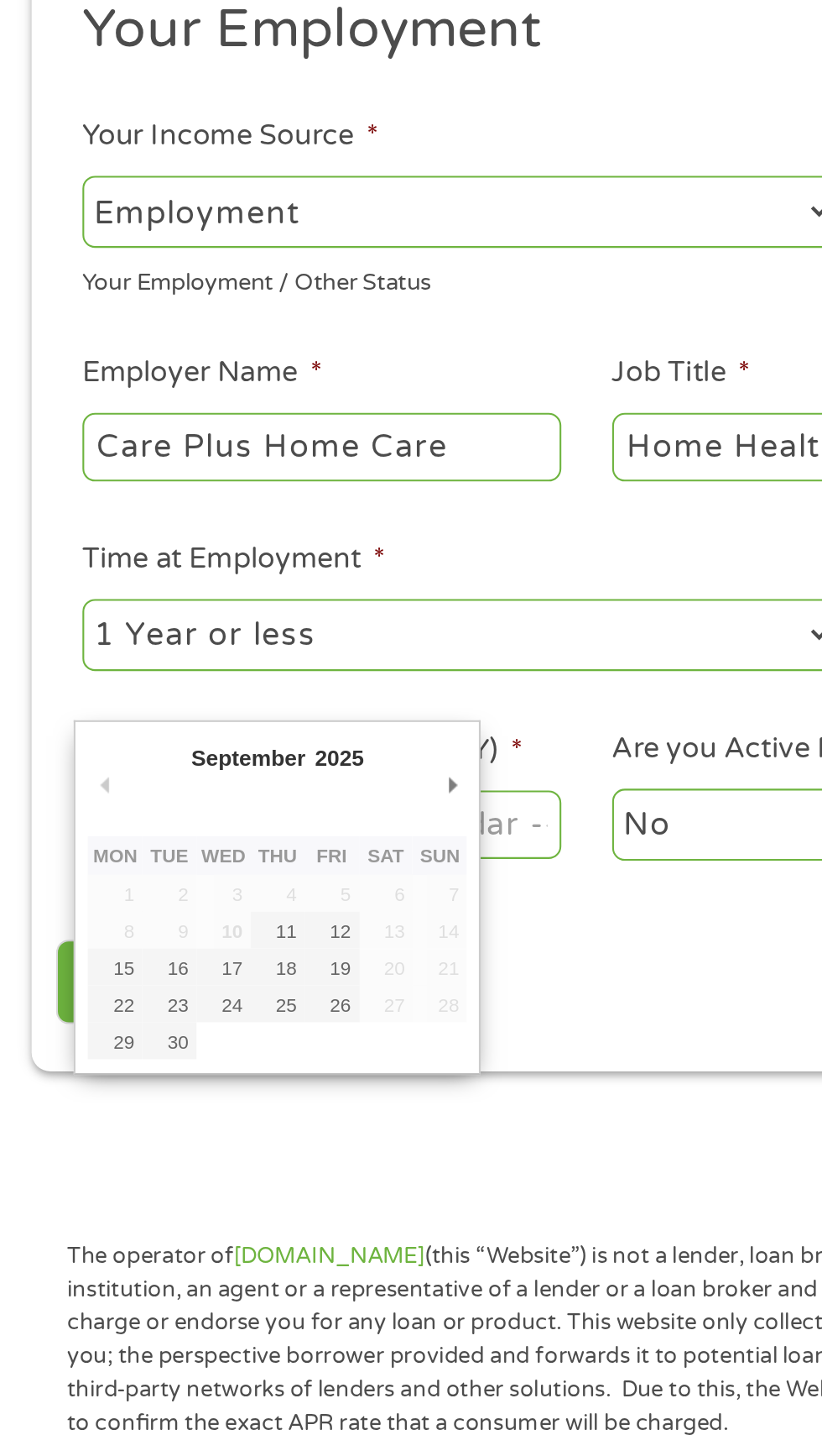
type input "19/09/2025"
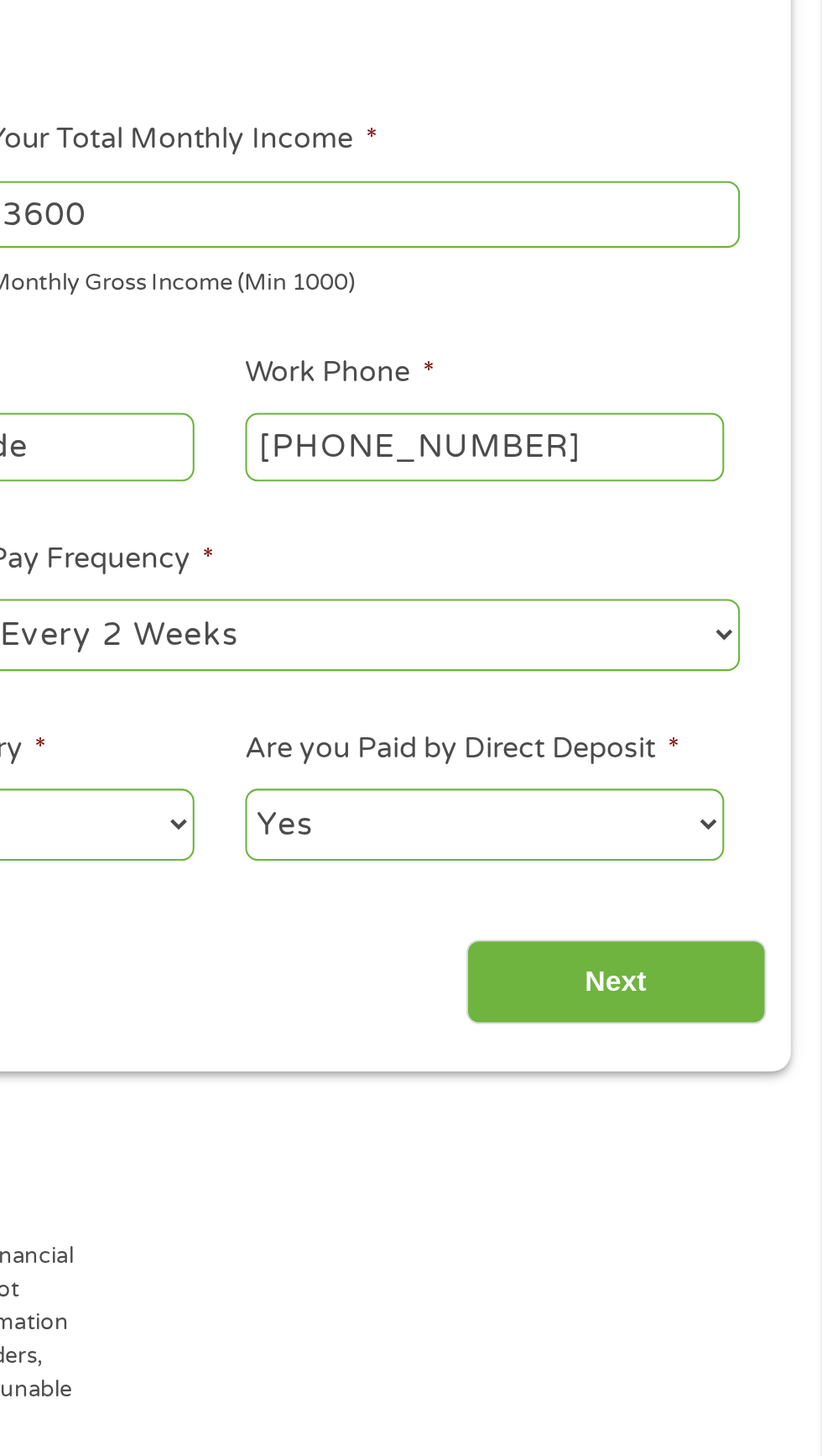
click at [711, 739] on input "Next" at bounding box center [724, 722] width 143 height 42
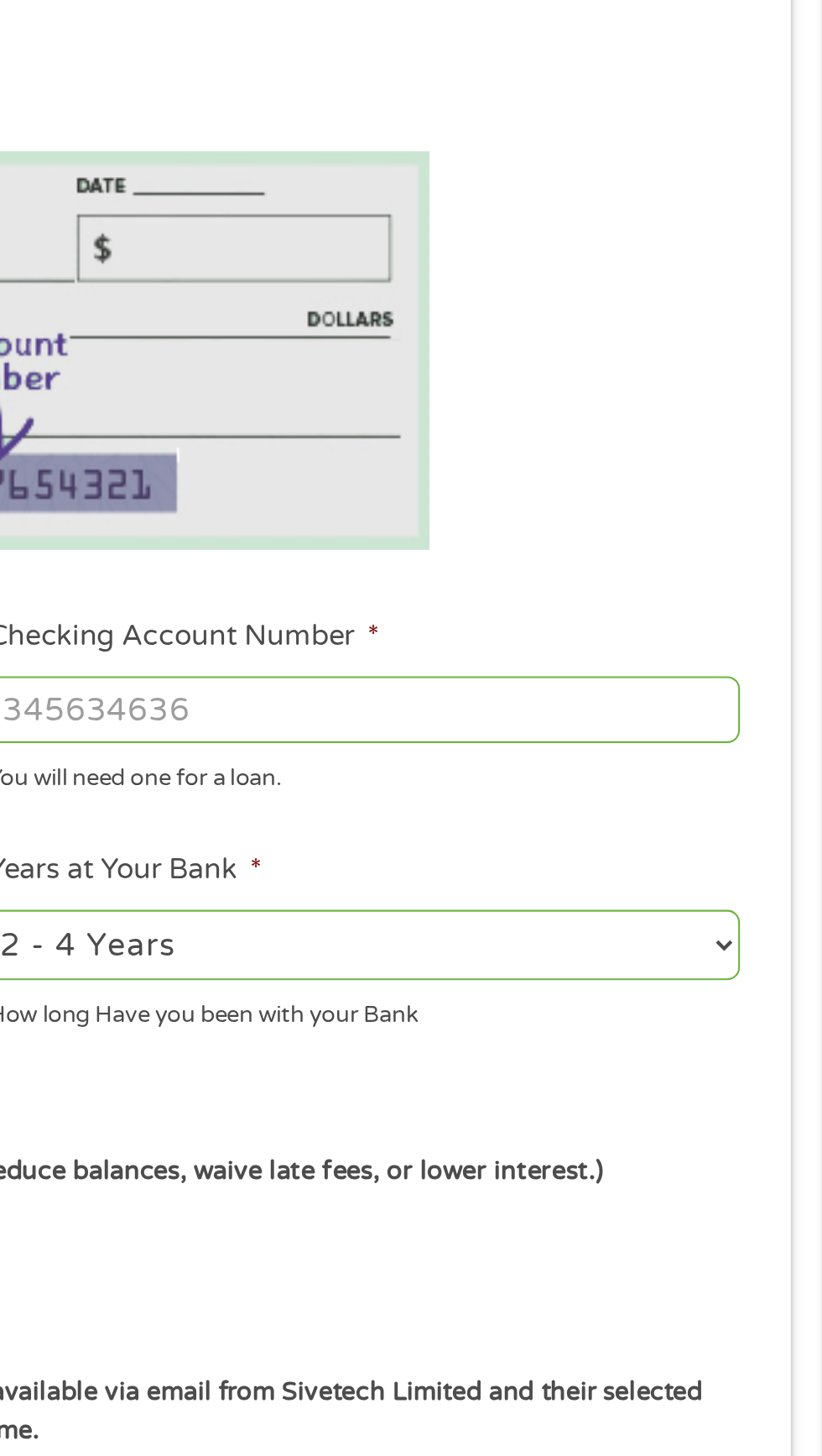
scroll to position [7, 7]
click at [722, 721] on select "2 - 4 Years 6 - 12 Months 1 - 2 Years Over 4 Years" at bounding box center [602, 704] width 360 height 34
select select "24months"
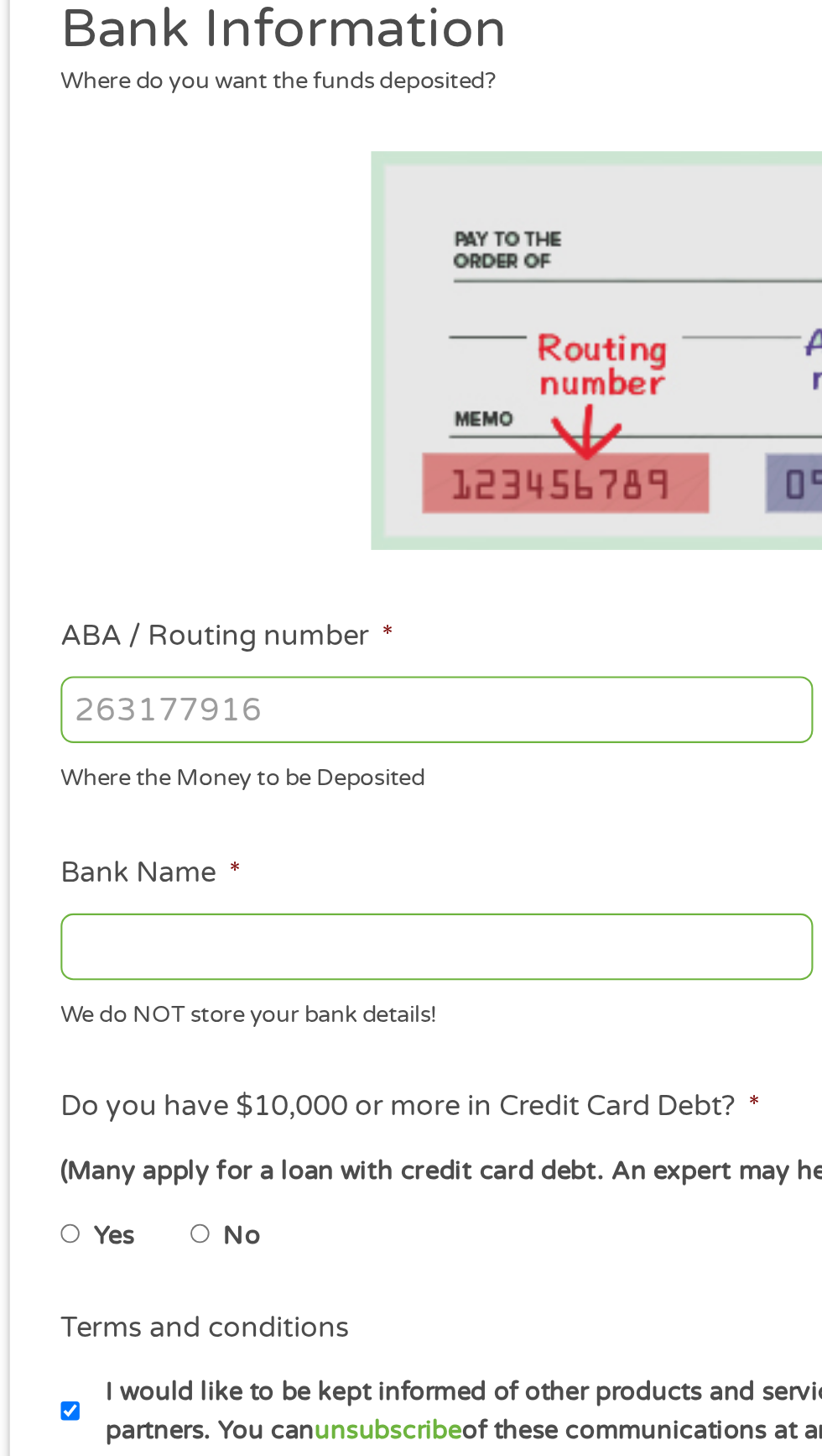
scroll to position [8, 0]
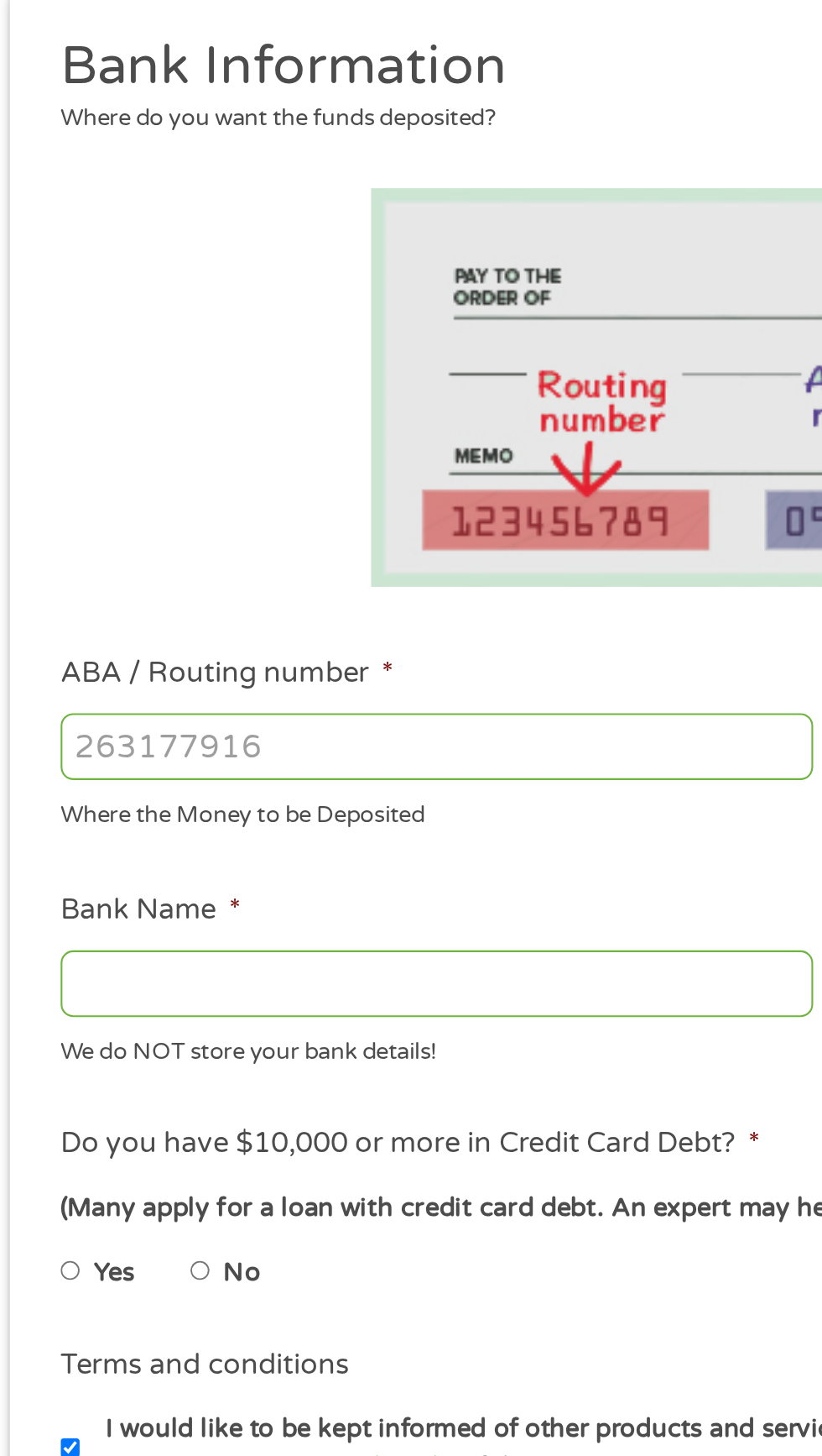
click at [126, 844] on label "No" at bounding box center [126, 844] width 18 height 19
click at [111, 844] on input "No" at bounding box center [107, 842] width 10 height 26
radio input "true"
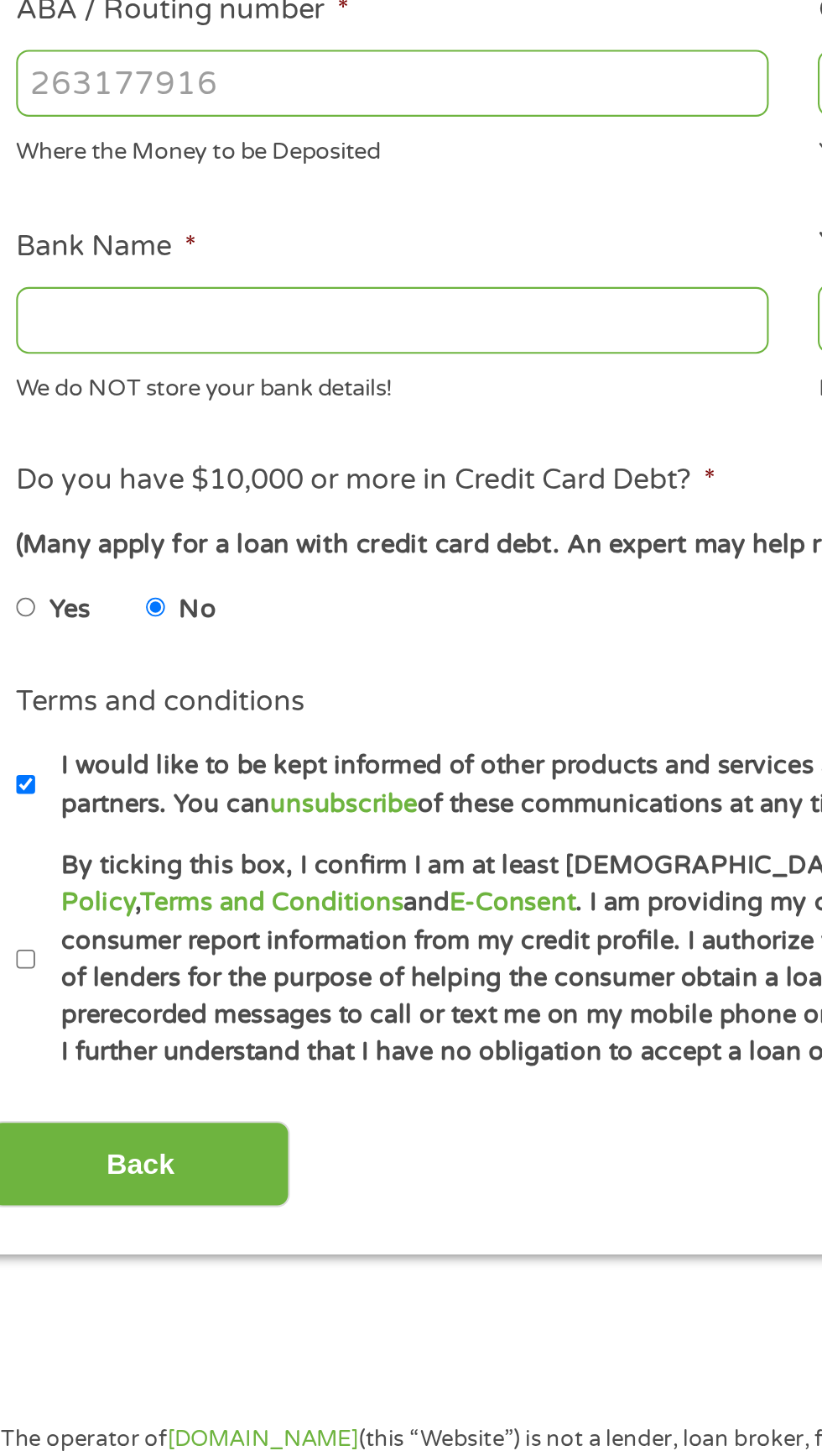
click at [57, 1018] on label "By ticking this box, I confirm I am at least 18 years old. I confirm I have rea…" at bounding box center [419, 1010] width 741 height 108
click at [49, 1018] on input "By ticking this box, I confirm I am at least 18 years old. I confirm I have rea…" at bounding box center [44, 1010] width 10 height 26
checkbox input "true"
click at [128, 1111] on input "Back" at bounding box center [98, 1109] width 143 height 42
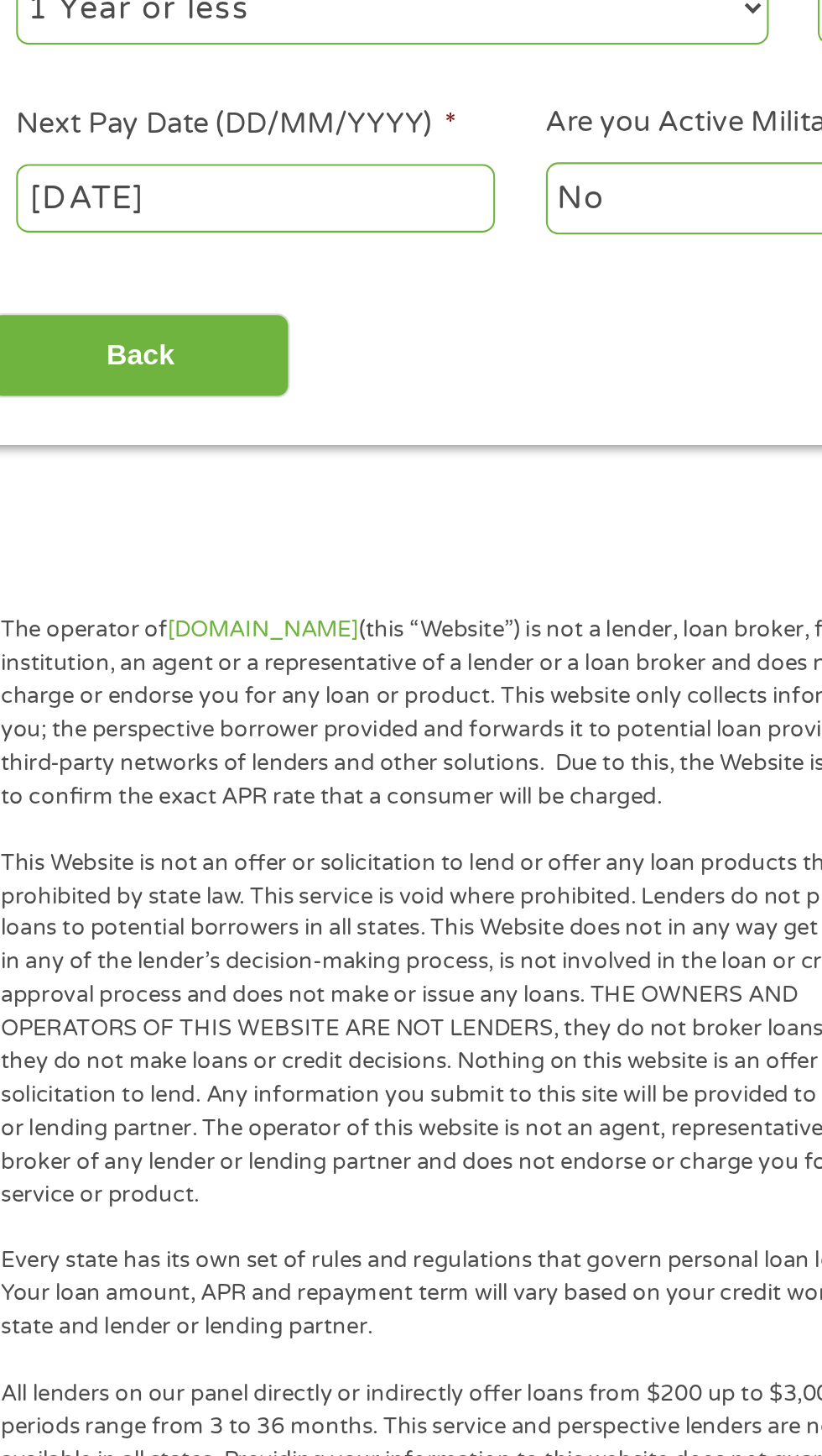
click at [133, 722] on input "Back" at bounding box center [98, 722] width 143 height 42
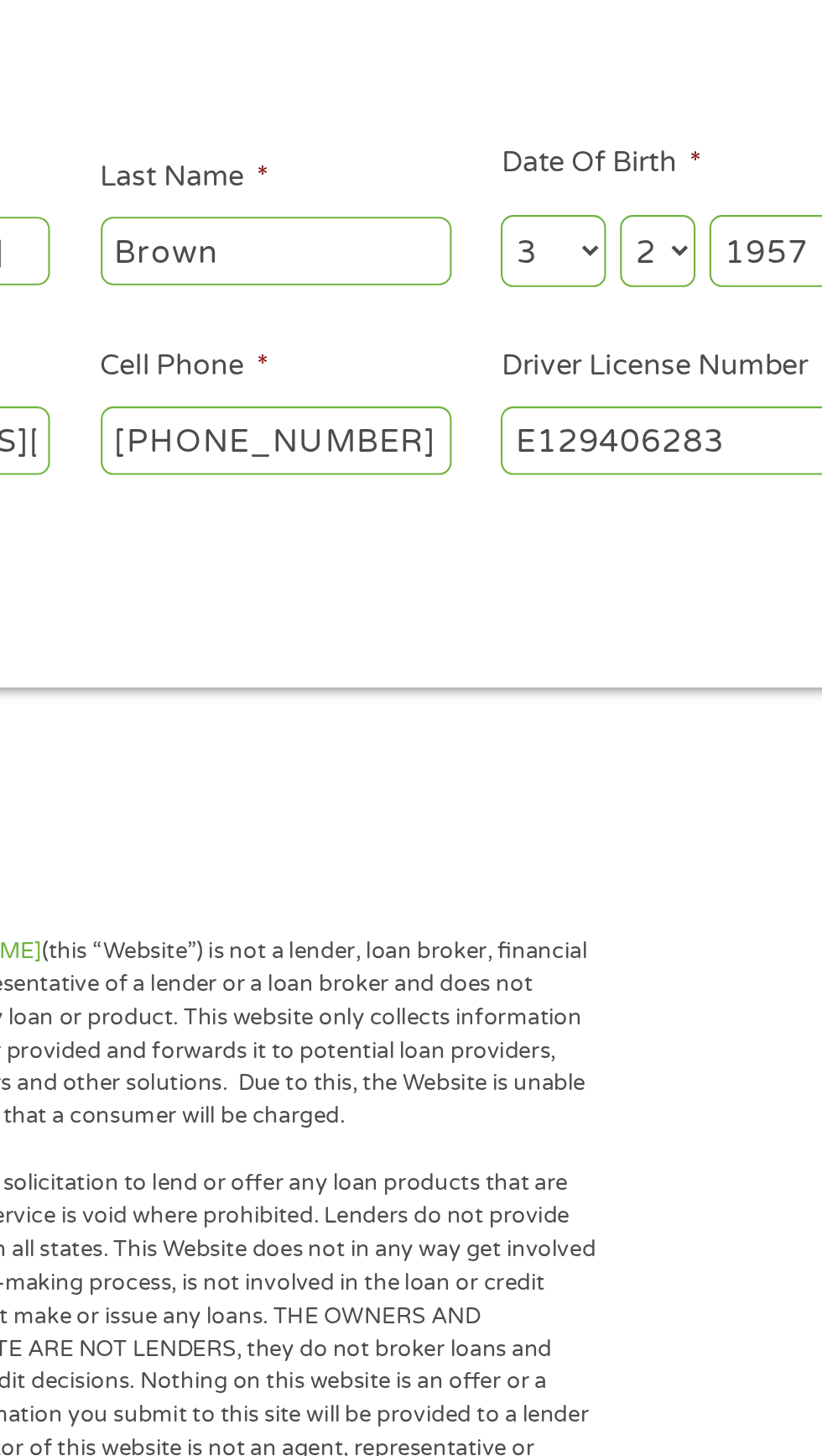
scroll to position [8, 0]
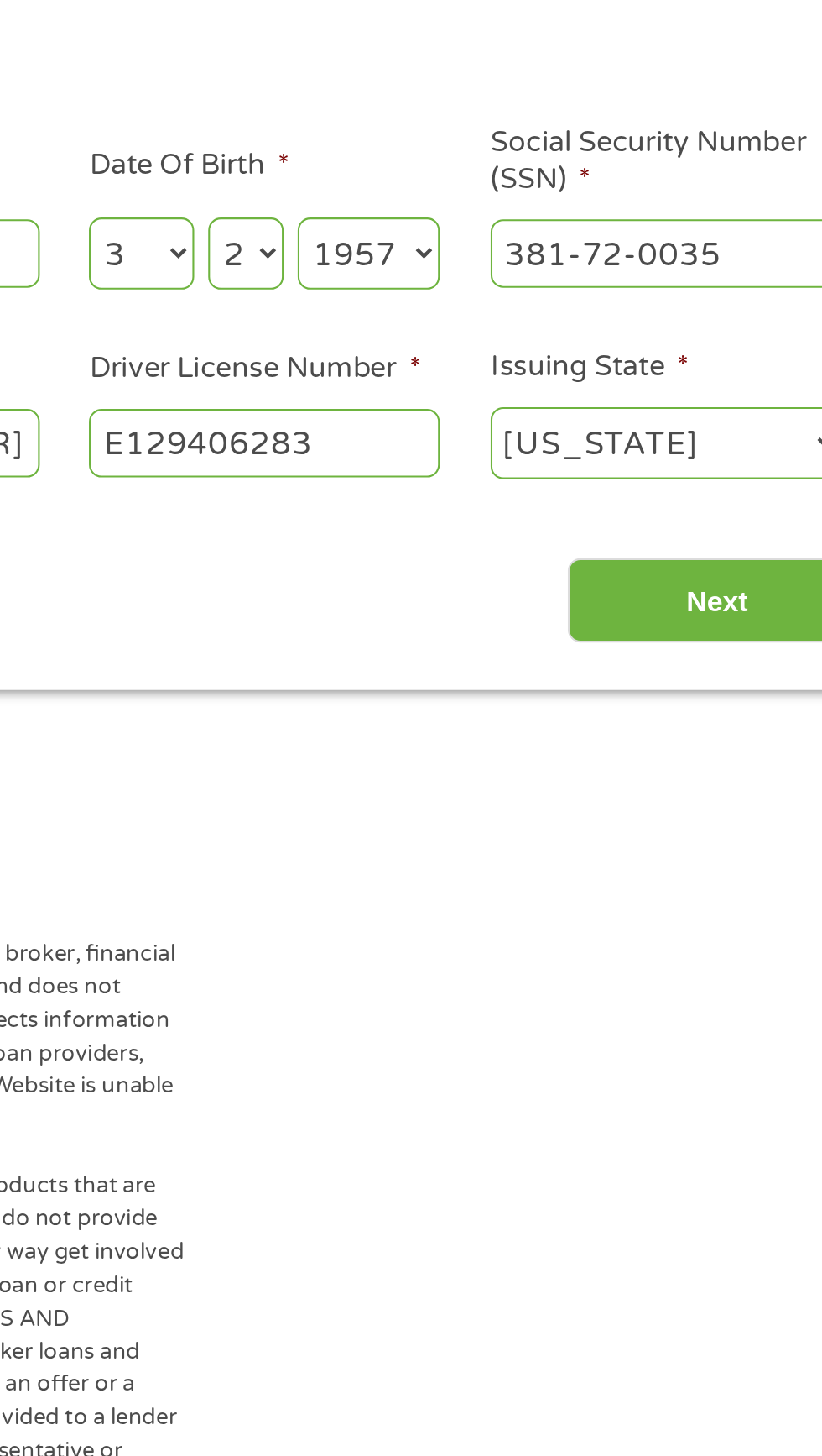
click at [698, 549] on input "Next" at bounding box center [724, 535] width 143 height 42
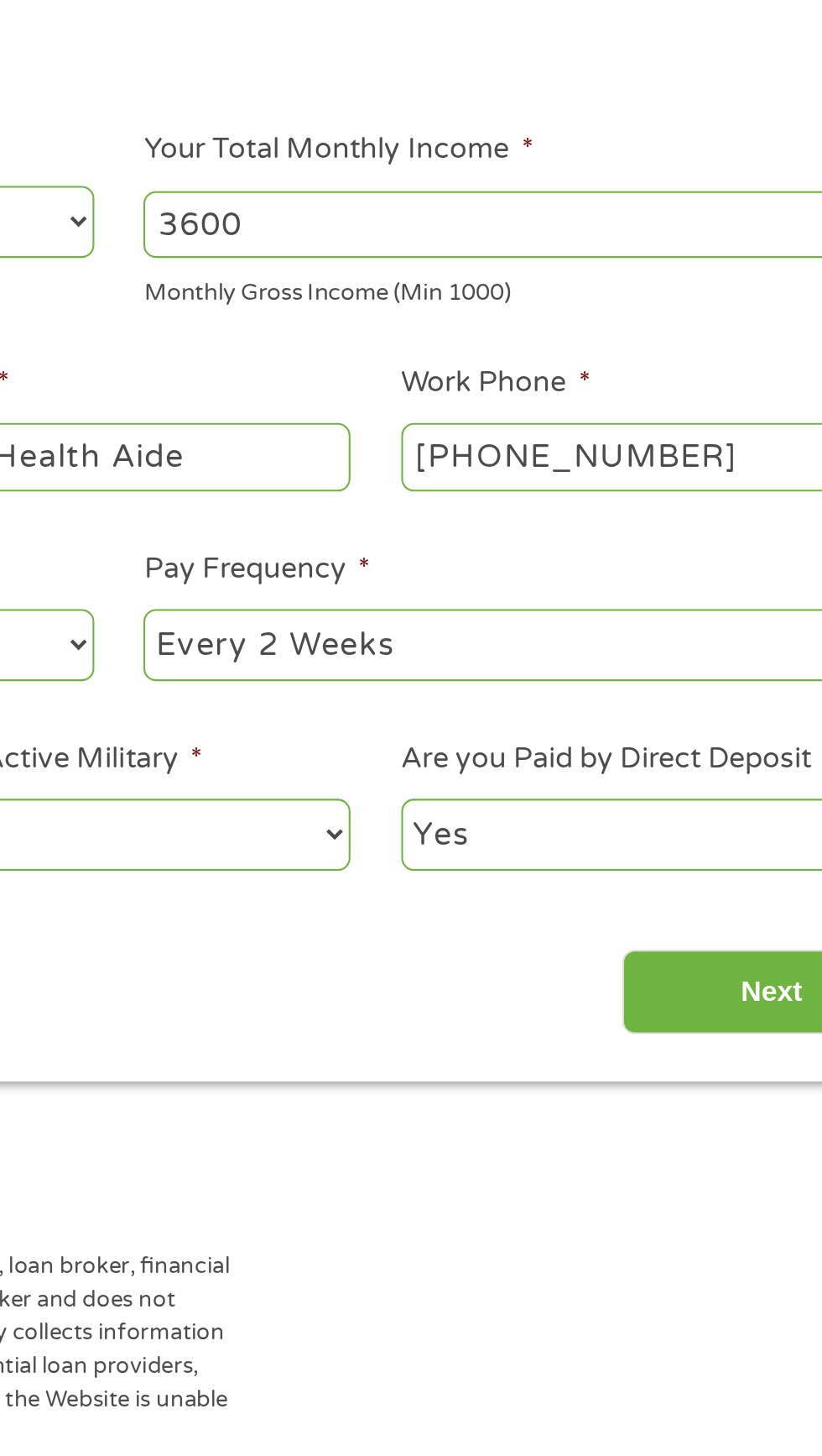
click at [693, 722] on input "Next" at bounding box center [724, 722] width 143 height 42
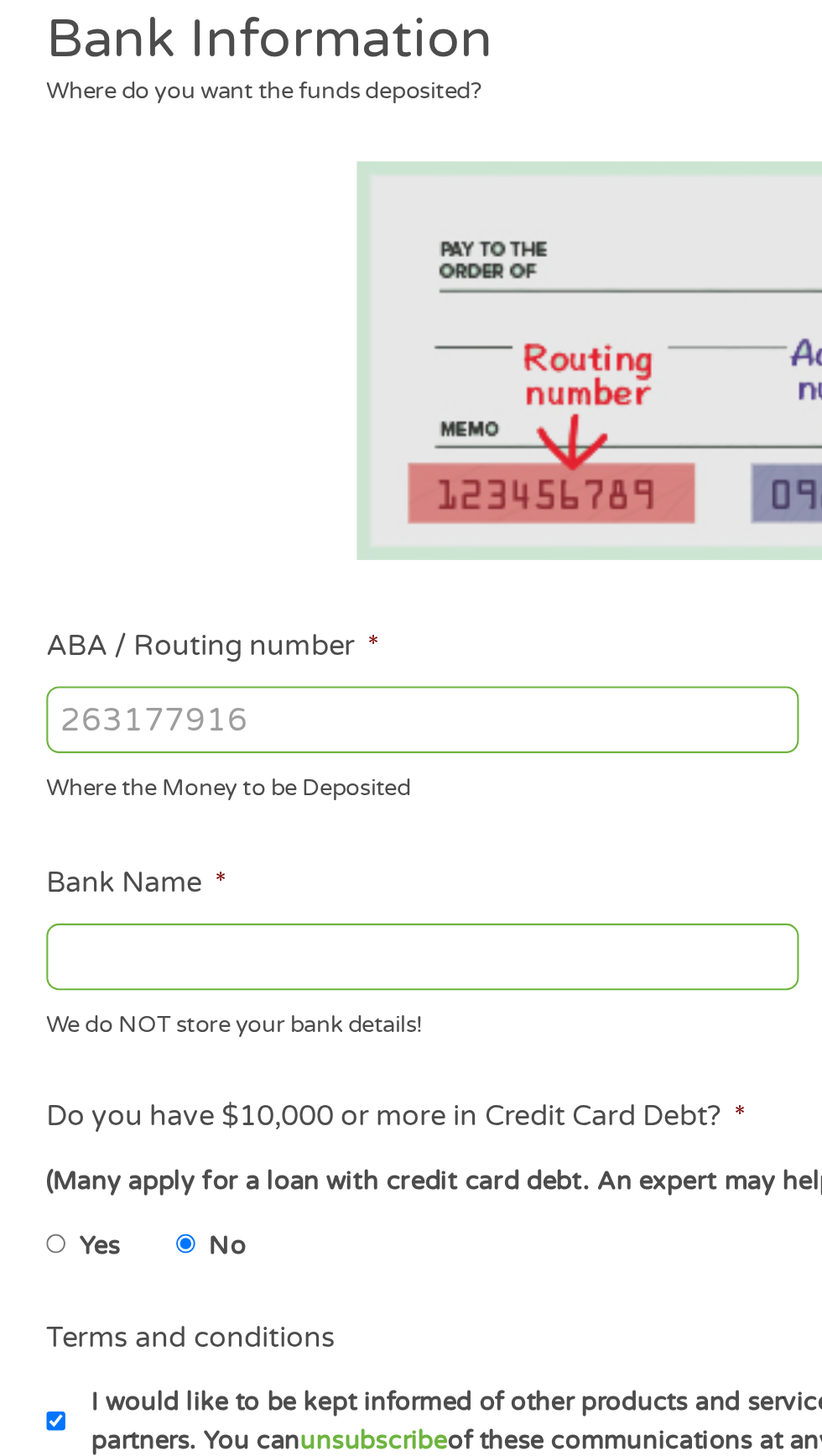
click at [215, 593] on input "ABA / Routing number *" at bounding box center [219, 592] width 360 height 32
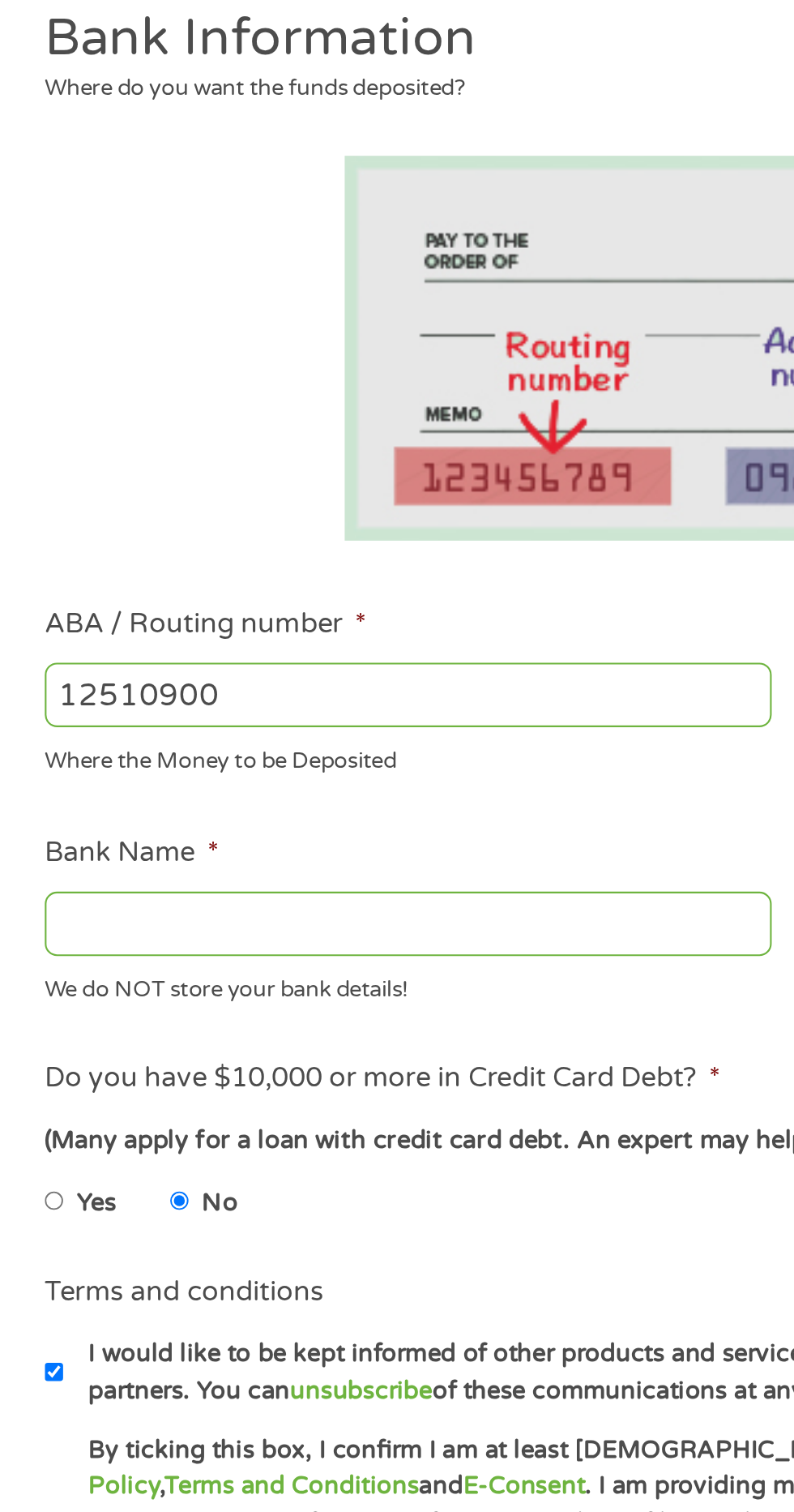
type input "125109006"
type input "Coastal Community Bank"
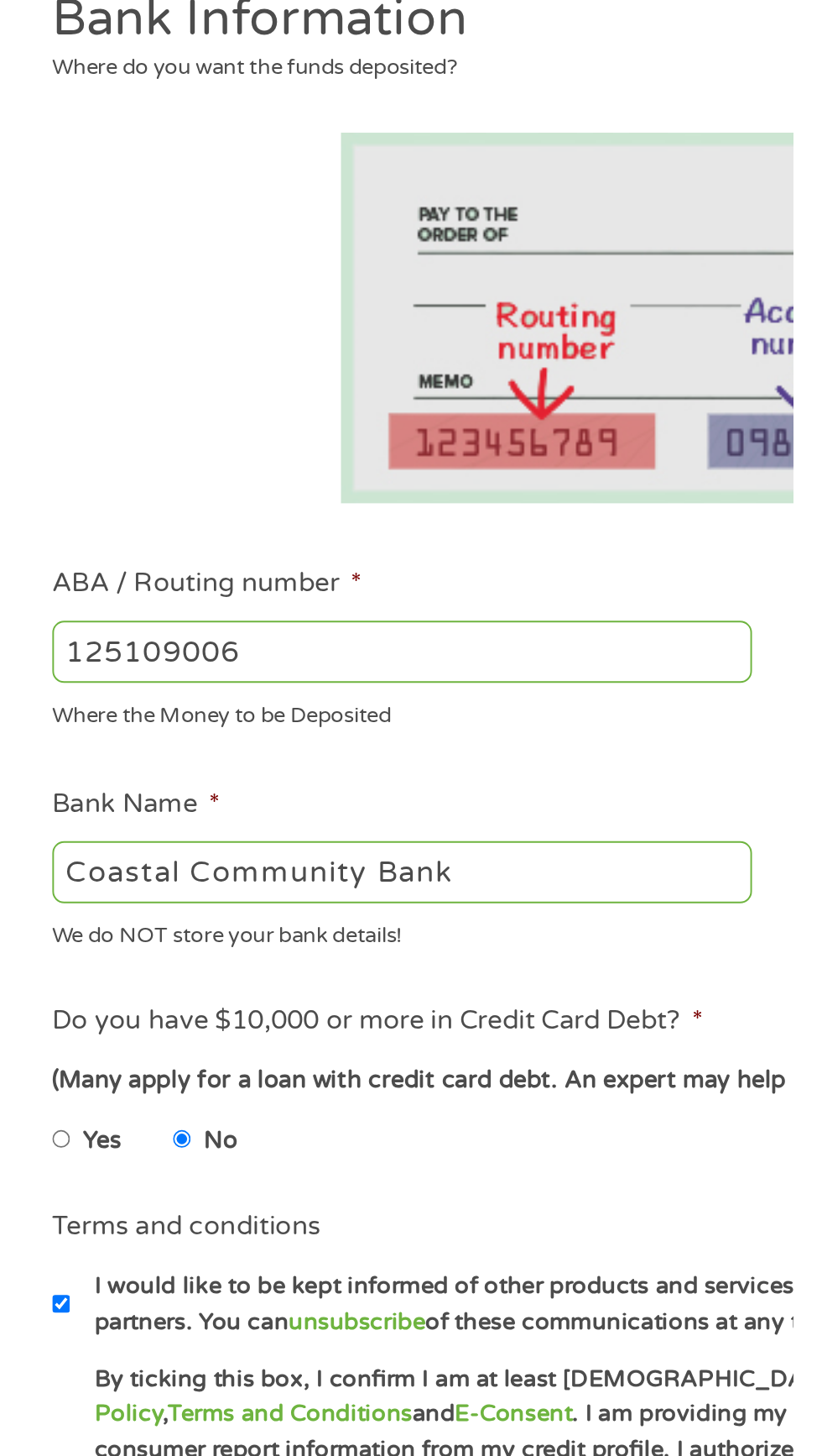
scroll to position [8, 0]
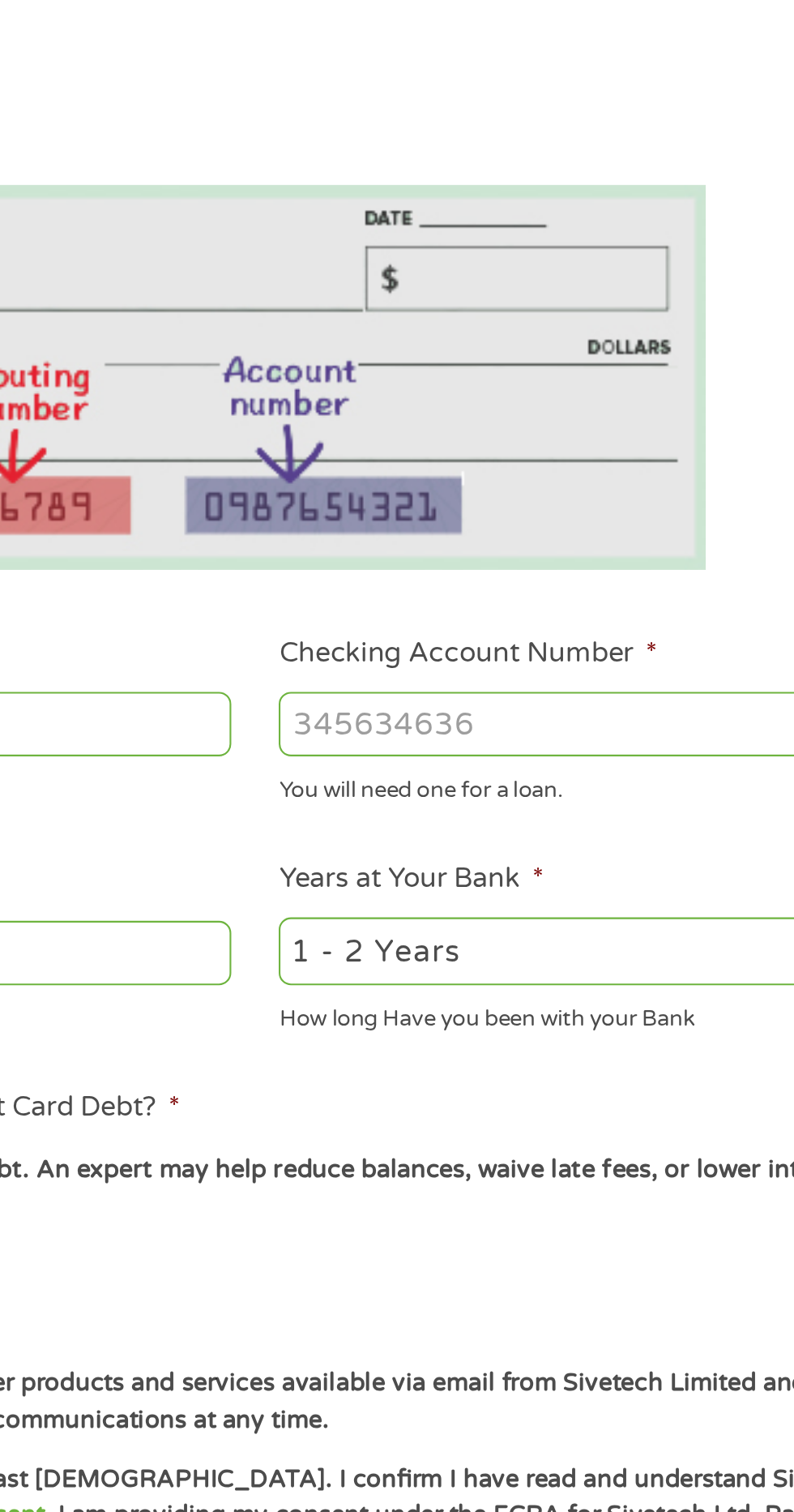
type input "125109006"
click at [465, 570] on input "Checking Account Number *" at bounding box center [582, 572] width 347 height 31
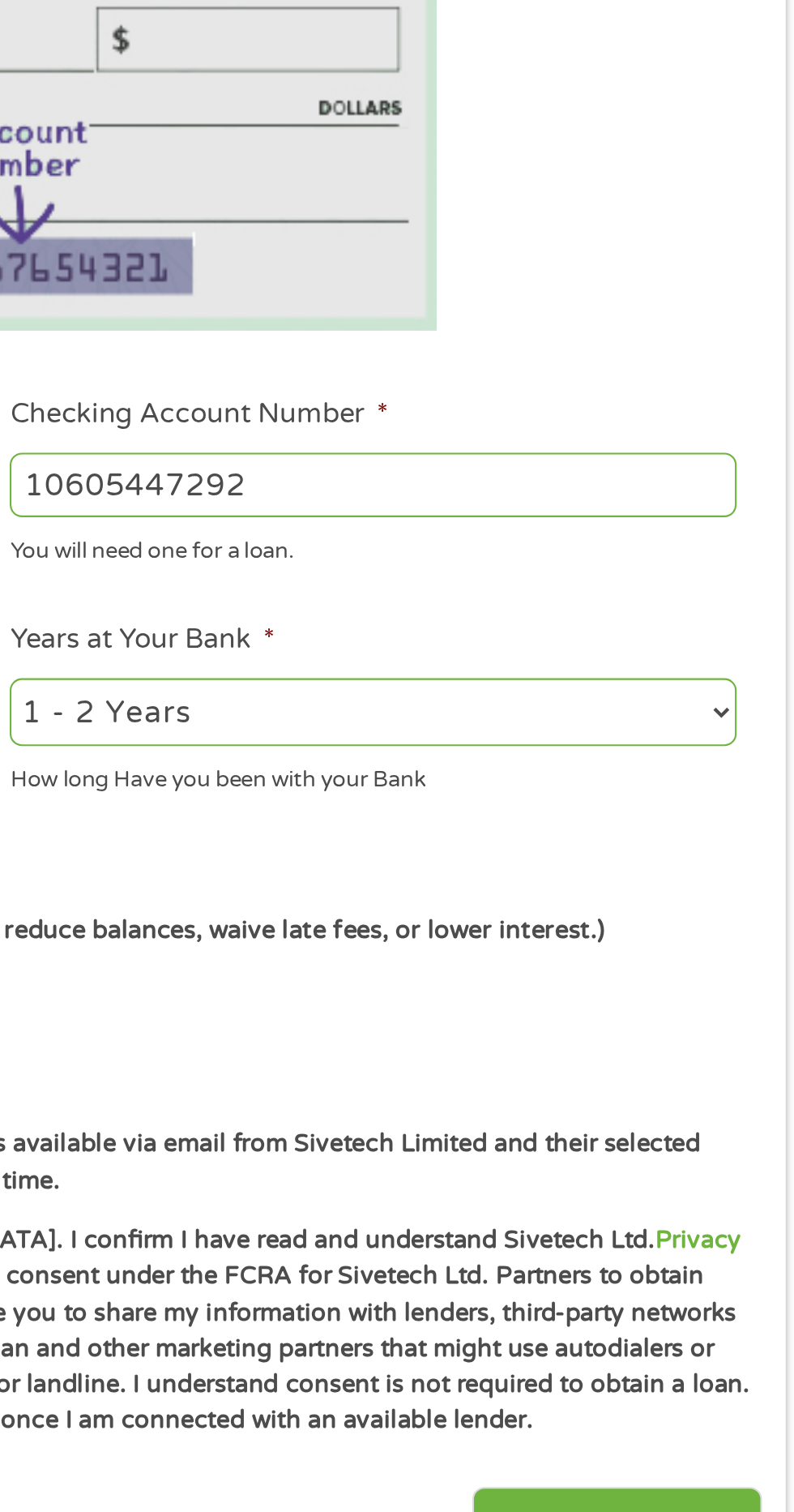
type input "10605447292"
click at [700, 689] on select "2 - 4 Years 6 - 12 Months 1 - 2 Years Over 4 Years" at bounding box center [582, 680] width 347 height 33
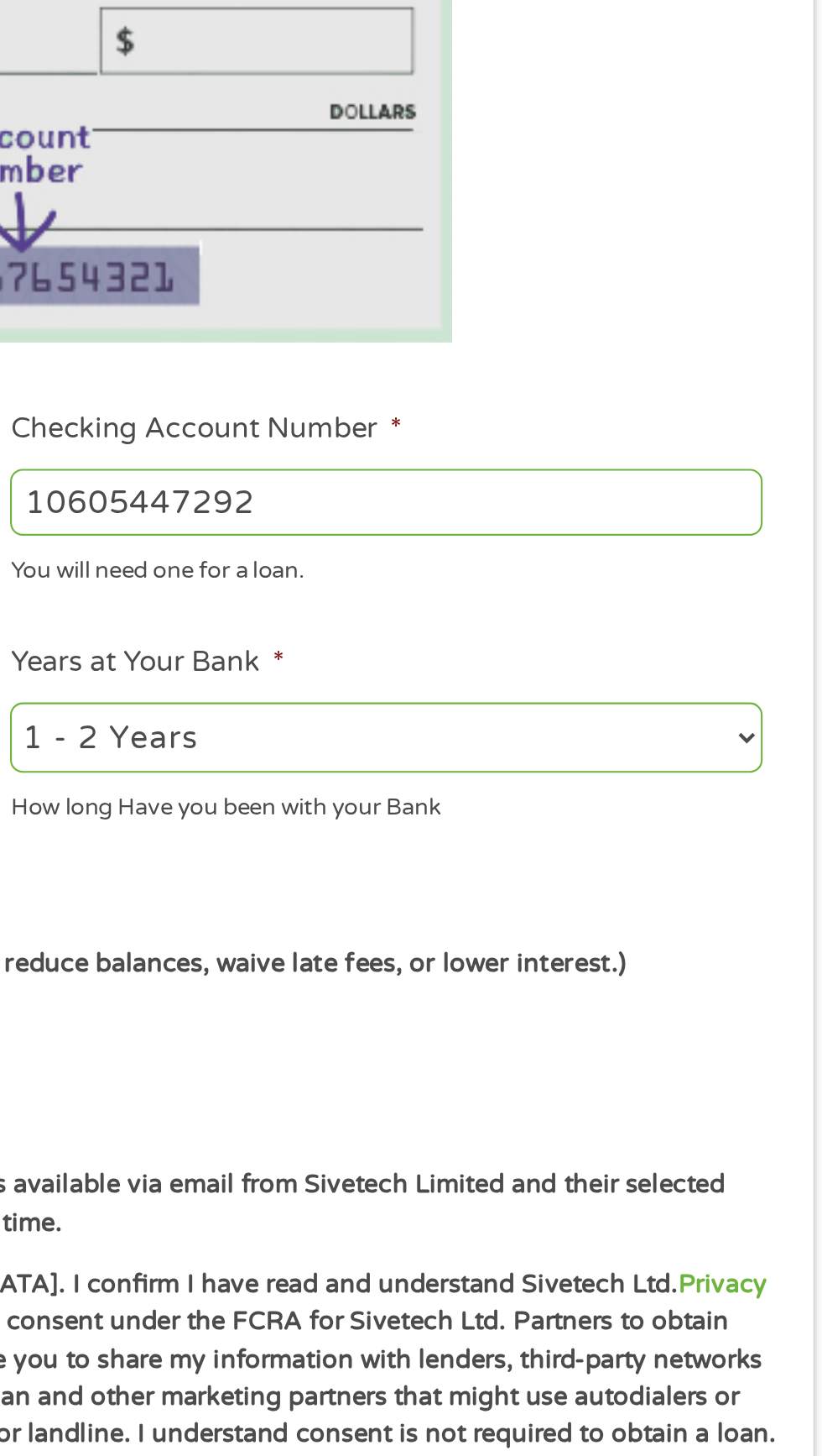
select select "12months"
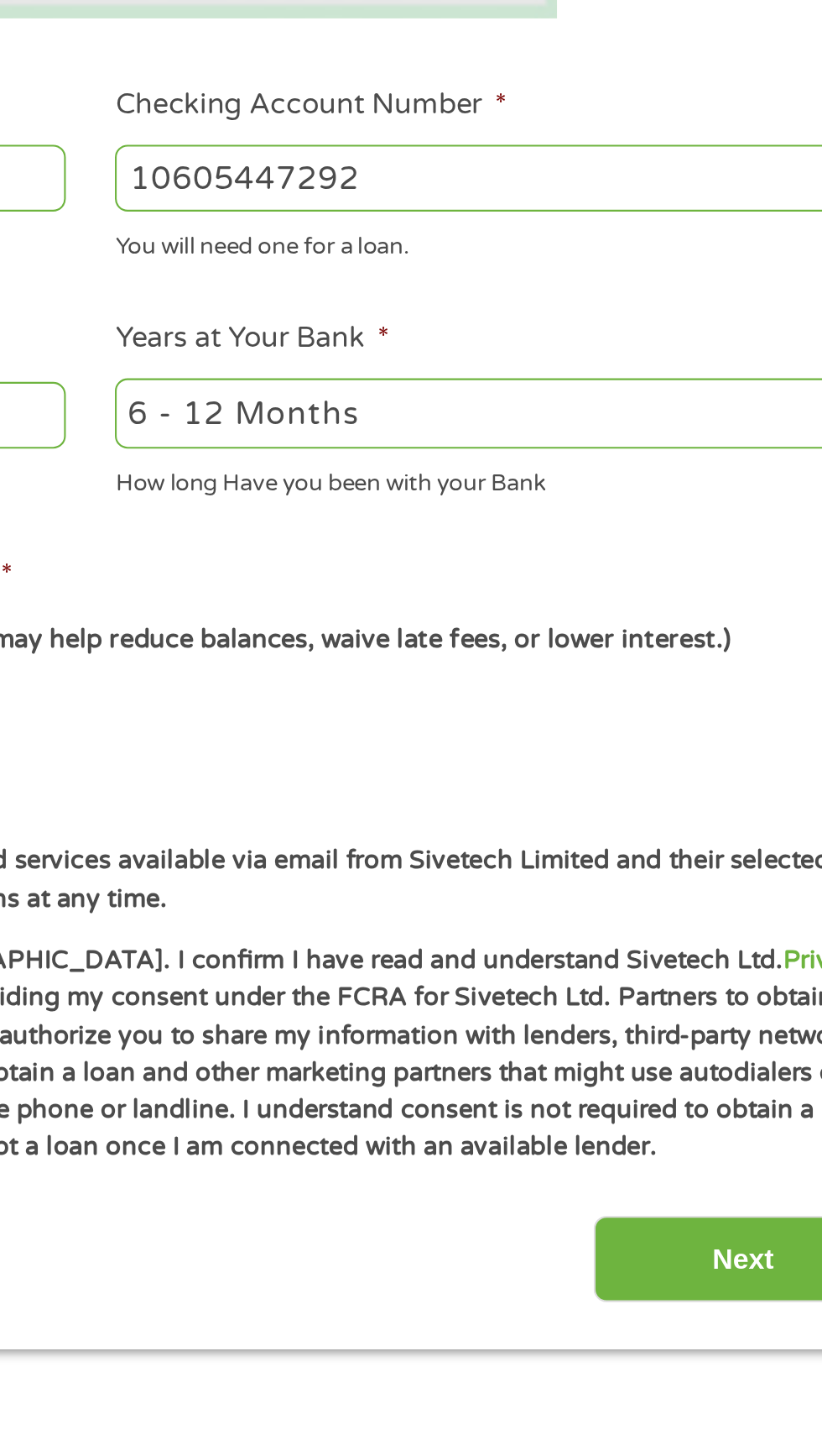
click at [703, 1126] on input "Next" at bounding box center [724, 1109] width 143 height 42
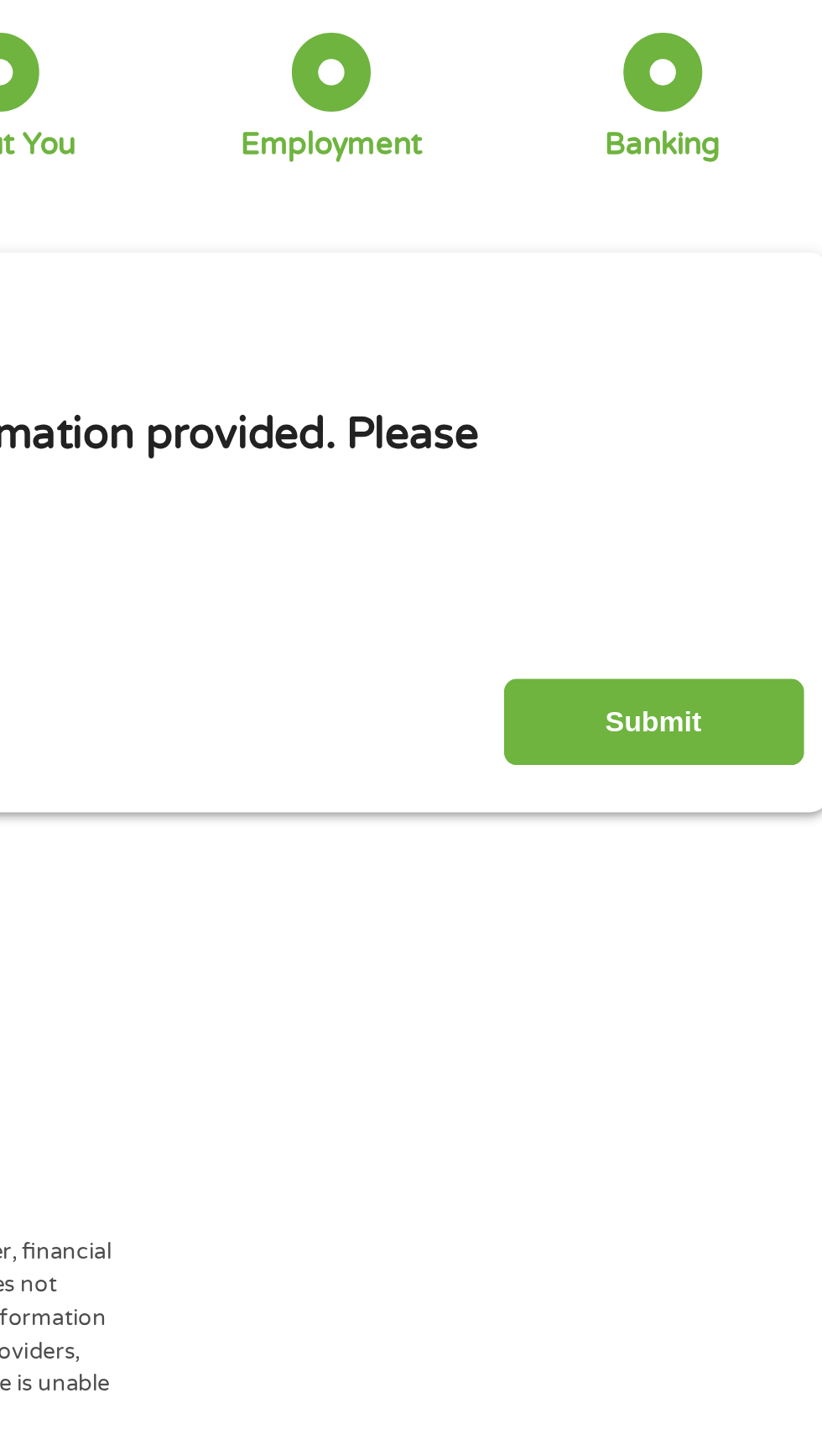
click at [726, 445] on input "Submit" at bounding box center [724, 450] width 143 height 42
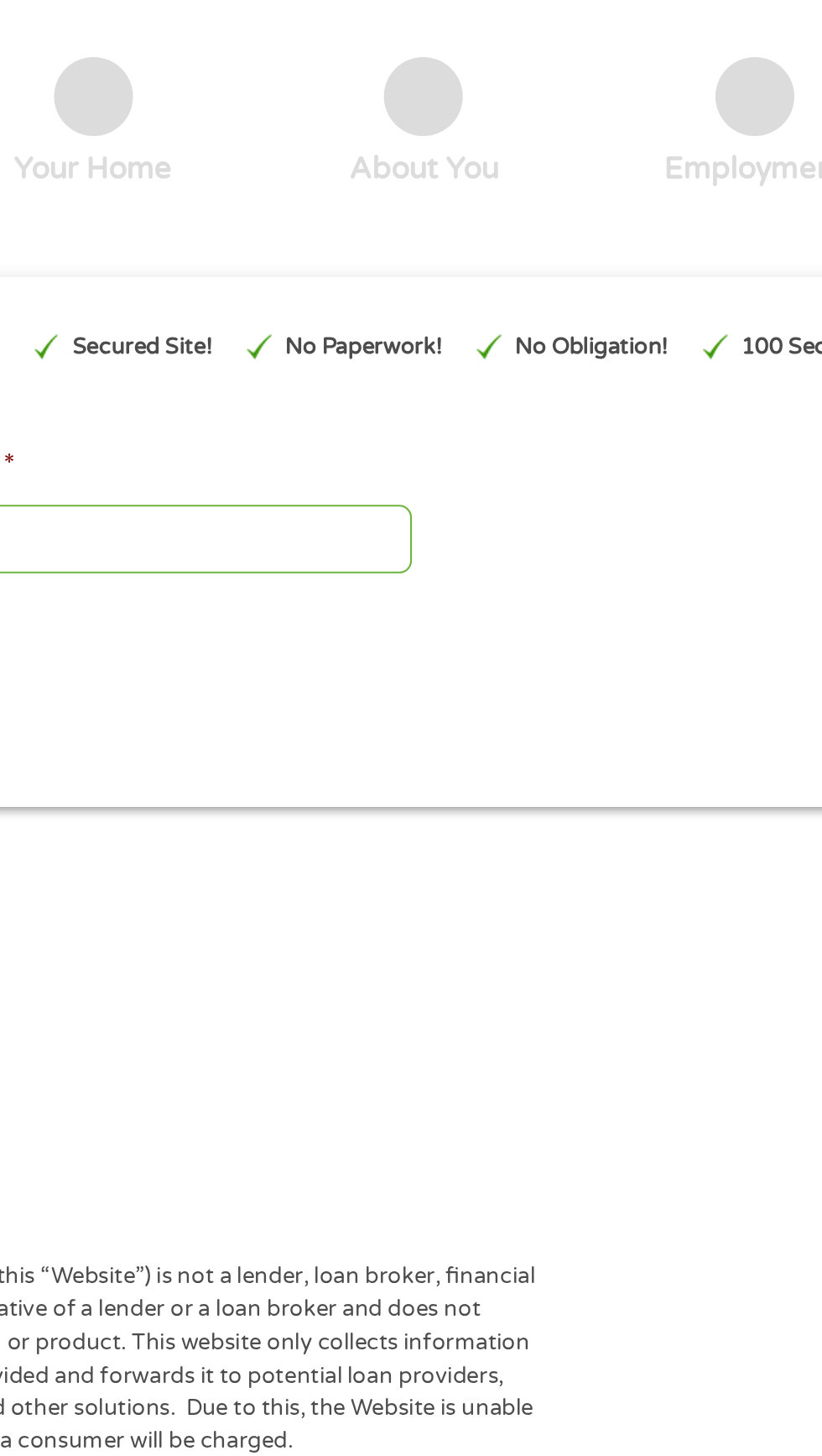
type input "EAIaIQobChMIm7GFwNfPjwMVI7IDAB1yZC6DEAAYAyAAEgLZePD_BwE"
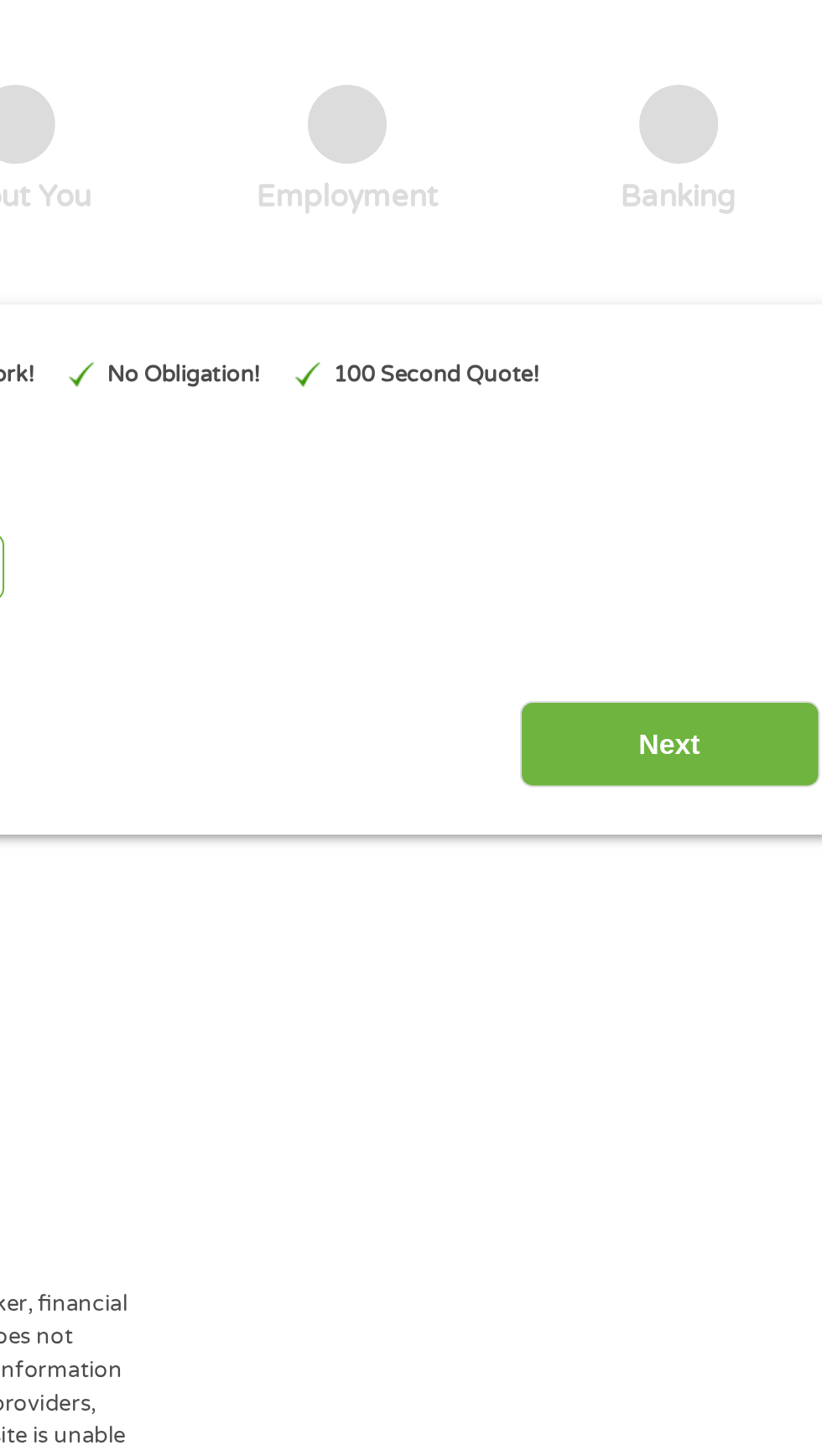
click at [713, 443] on input "Next" at bounding box center [724, 444] width 143 height 42
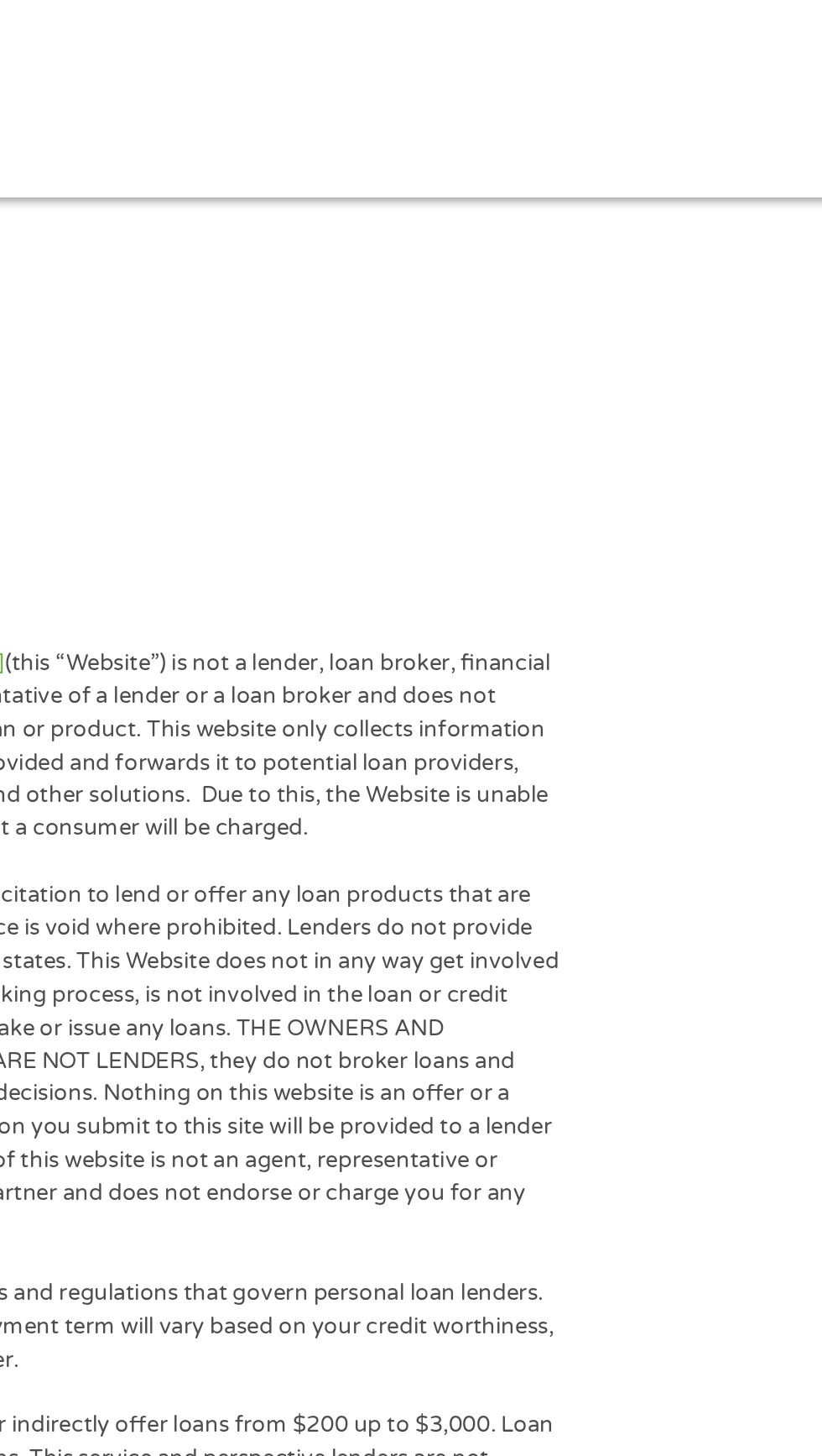
scroll to position [8, 0]
